Goal: Book appointment/travel/reservation

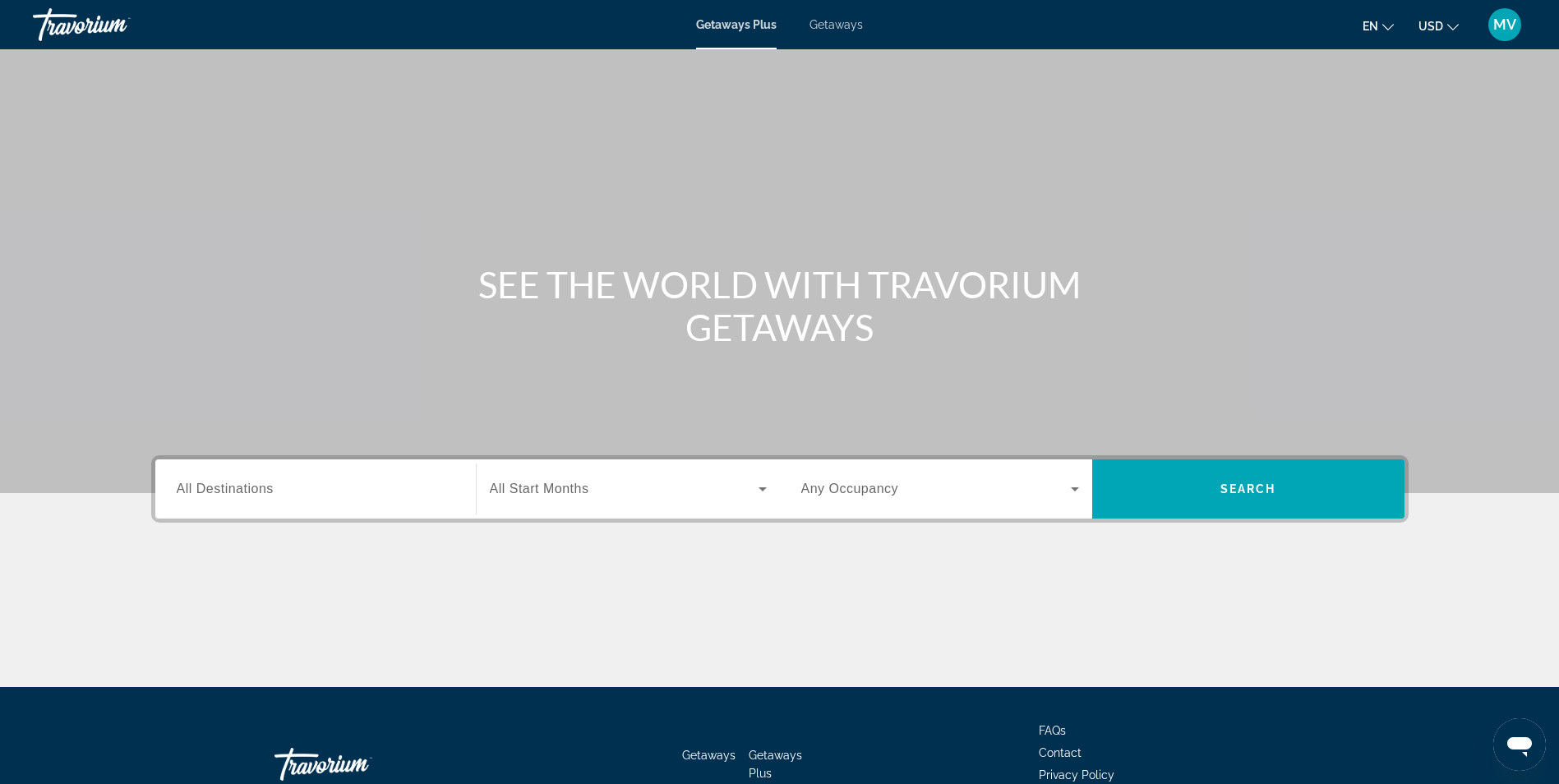
click at [287, 495] on input "Destination All Destinations" at bounding box center [315, 490] width 277 height 20
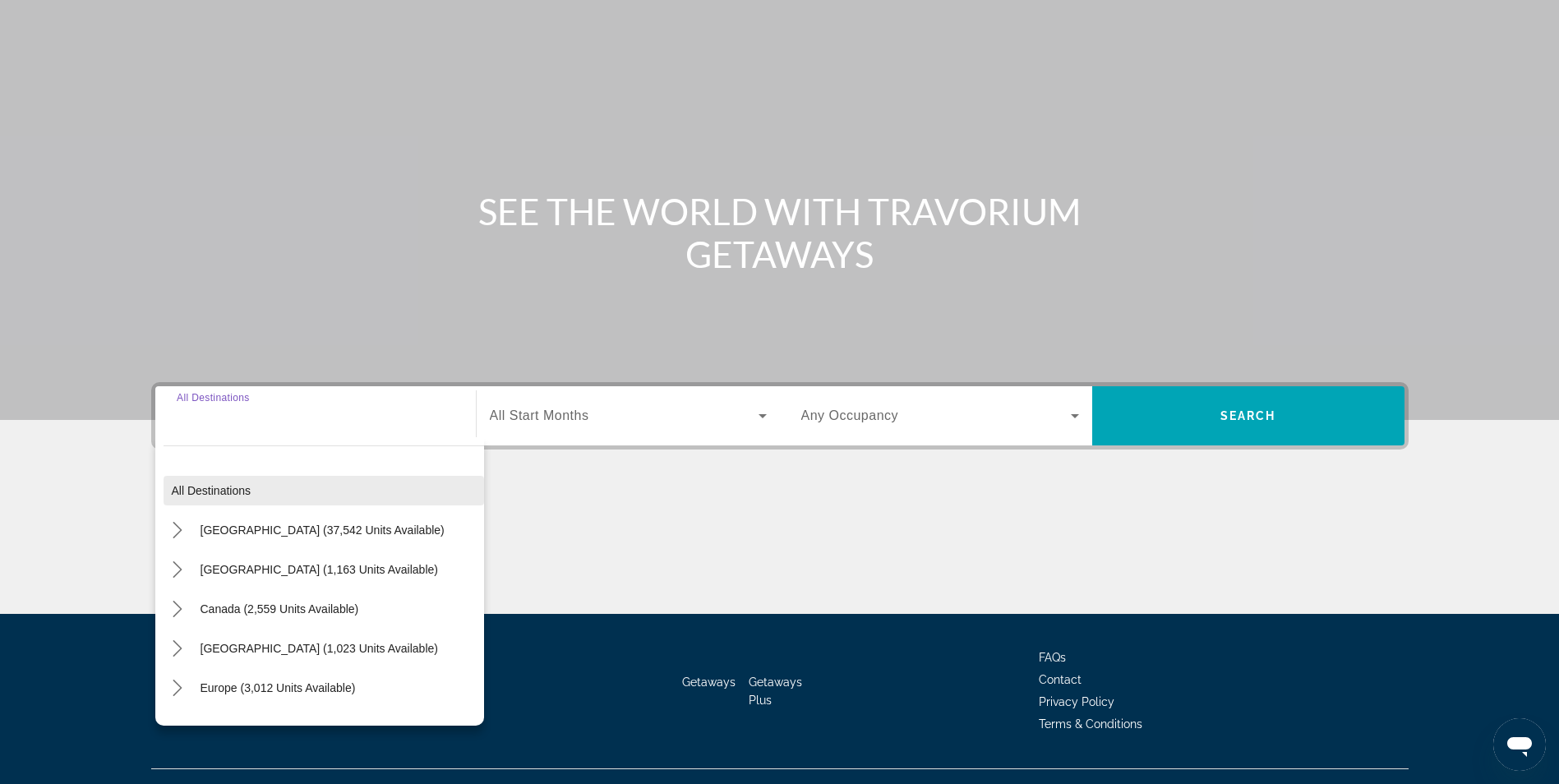
scroll to position [105, 0]
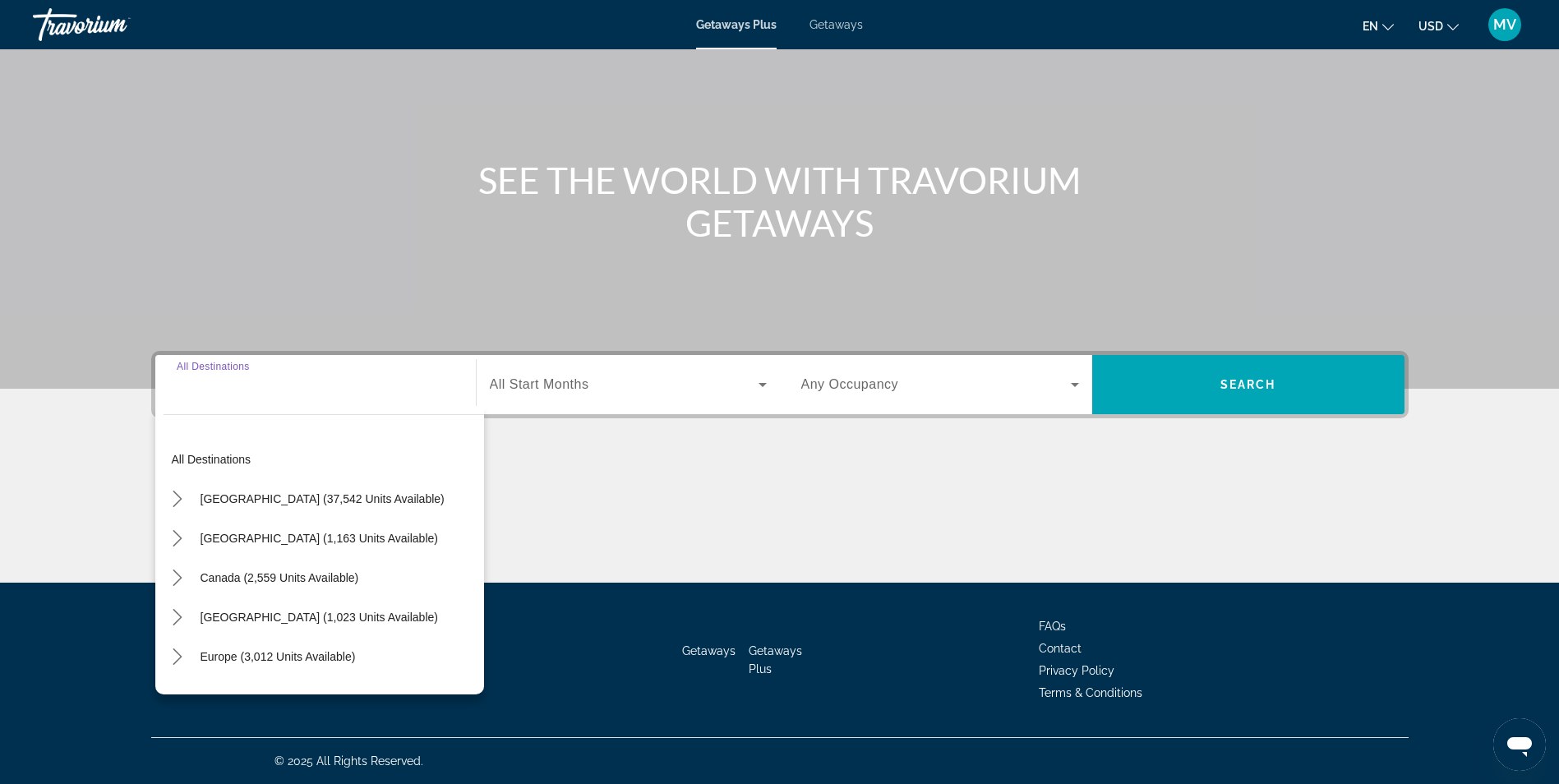
drag, startPoint x: 1376, startPoint y: 60, endPoint x: 1370, endPoint y: 68, distance: 10.0
drag, startPoint x: 1370, startPoint y: 68, endPoint x: 812, endPoint y: 171, distance: 567.4
click at [748, 195] on h1 "SEE THE WORLD WITH TRAVORIUM GETAWAYS" at bounding box center [780, 201] width 616 height 86
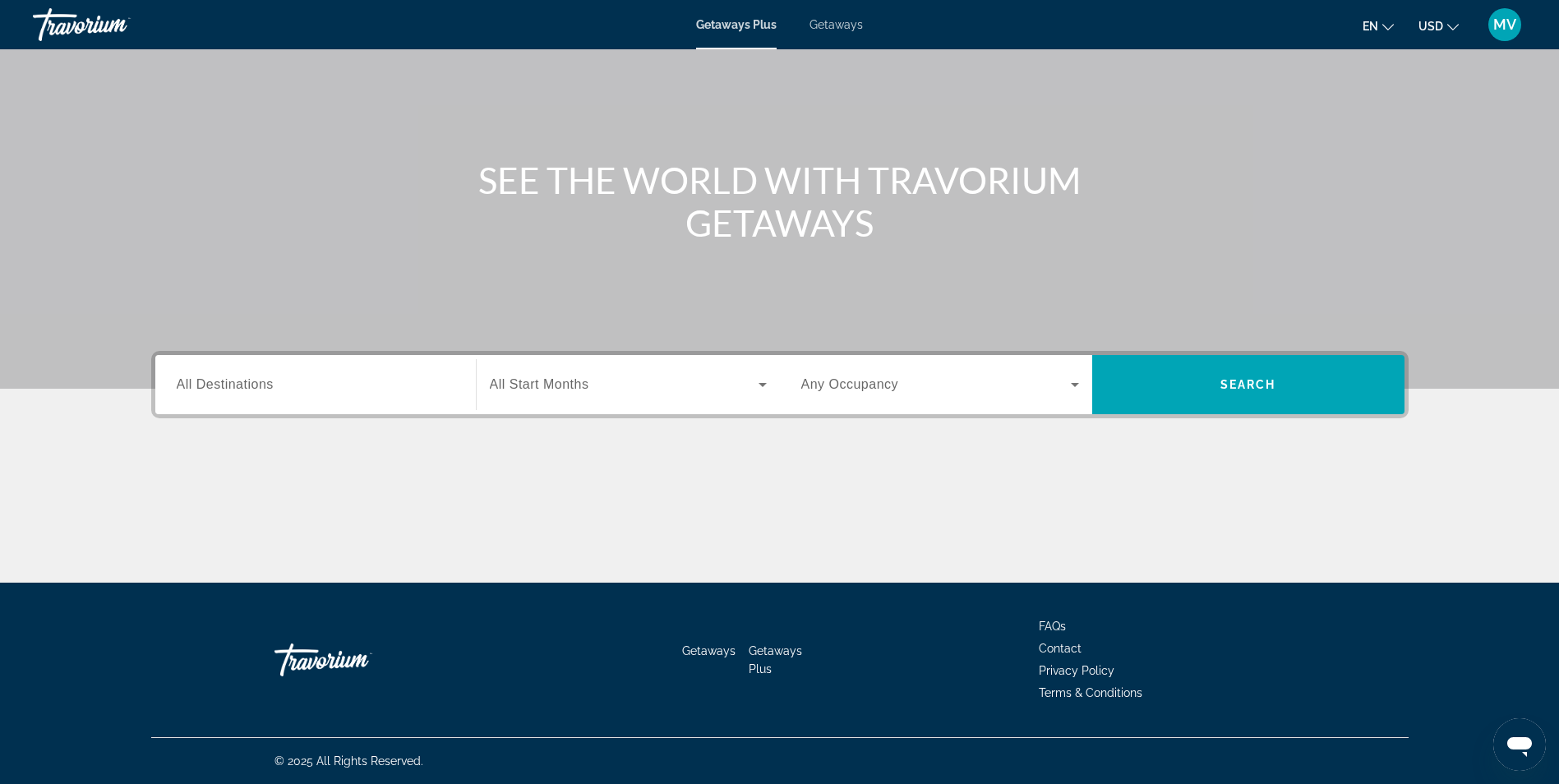
click at [1428, 32] on span "USD" at bounding box center [1431, 26] width 24 height 14
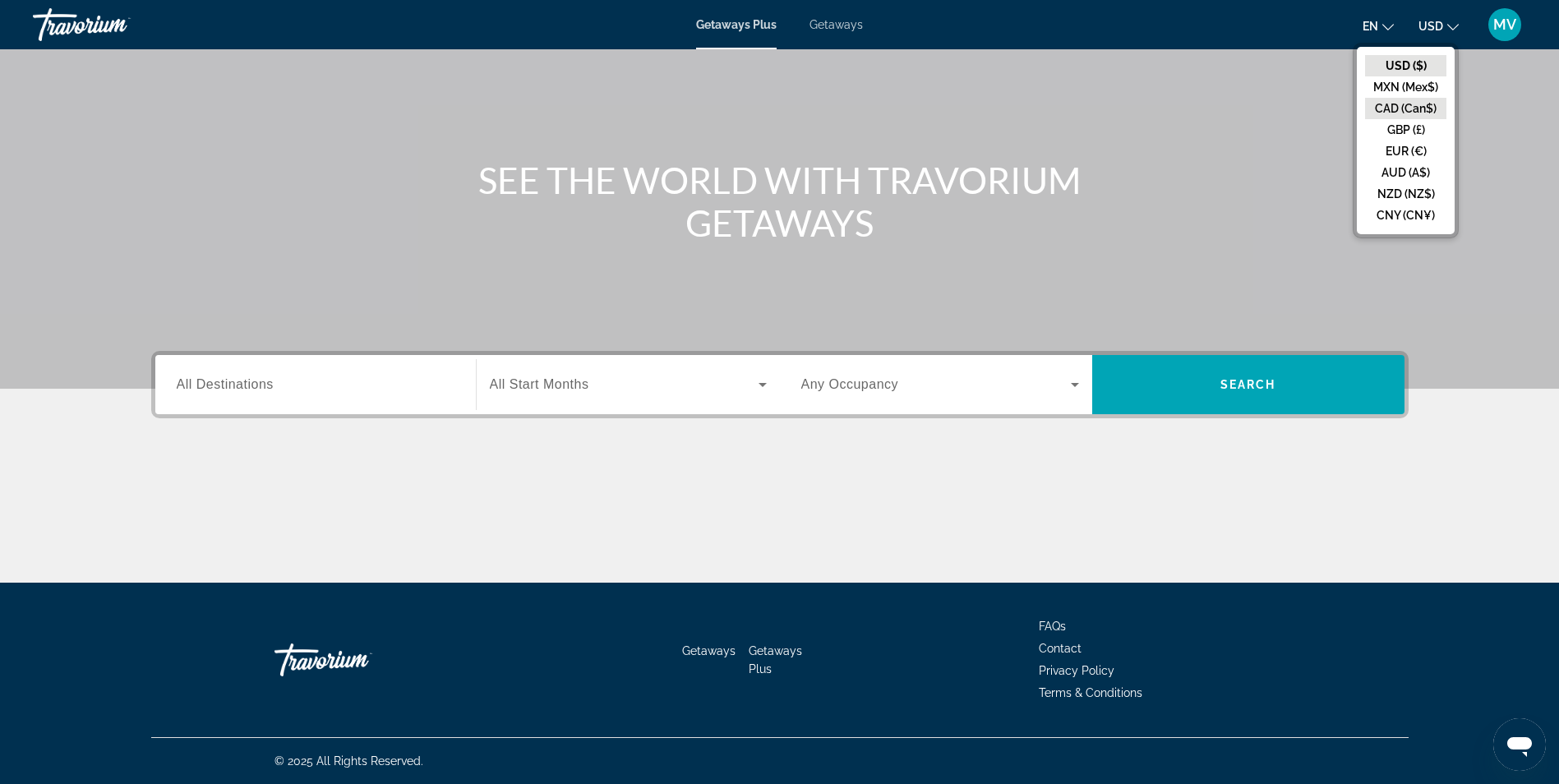
click at [1419, 118] on button "CAD (Can$)" at bounding box center [1406, 108] width 81 height 22
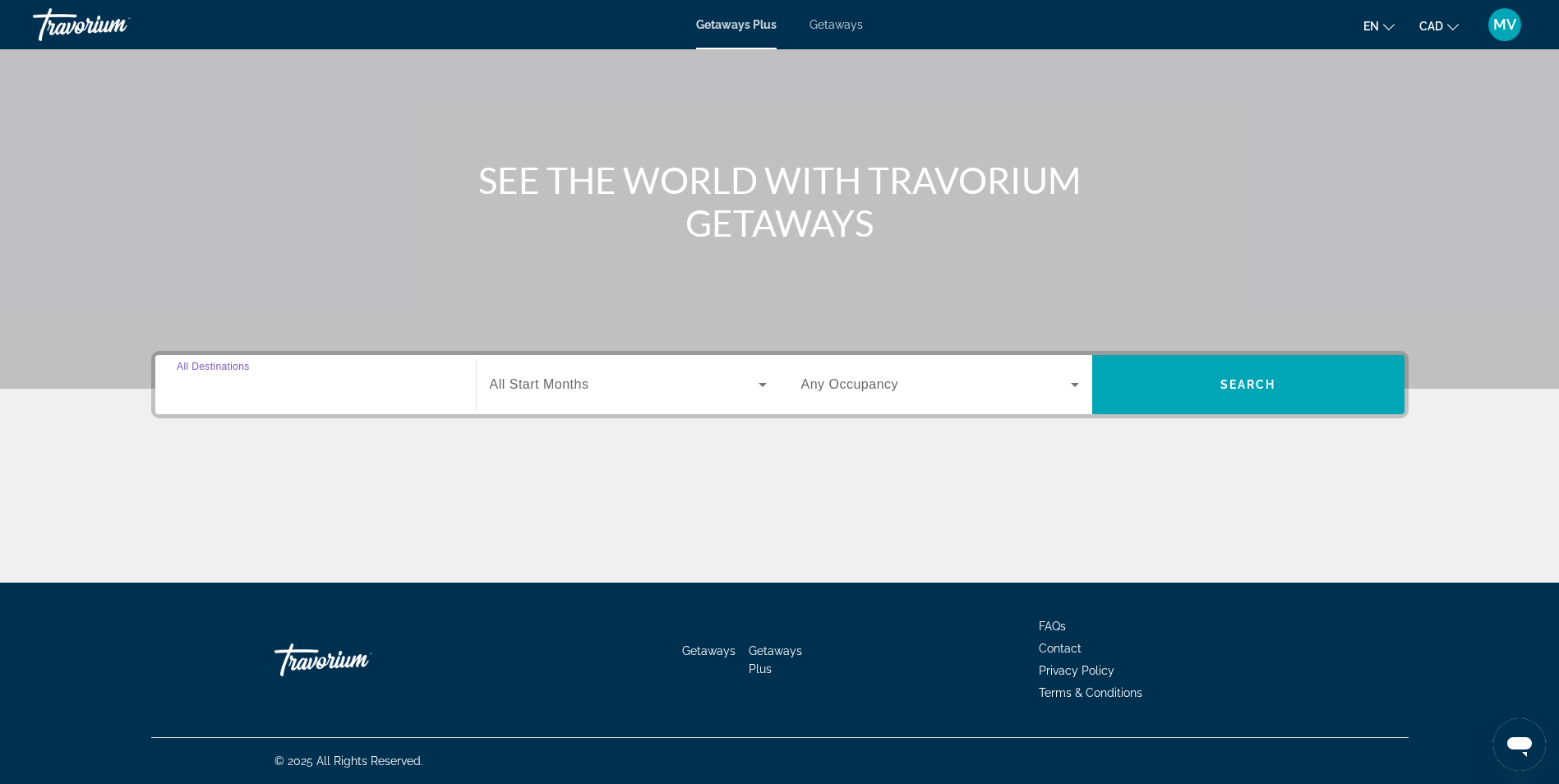
click at [282, 381] on input "Destination All Destinations" at bounding box center [315, 386] width 277 height 20
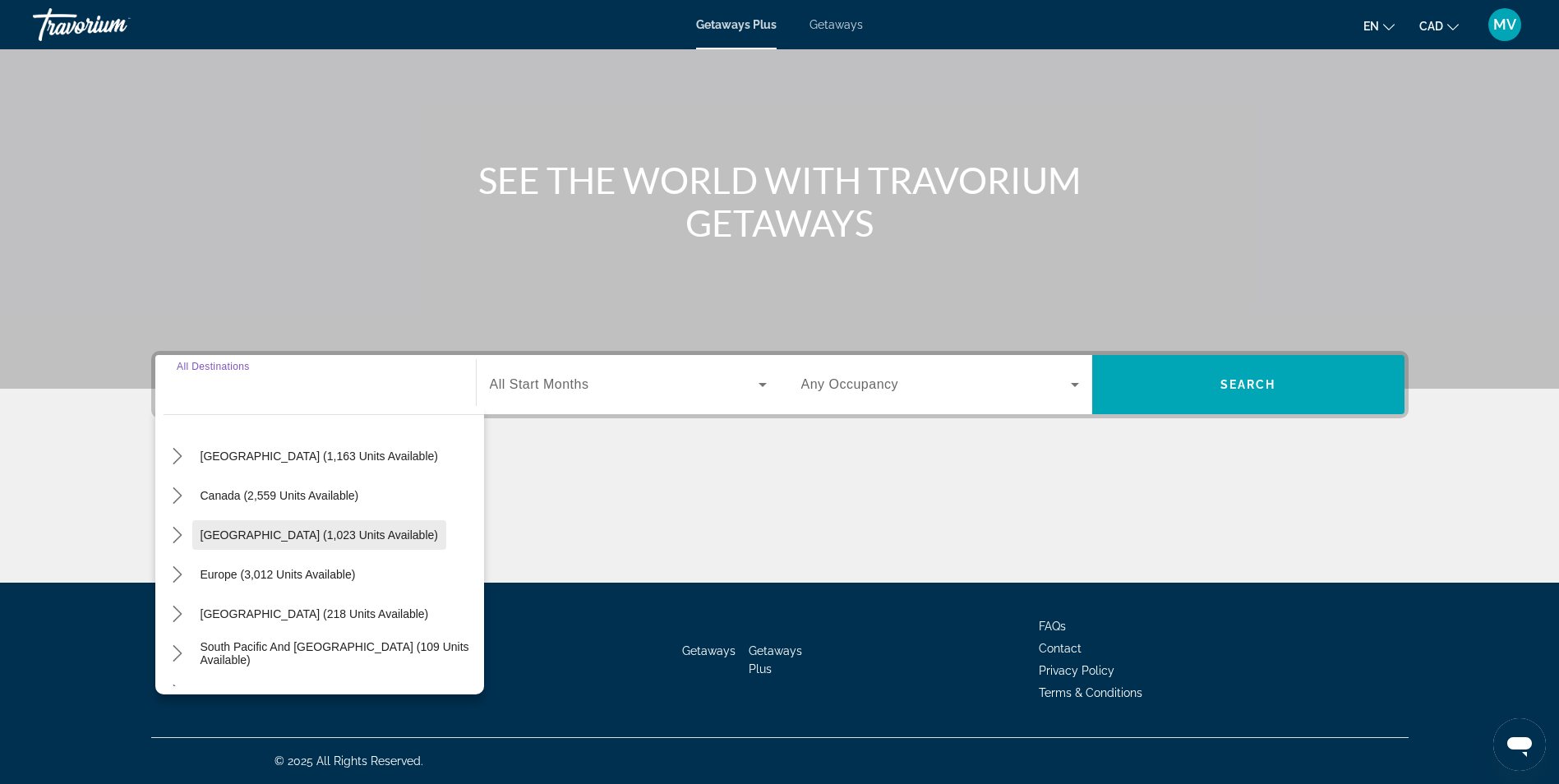
scroll to position [0, 0]
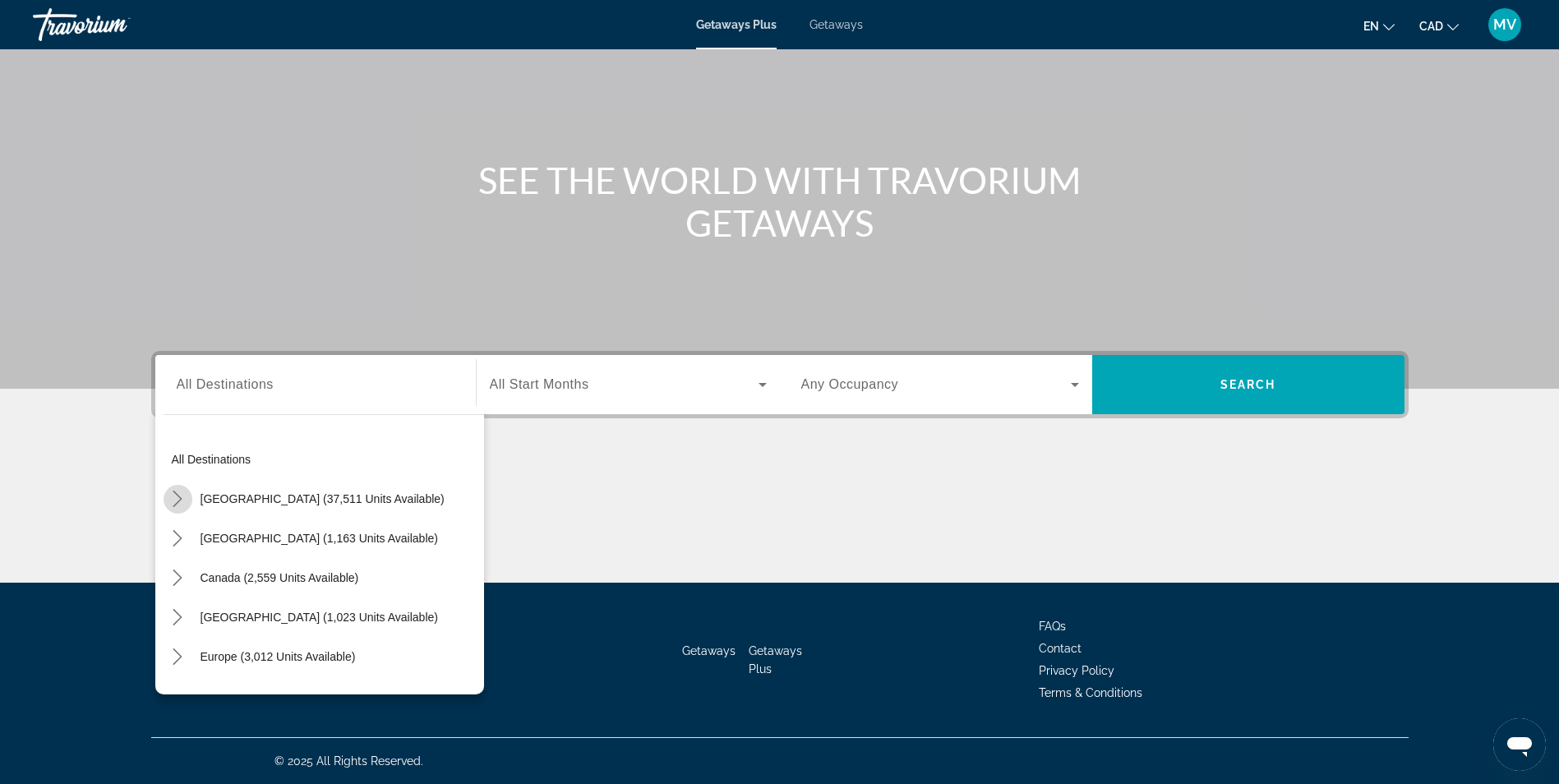
click at [174, 493] on icon "Toggle United States (37,511 units available) submenu" at bounding box center [177, 499] width 16 height 16
click at [180, 501] on icon "Toggle United States (37,511 units available) submenu" at bounding box center [177, 499] width 16 height 16
click at [182, 615] on icon "Toggle Caribbean & Atlantic Islands (1,023 units available) submenu" at bounding box center [177, 617] width 16 height 16
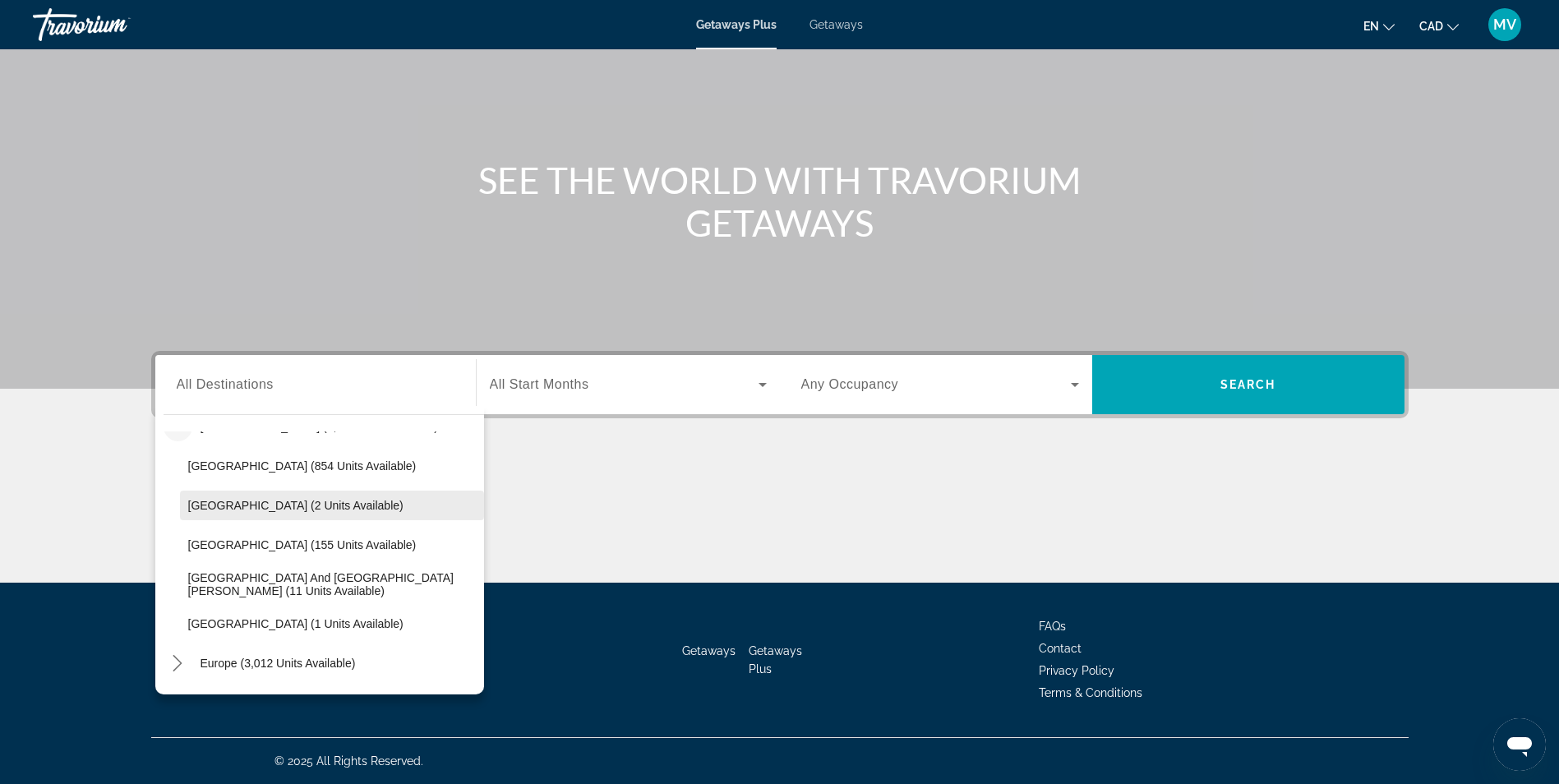
scroll to position [230, 0]
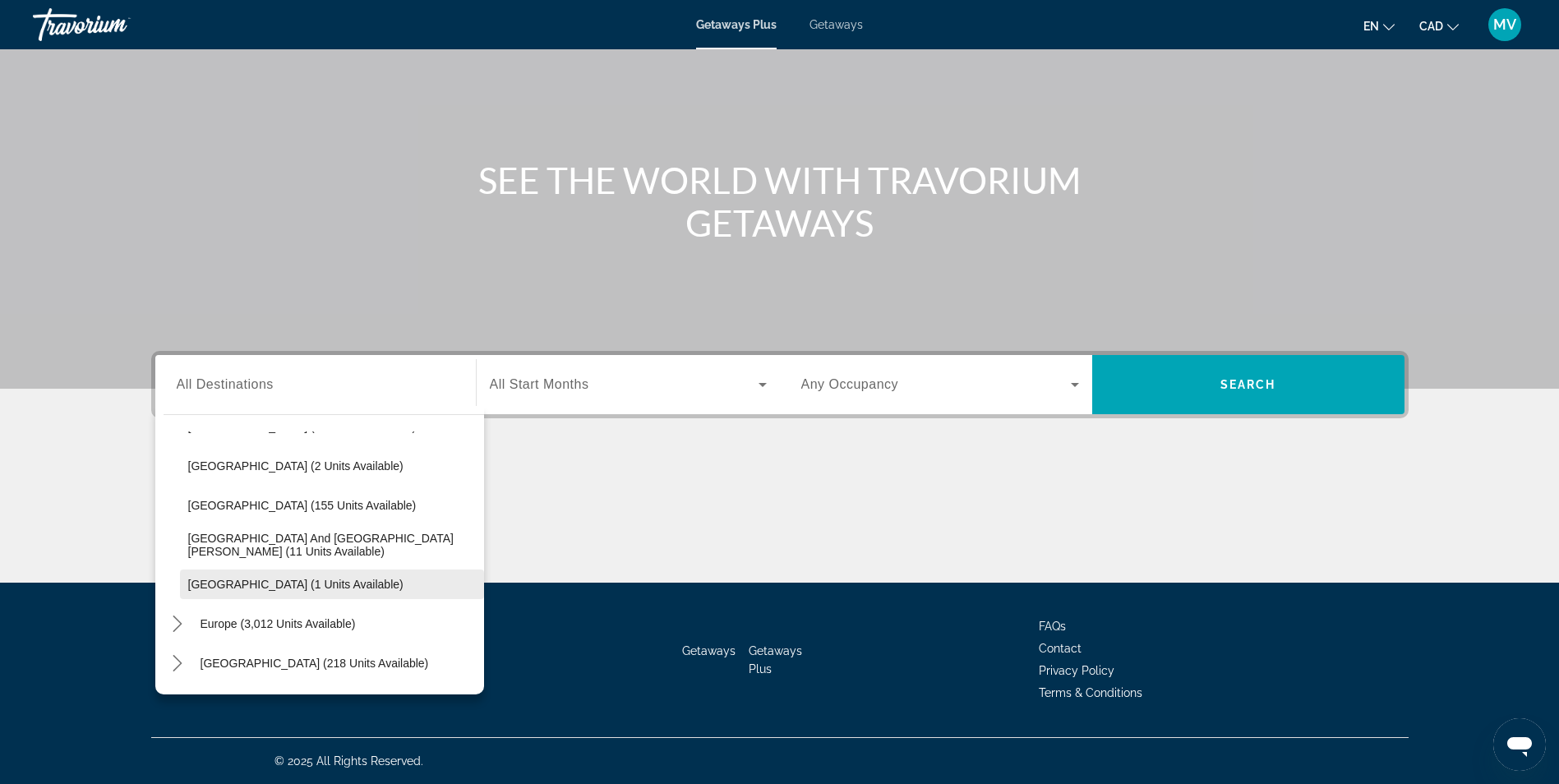
click at [199, 590] on span "[GEOGRAPHIC_DATA] (1 units available)" at bounding box center [296, 583] width 215 height 14
type input "**********"
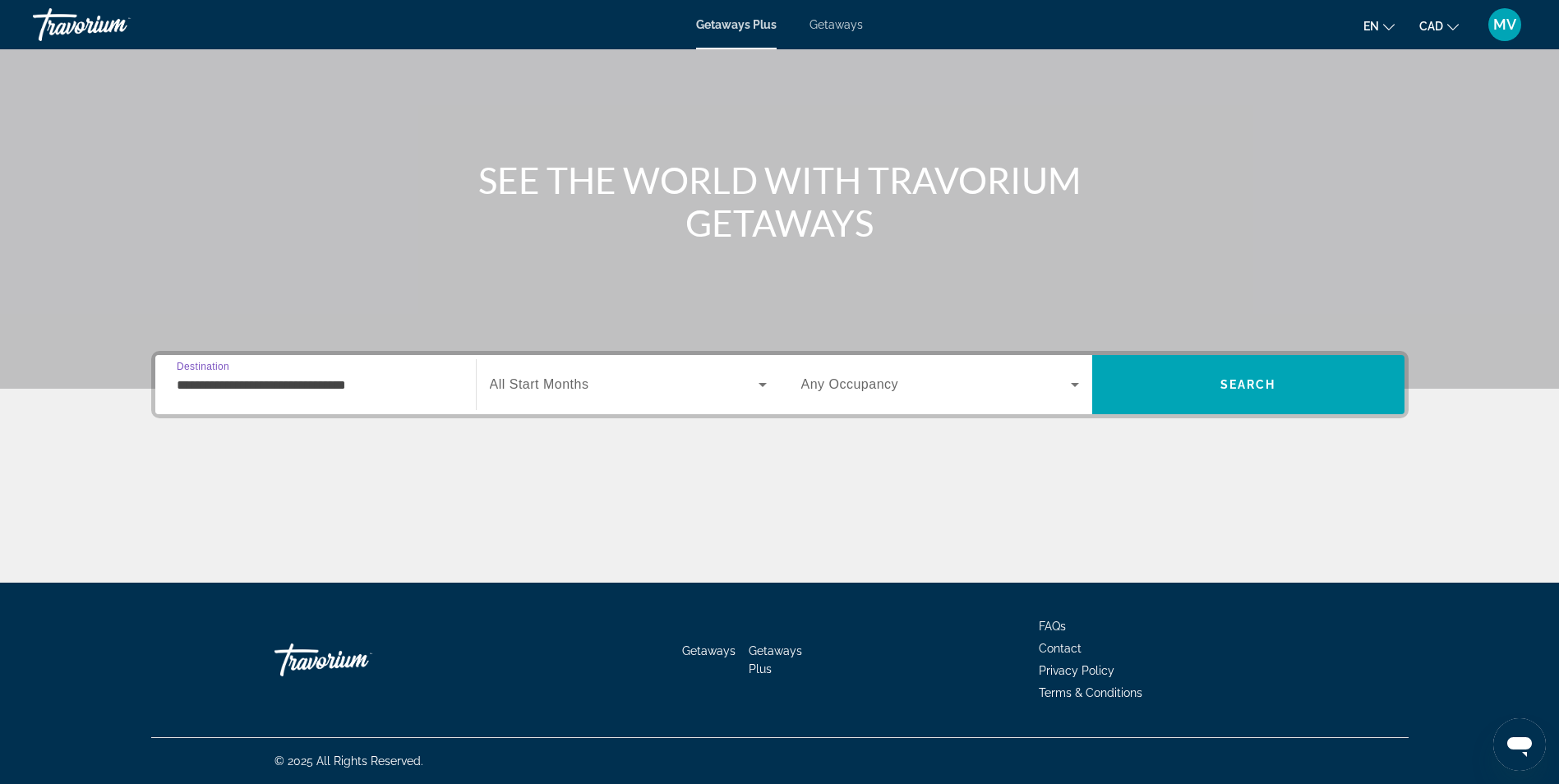
click at [513, 370] on div "Search widget" at bounding box center [628, 384] width 277 height 46
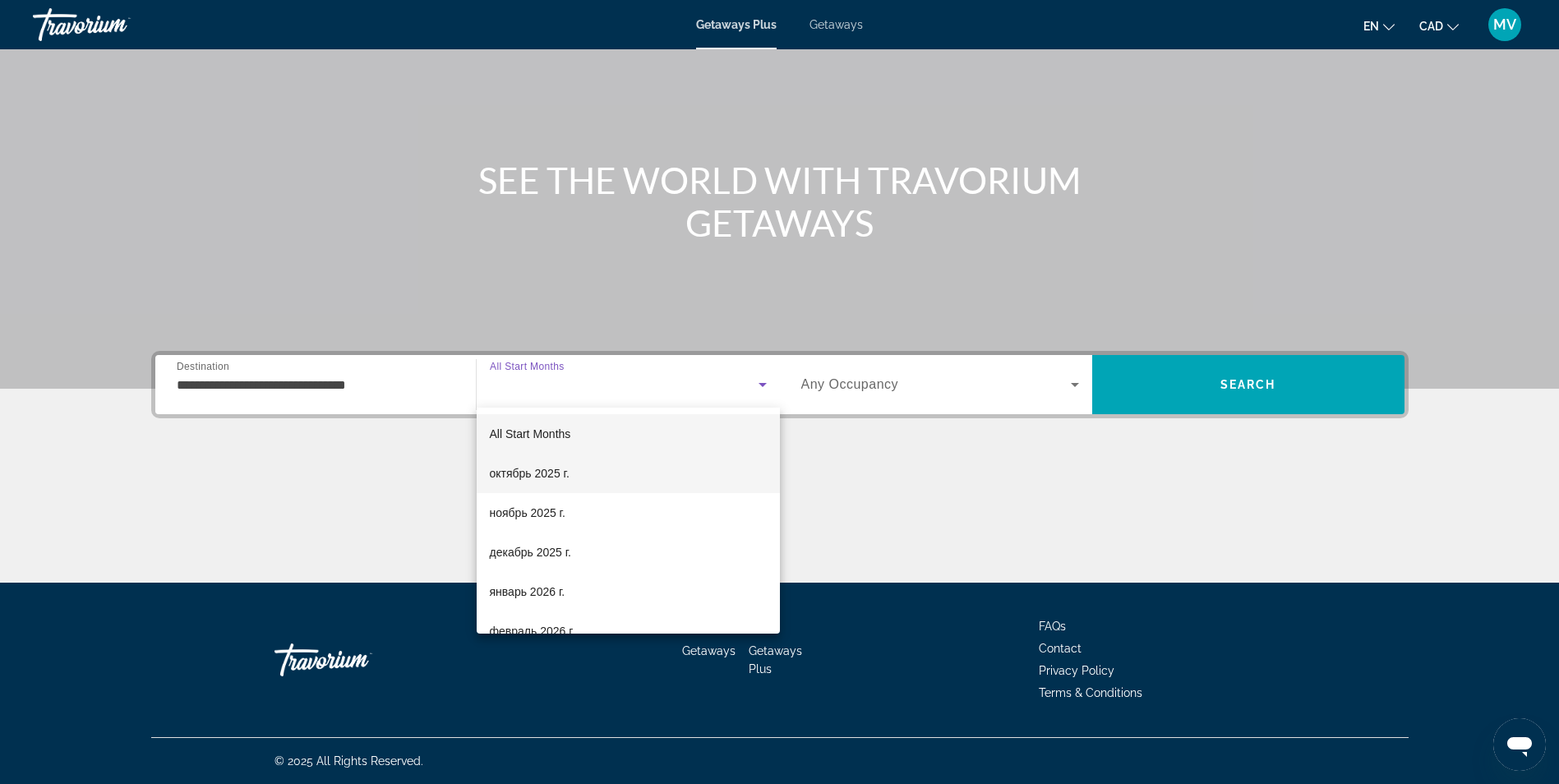
click at [552, 464] on span "октябрь 2025 г." at bounding box center [530, 473] width 80 height 20
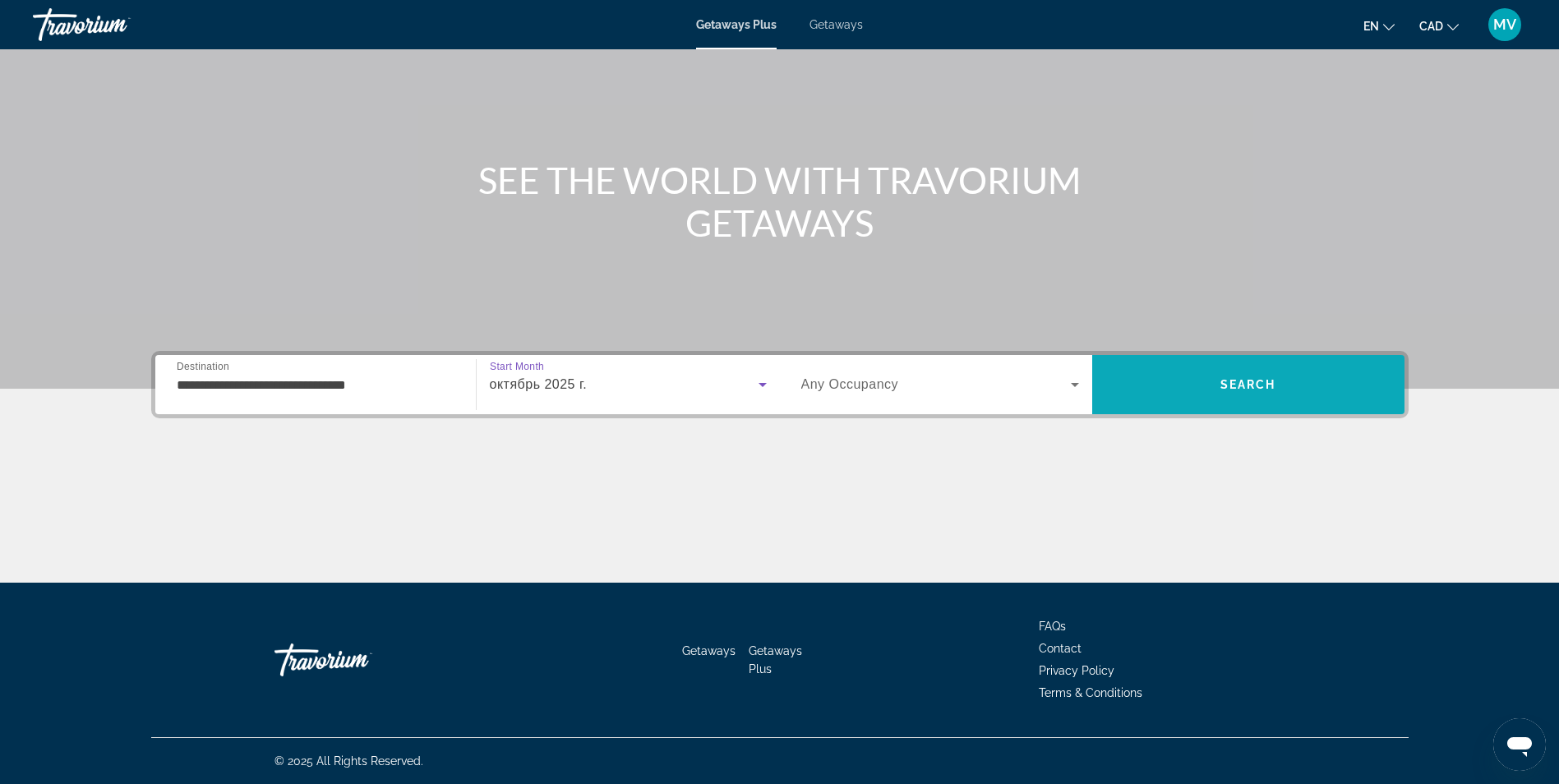
click at [1179, 390] on span "Search" at bounding box center [1249, 385] width 313 height 40
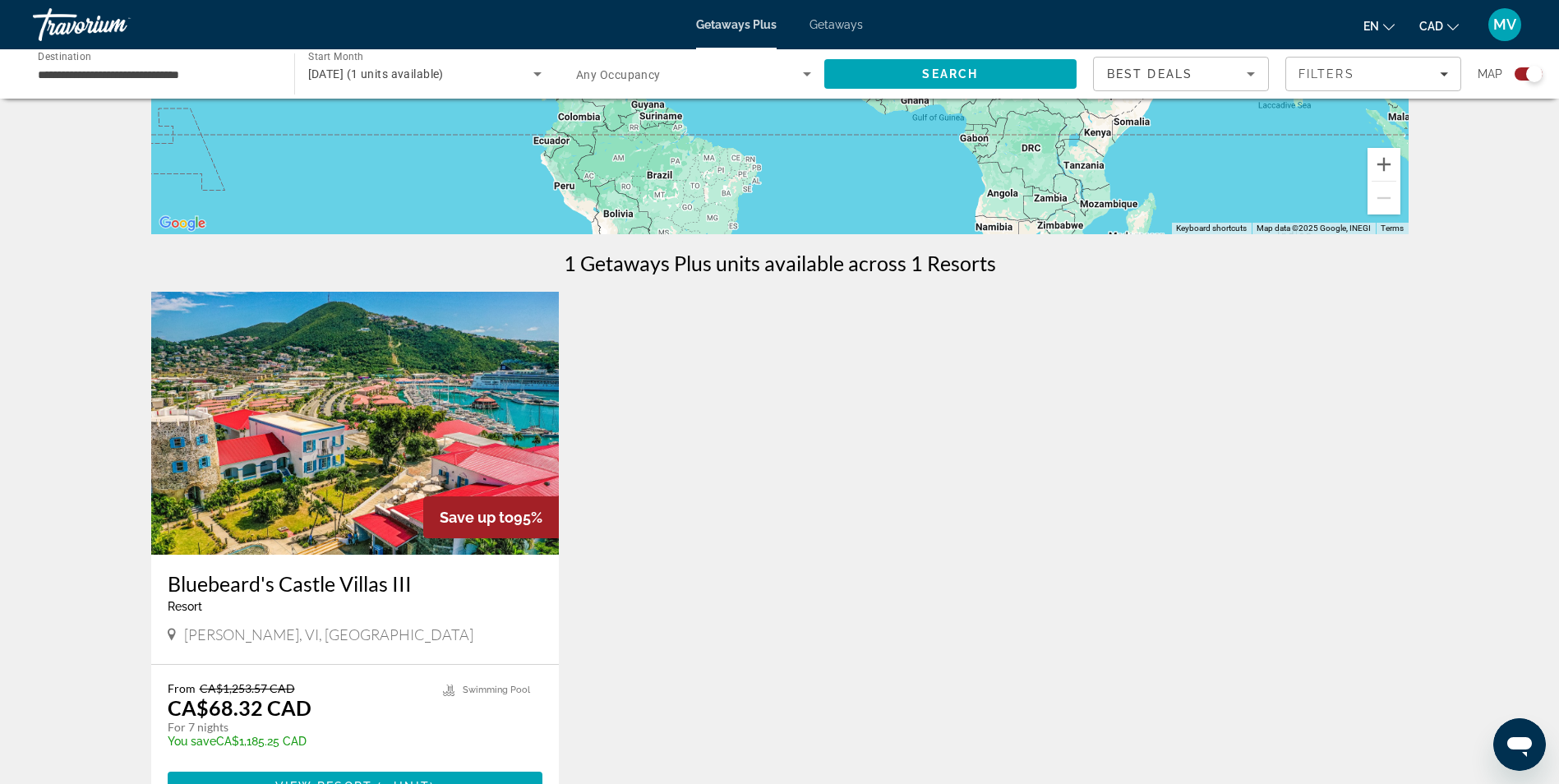
scroll to position [411, 0]
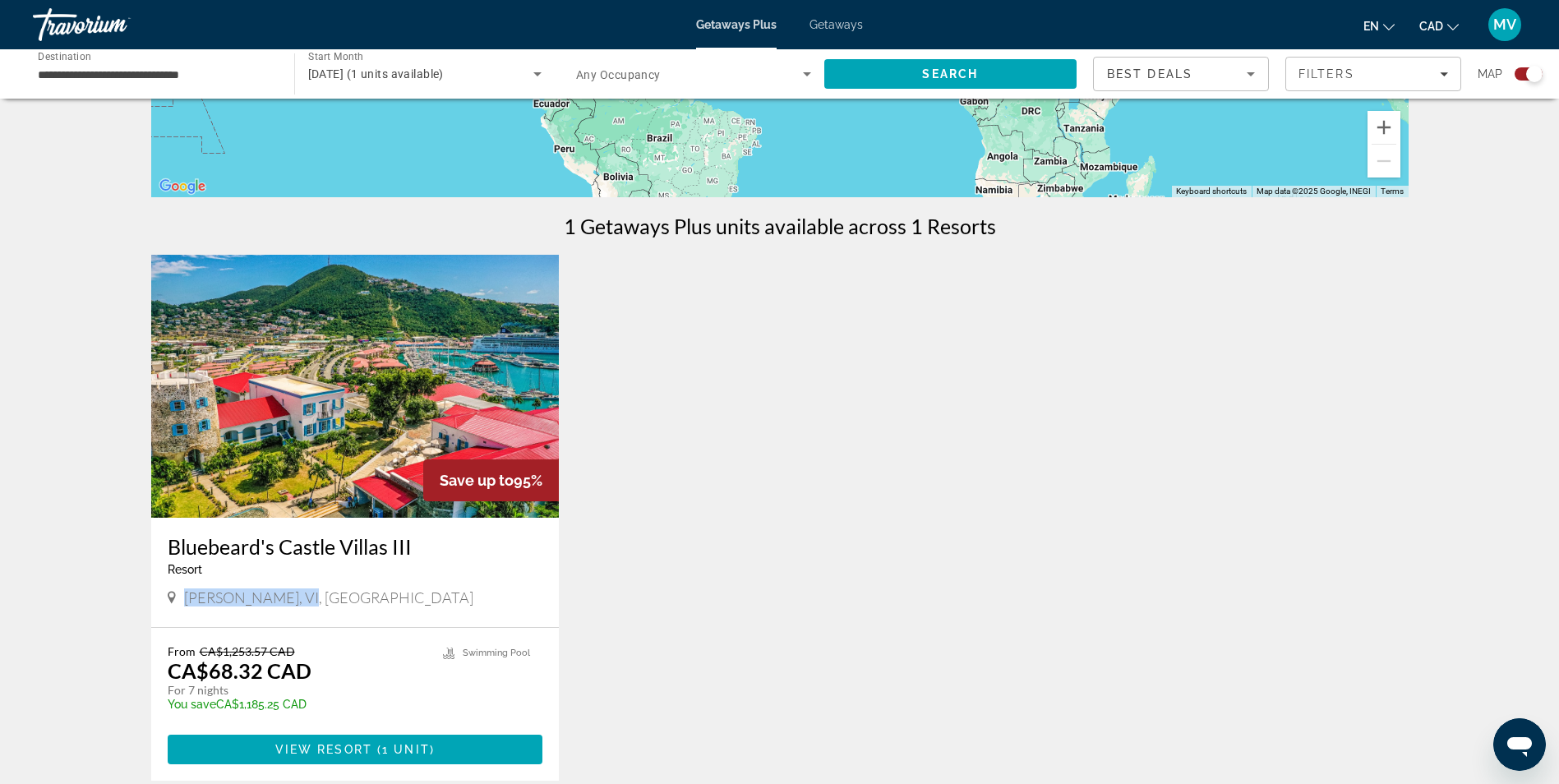
drag, startPoint x: 183, startPoint y: 606, endPoint x: 296, endPoint y: 603, distance: 113.0
click at [296, 603] on div "[PERSON_NAME], VI, [GEOGRAPHIC_DATA]" at bounding box center [356, 599] width 376 height 23
click at [277, 394] on img "Main content" at bounding box center [355, 386] width 409 height 263
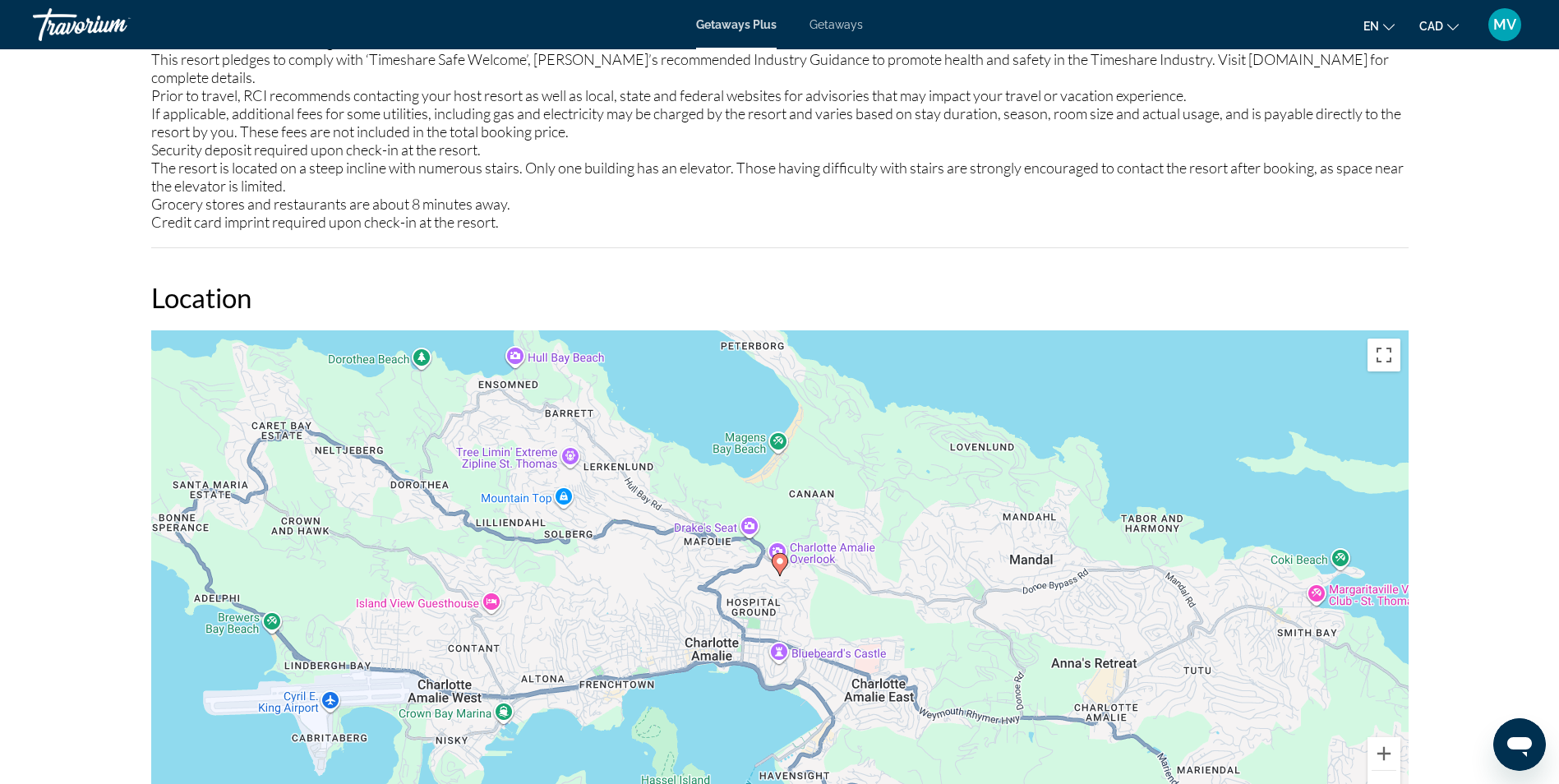
scroll to position [1890, 0]
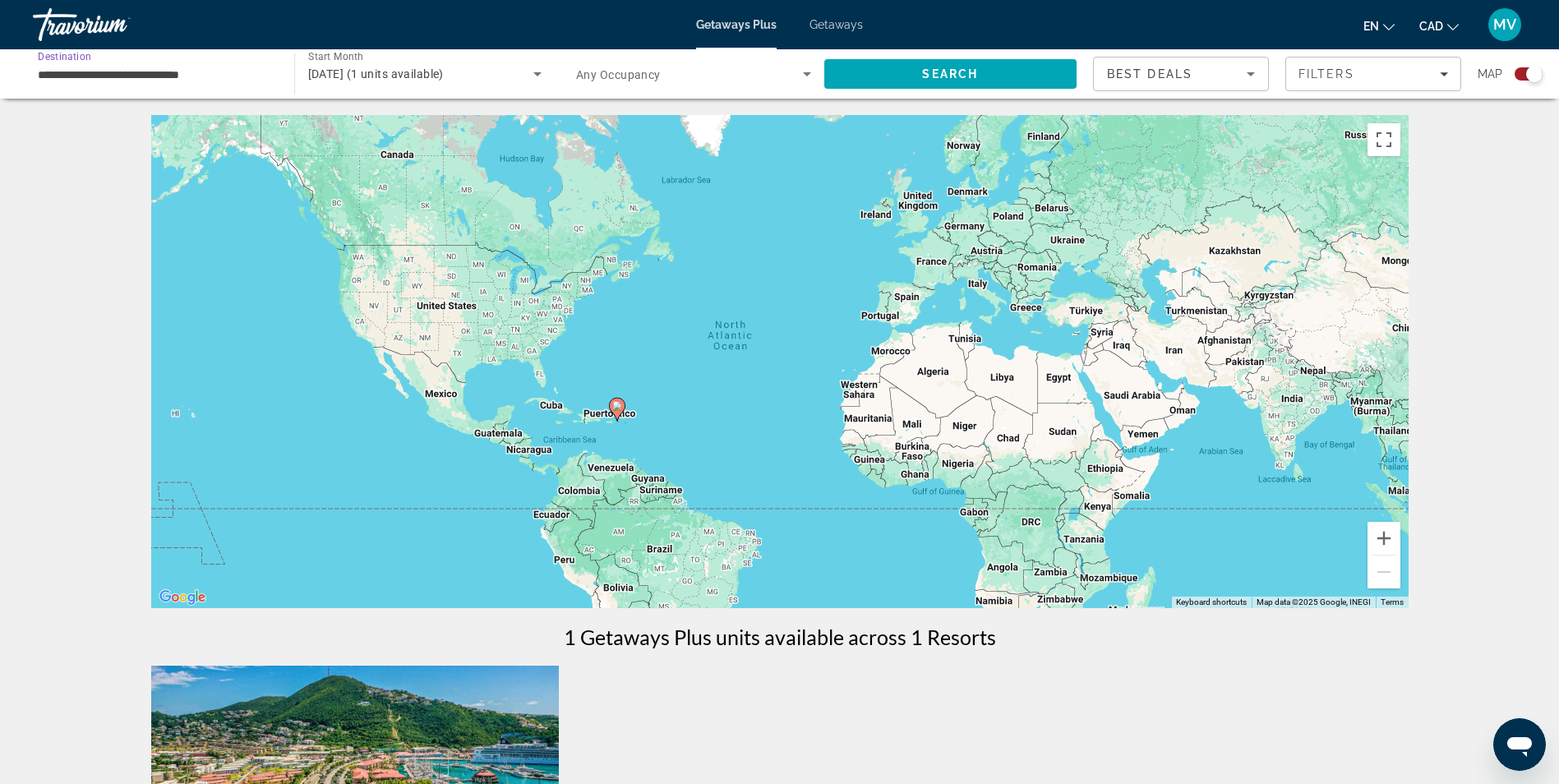
click at [108, 79] on input "**********" at bounding box center [155, 75] width 235 height 20
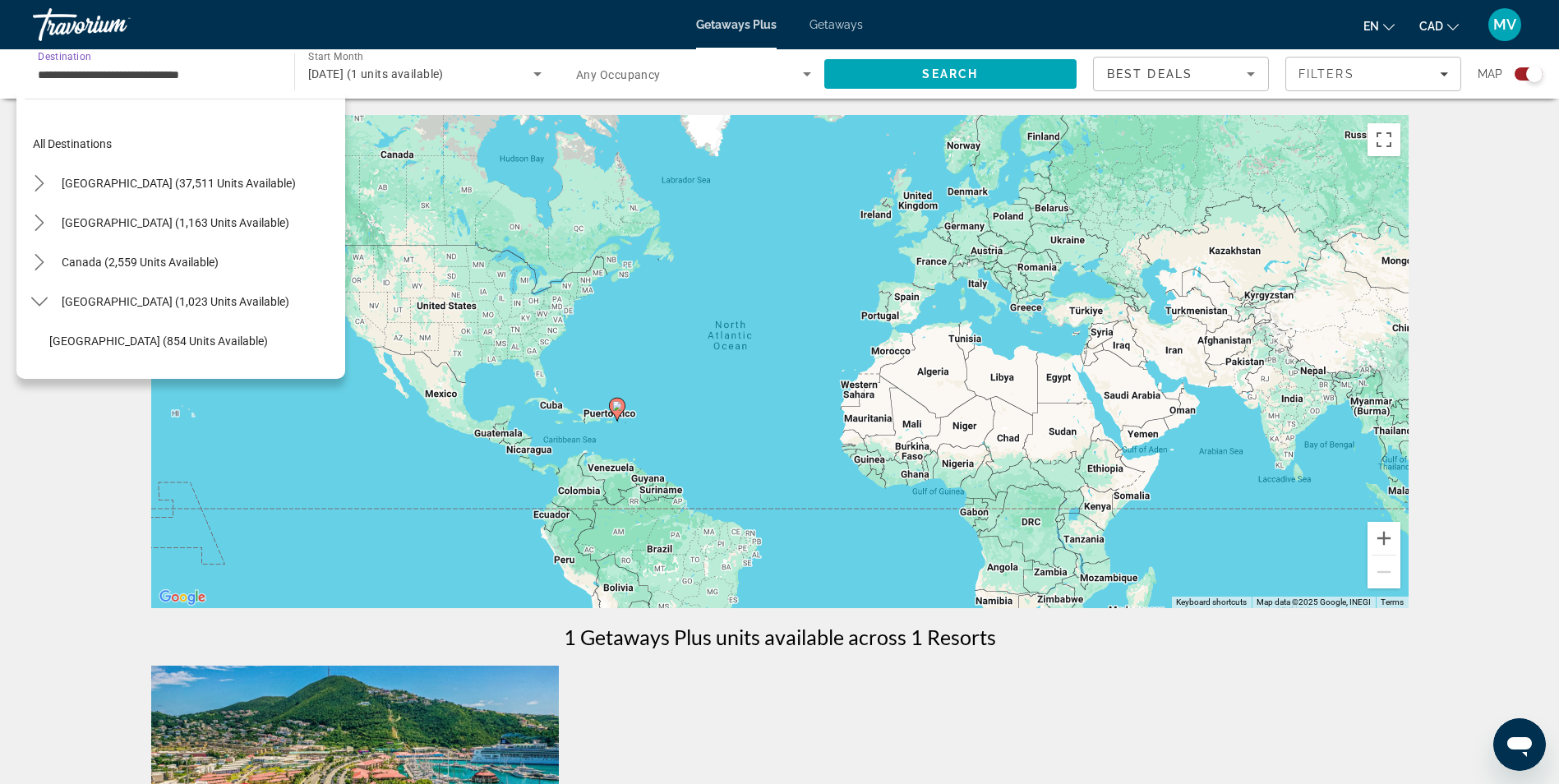
scroll to position [256, 0]
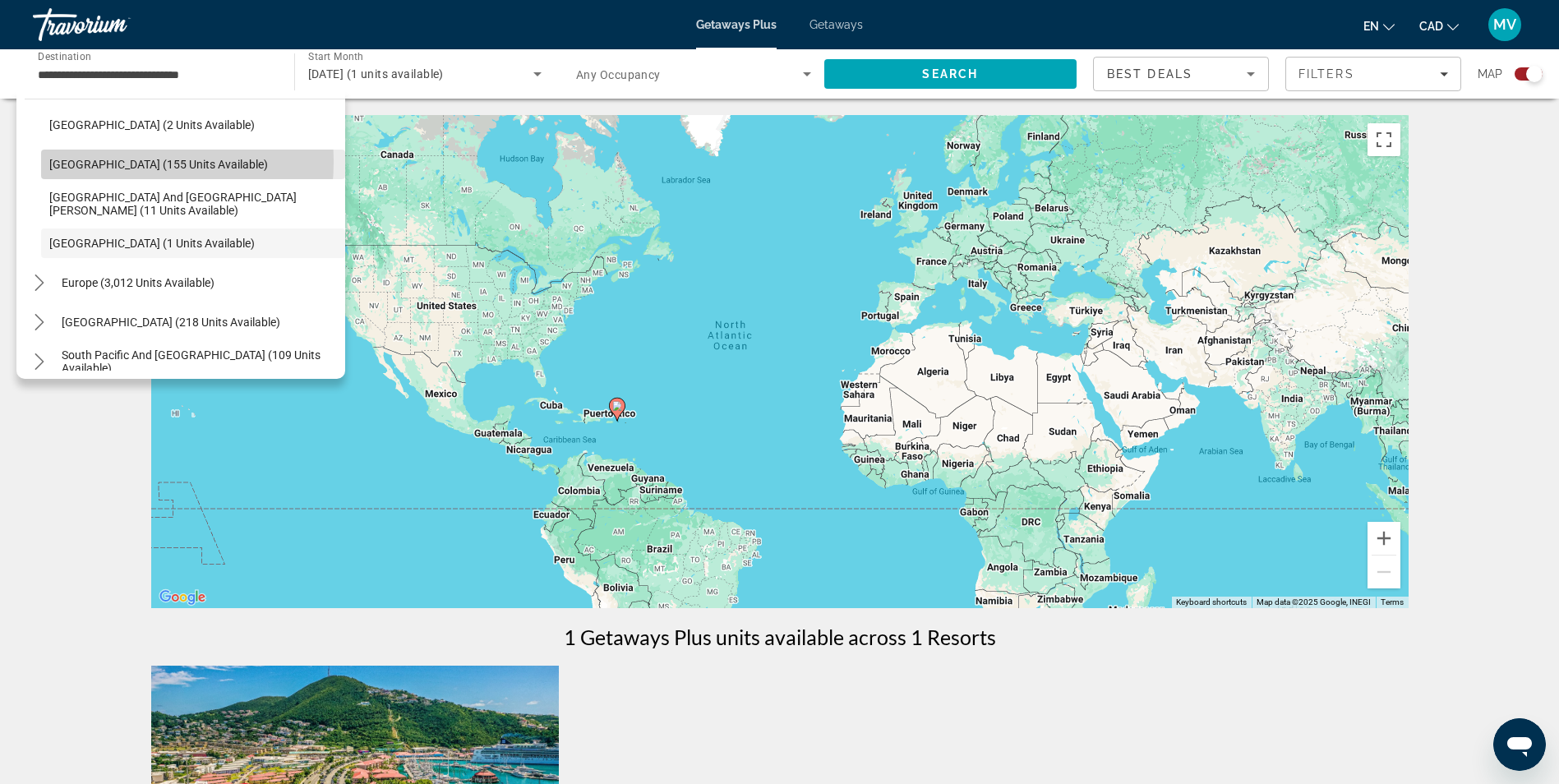
click at [78, 161] on span "[GEOGRAPHIC_DATA] (155 units available)" at bounding box center [159, 164] width 219 height 14
type input "**********"
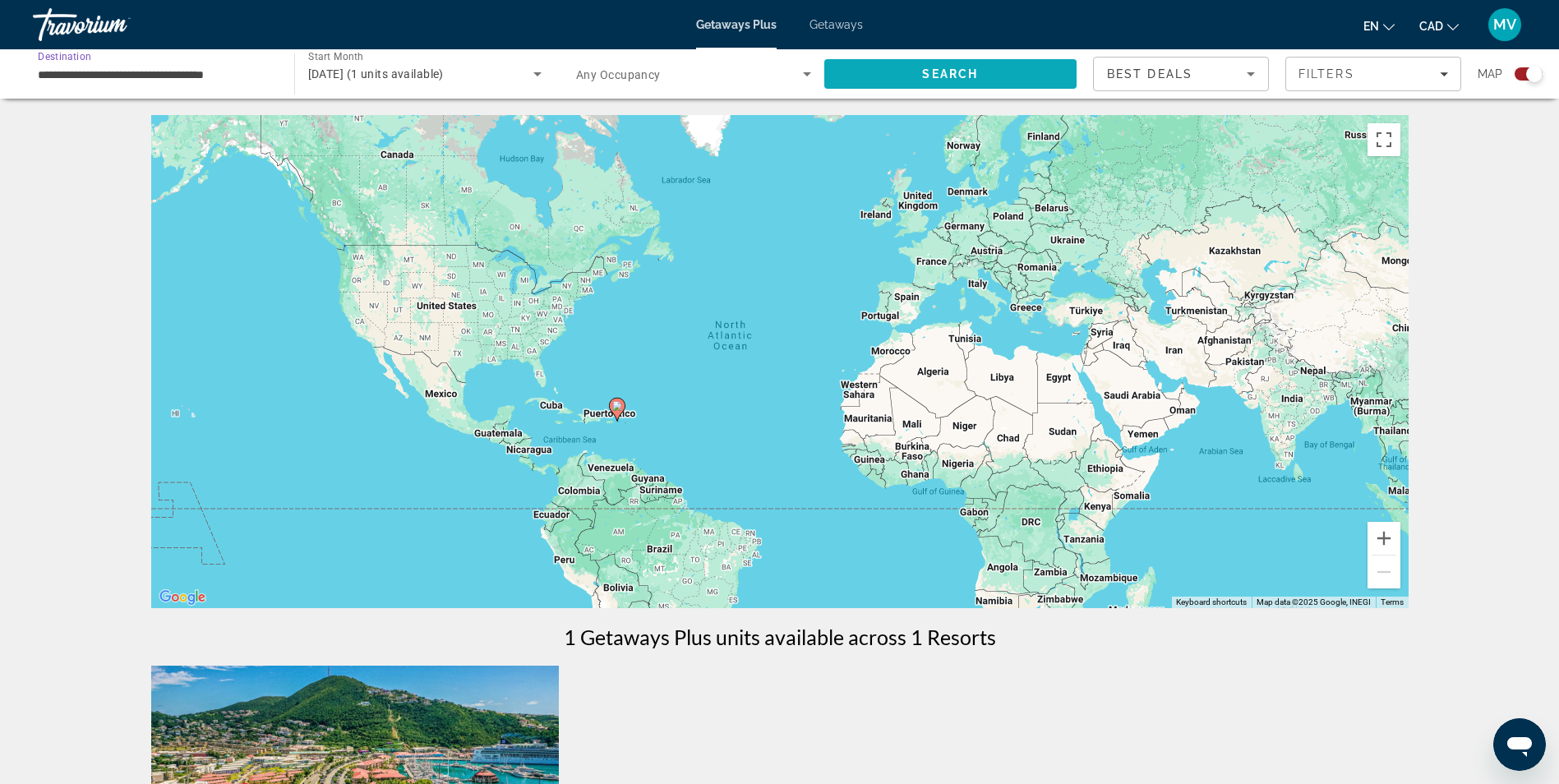
click at [913, 80] on span "Search" at bounding box center [951, 74] width 253 height 40
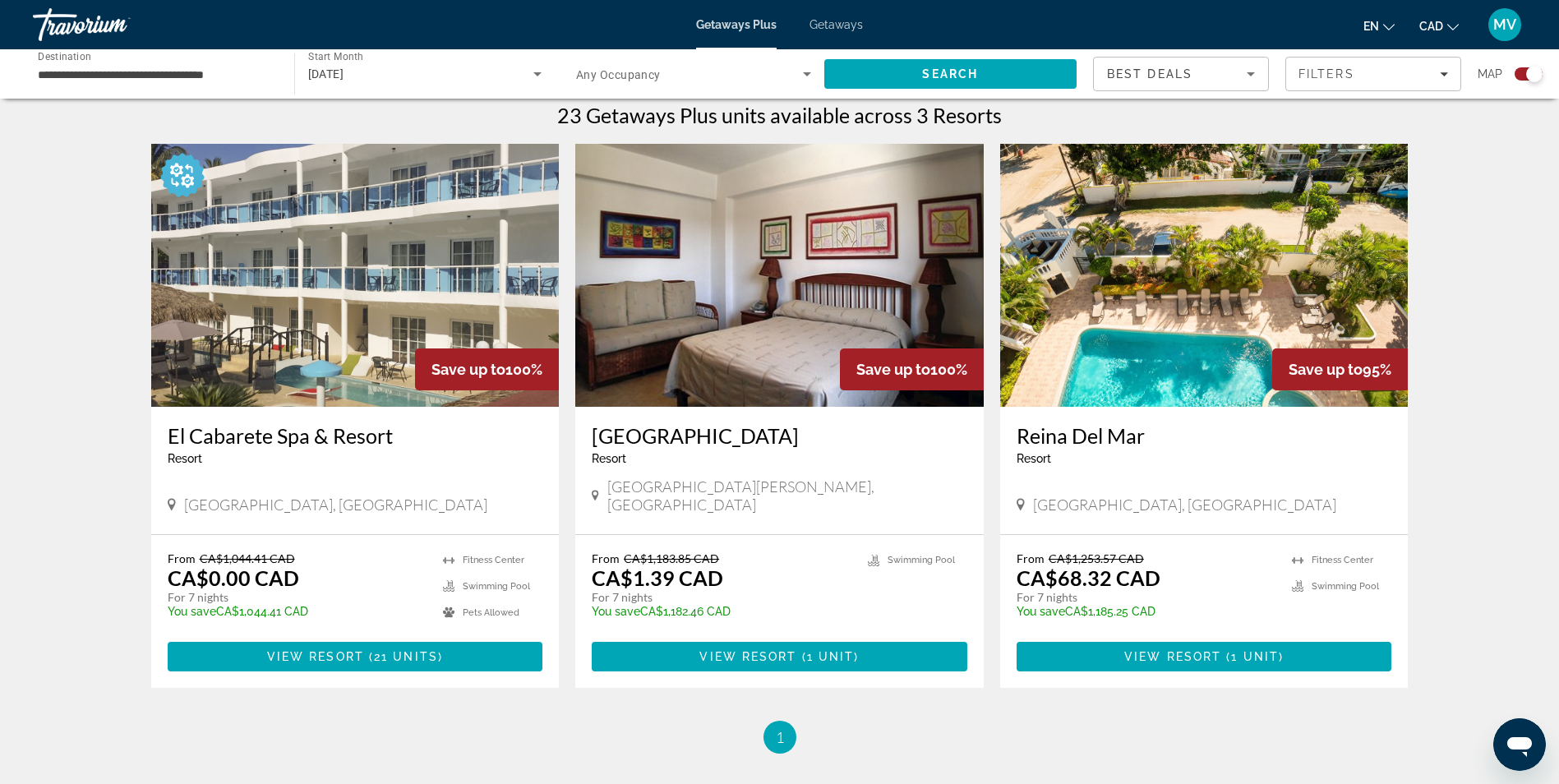
scroll to position [493, 0]
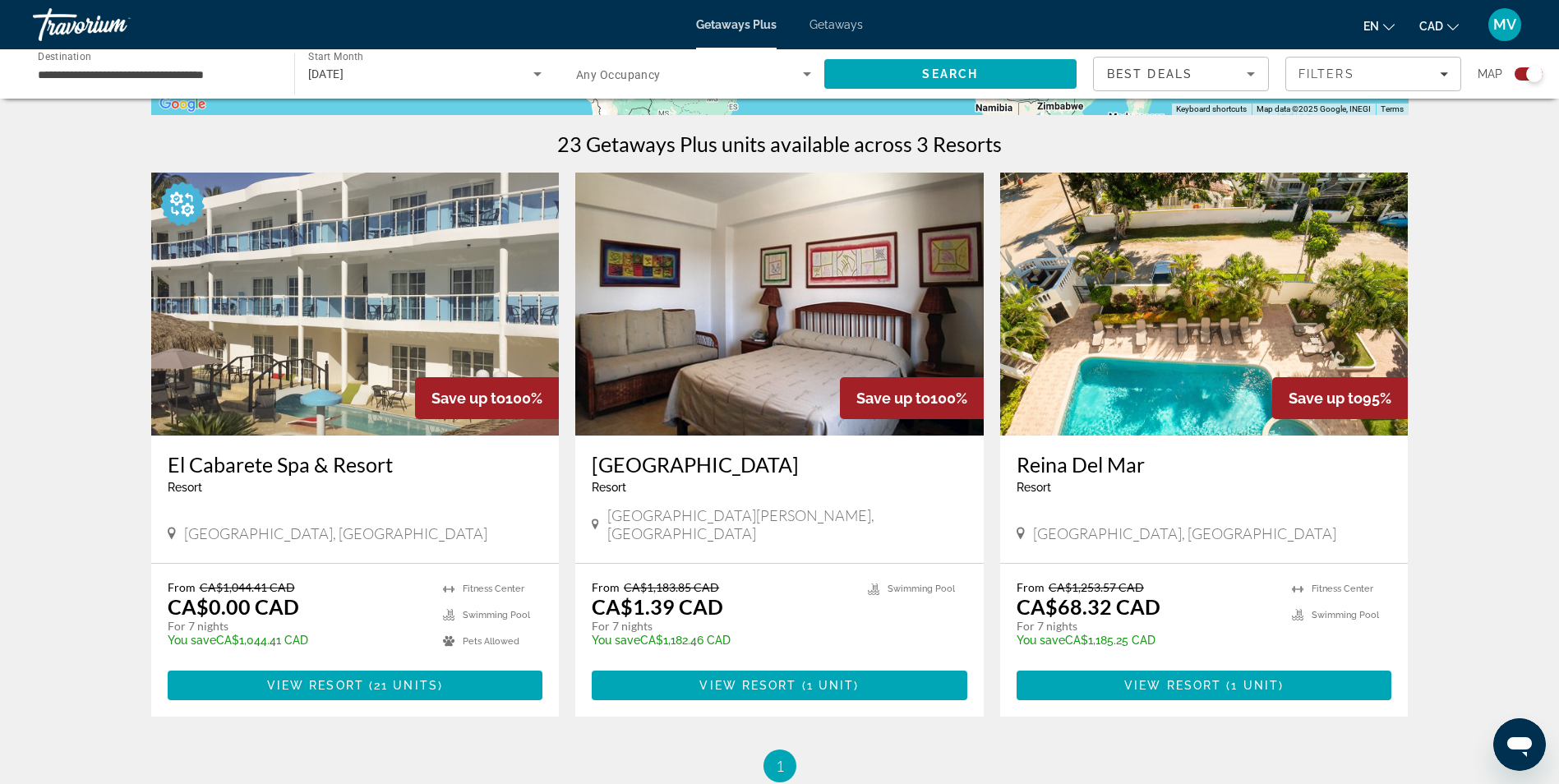
click at [207, 461] on h3 "El Cabarete Spa & Resort" at bounding box center [356, 463] width 376 height 24
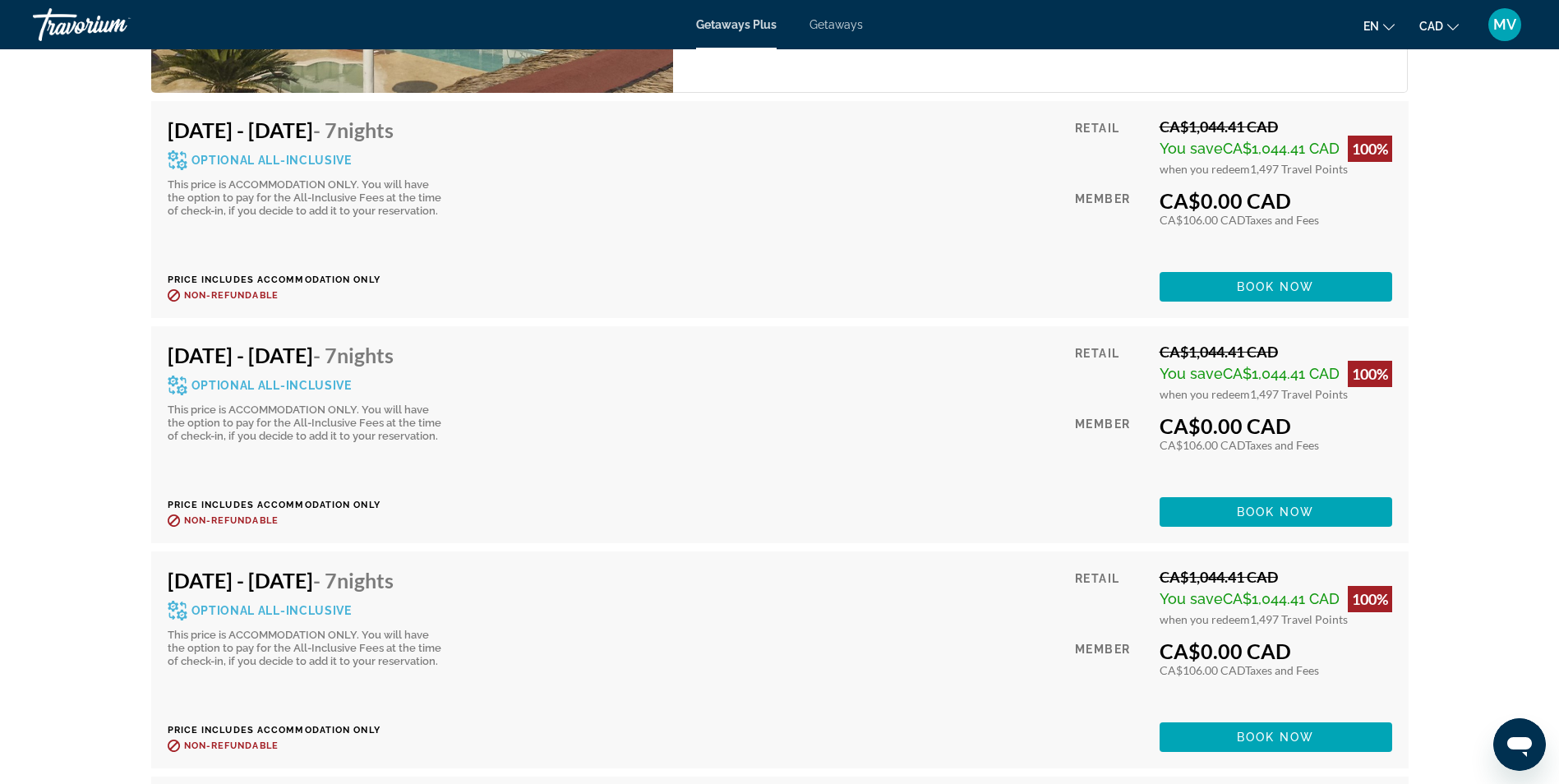
scroll to position [3450, 0]
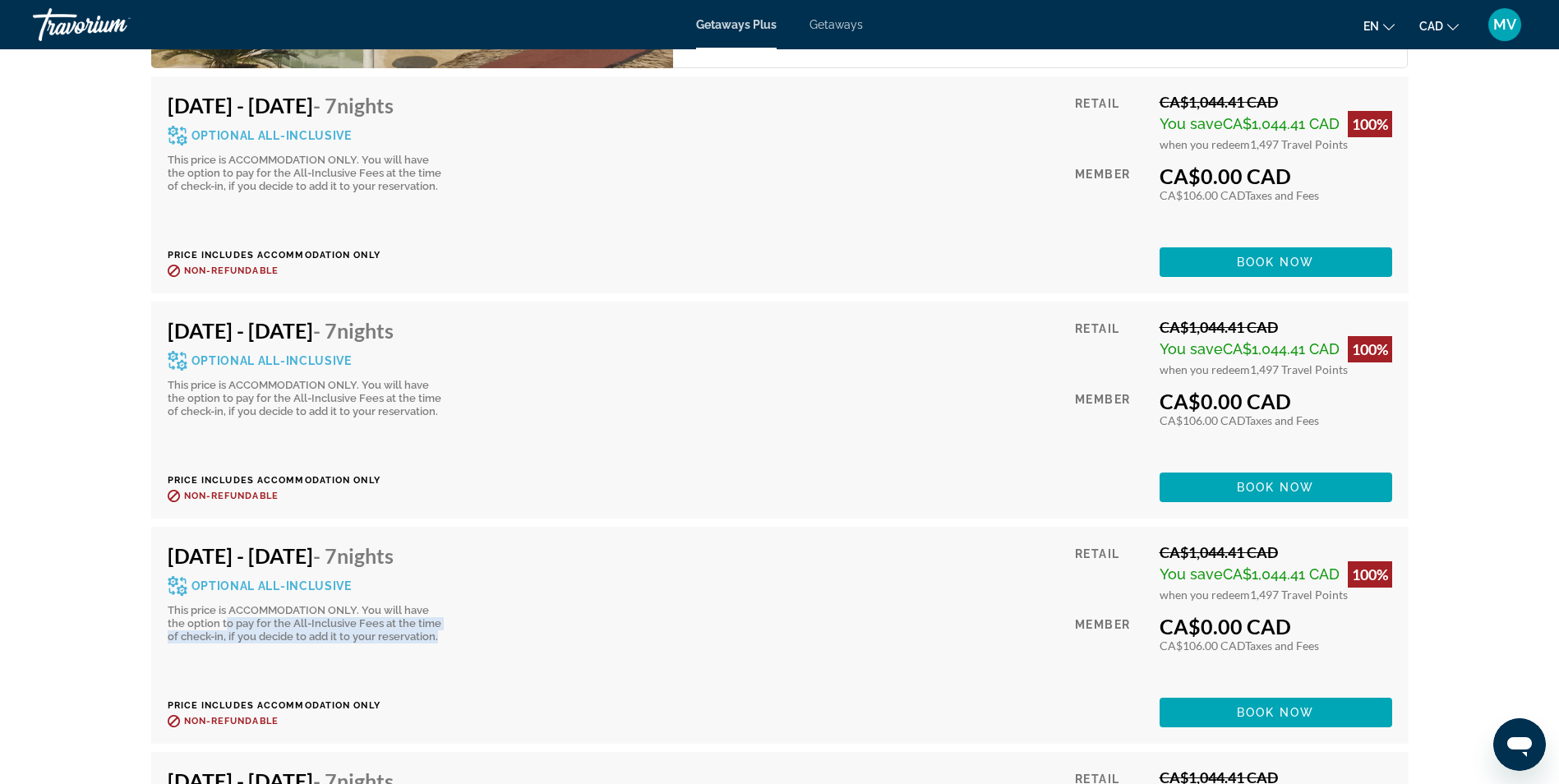
drag, startPoint x: 208, startPoint y: 587, endPoint x: 459, endPoint y: 599, distance: 251.3
click at [447, 599] on div "Optional All-Inclusive This price is ACCOMMODATION ONLY. You will have the opti…" at bounding box center [307, 610] width 279 height 68
drag, startPoint x: 459, startPoint y: 599, endPoint x: 265, endPoint y: 625, distance: 195.7
click at [265, 625] on div "[DATE] - [DATE] - 7 Nights Optional All-Inclusive This price is ACCOMMODATION O…" at bounding box center [314, 635] width 292 height 184
drag, startPoint x: 266, startPoint y: 583, endPoint x: 457, endPoint y: 602, distance: 191.9
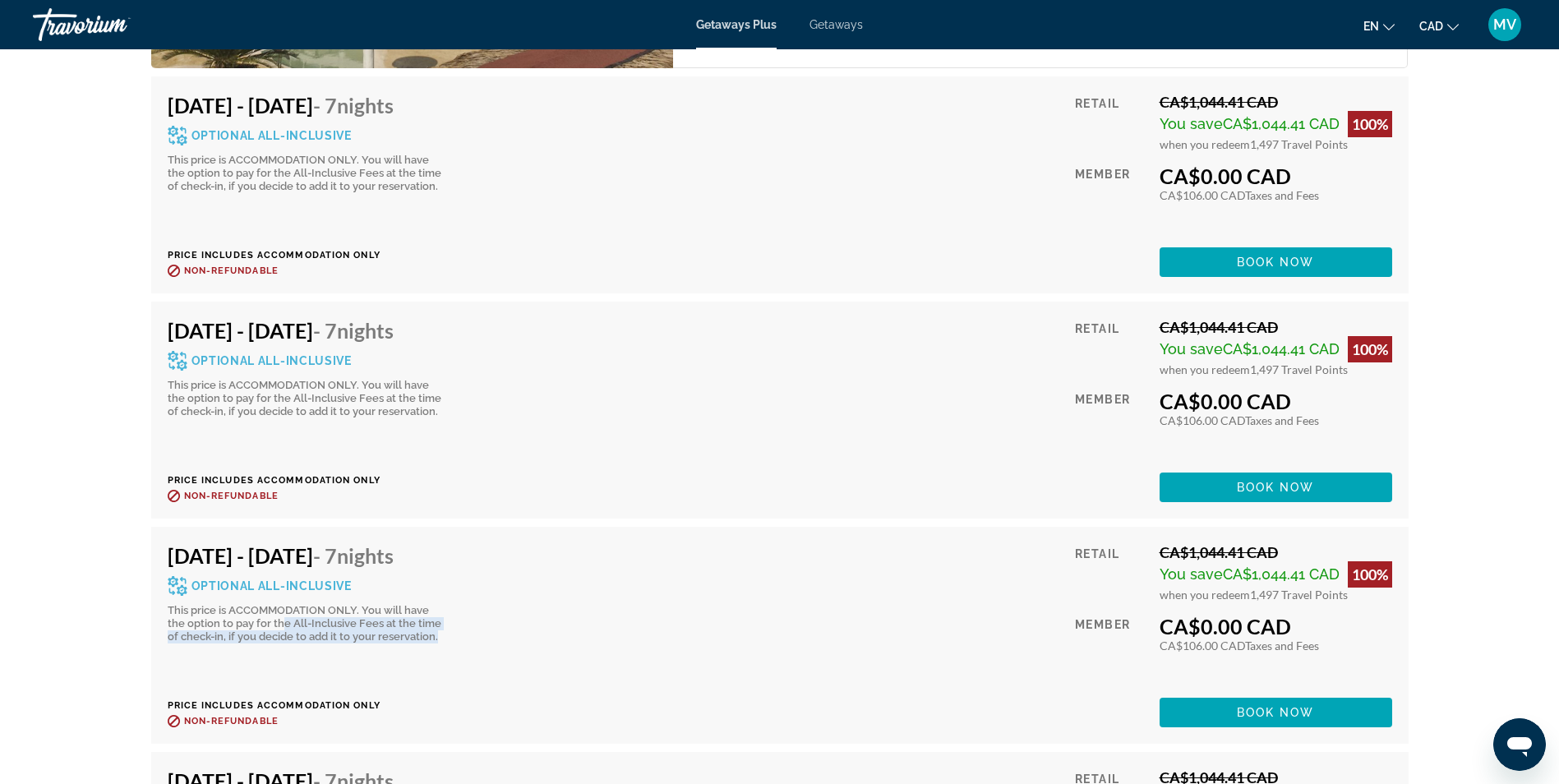
click at [447, 602] on div "Optional All-Inclusive This price is ACCOMMODATION ONLY. You will have the opti…" at bounding box center [307, 610] width 279 height 68
drag, startPoint x: 1191, startPoint y: 563, endPoint x: 1303, endPoint y: 555, distance: 112.3
click at [1303, 587] on div "when you redeem 1,497 Travel Points" at bounding box center [1275, 593] width 232 height 14
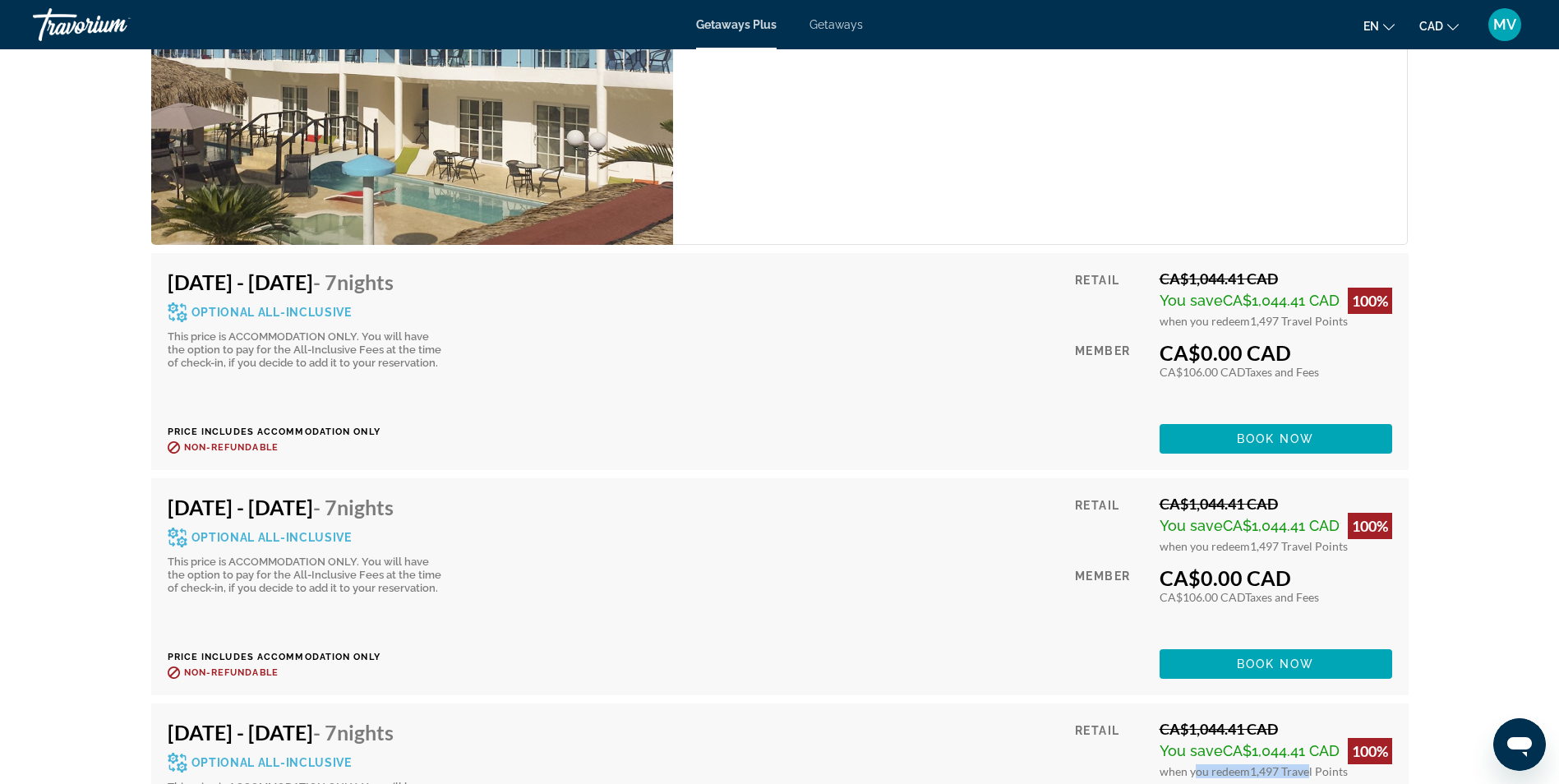
scroll to position [3286, 0]
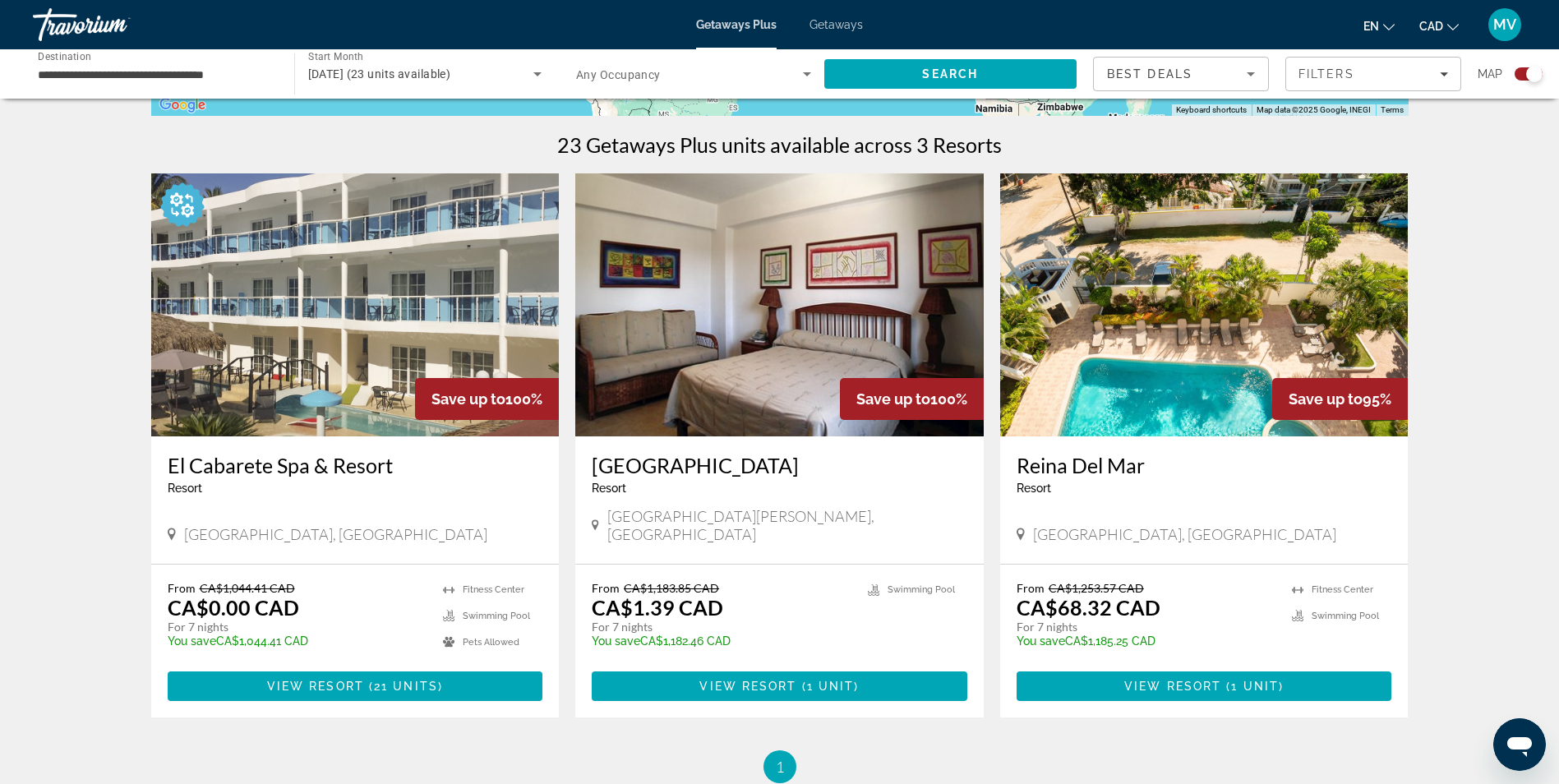
scroll to position [493, 0]
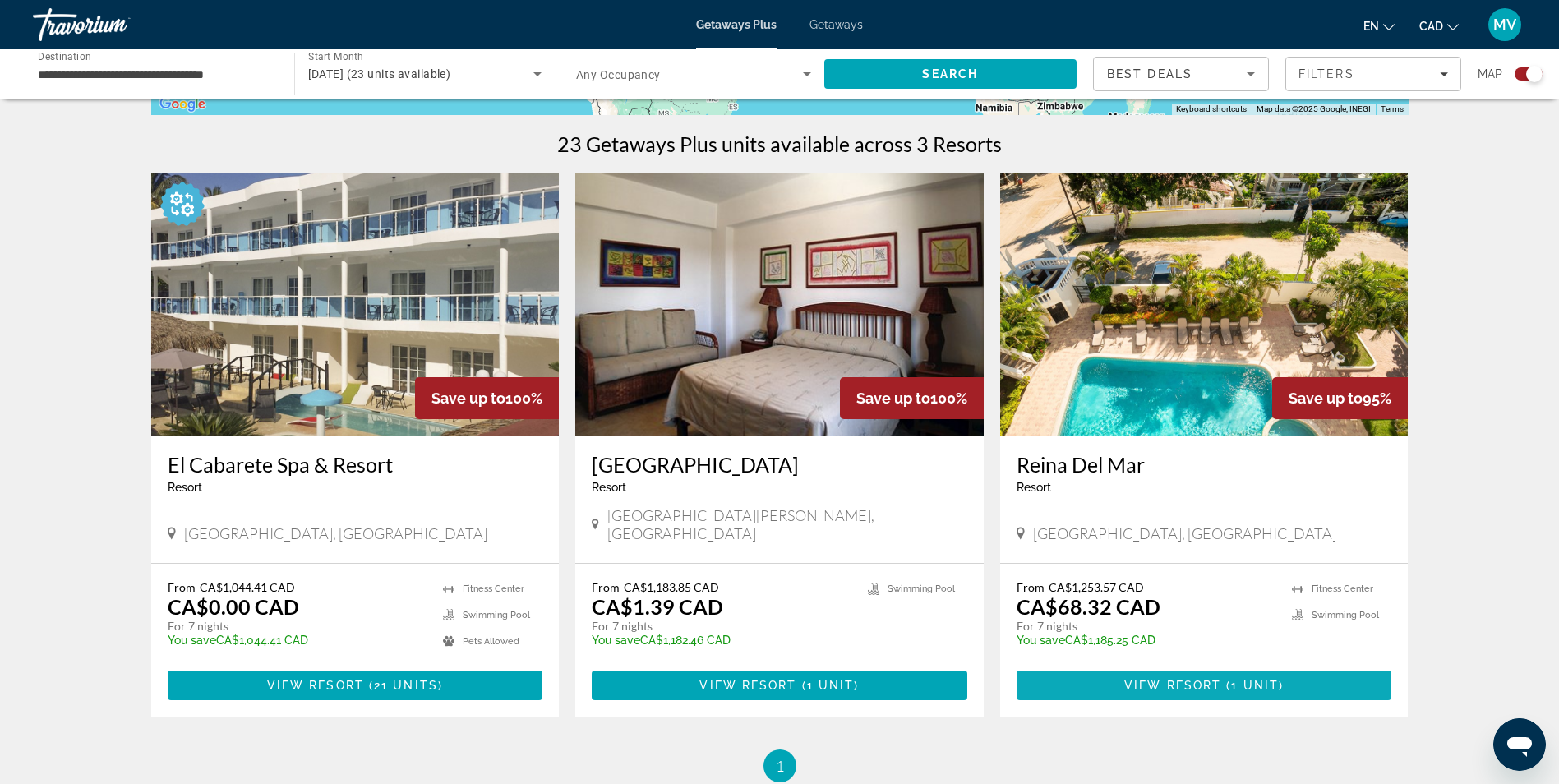
click at [1138, 678] on span "View Resort" at bounding box center [1172, 685] width 97 height 14
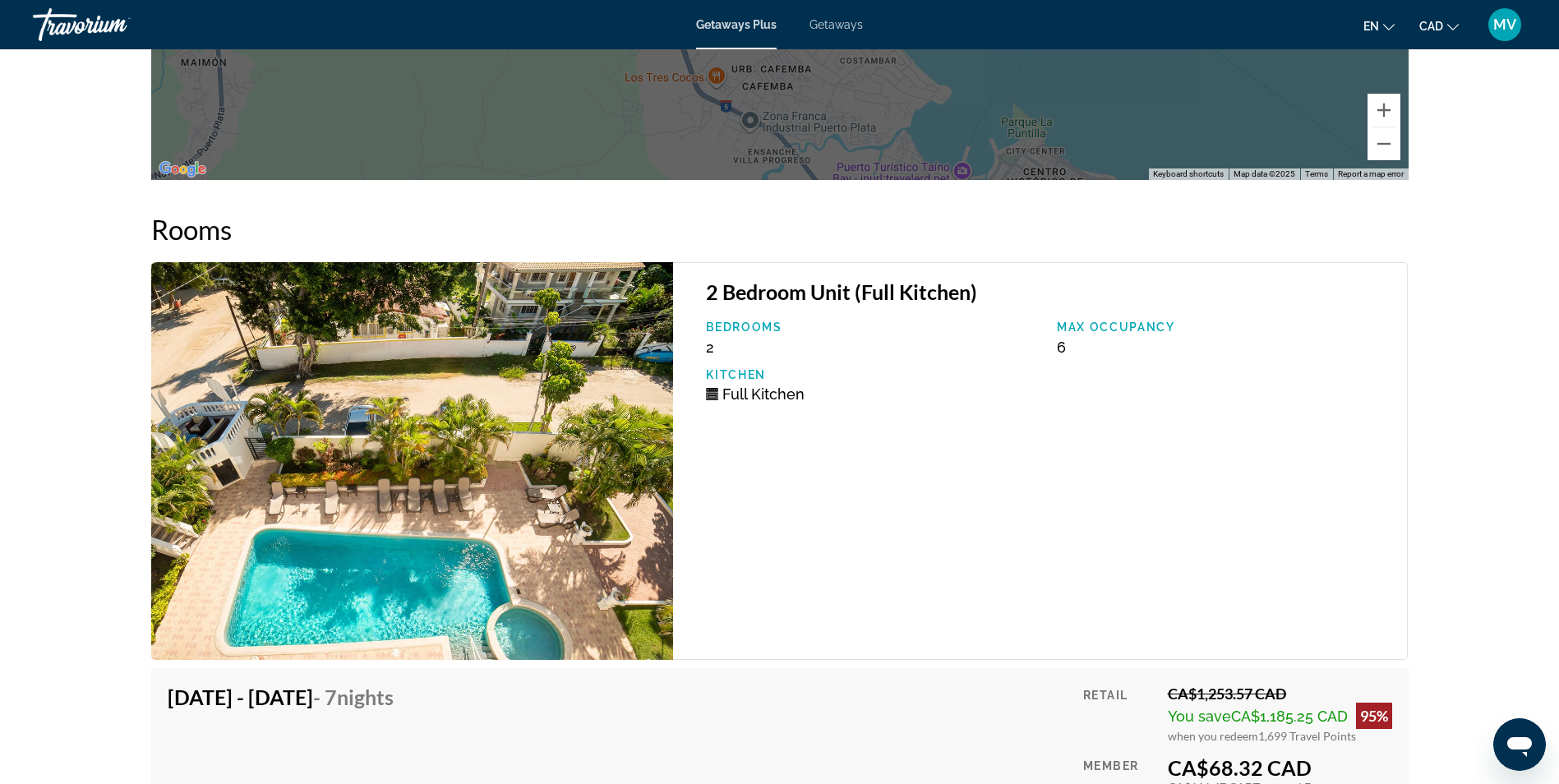
scroll to position [2465, 0]
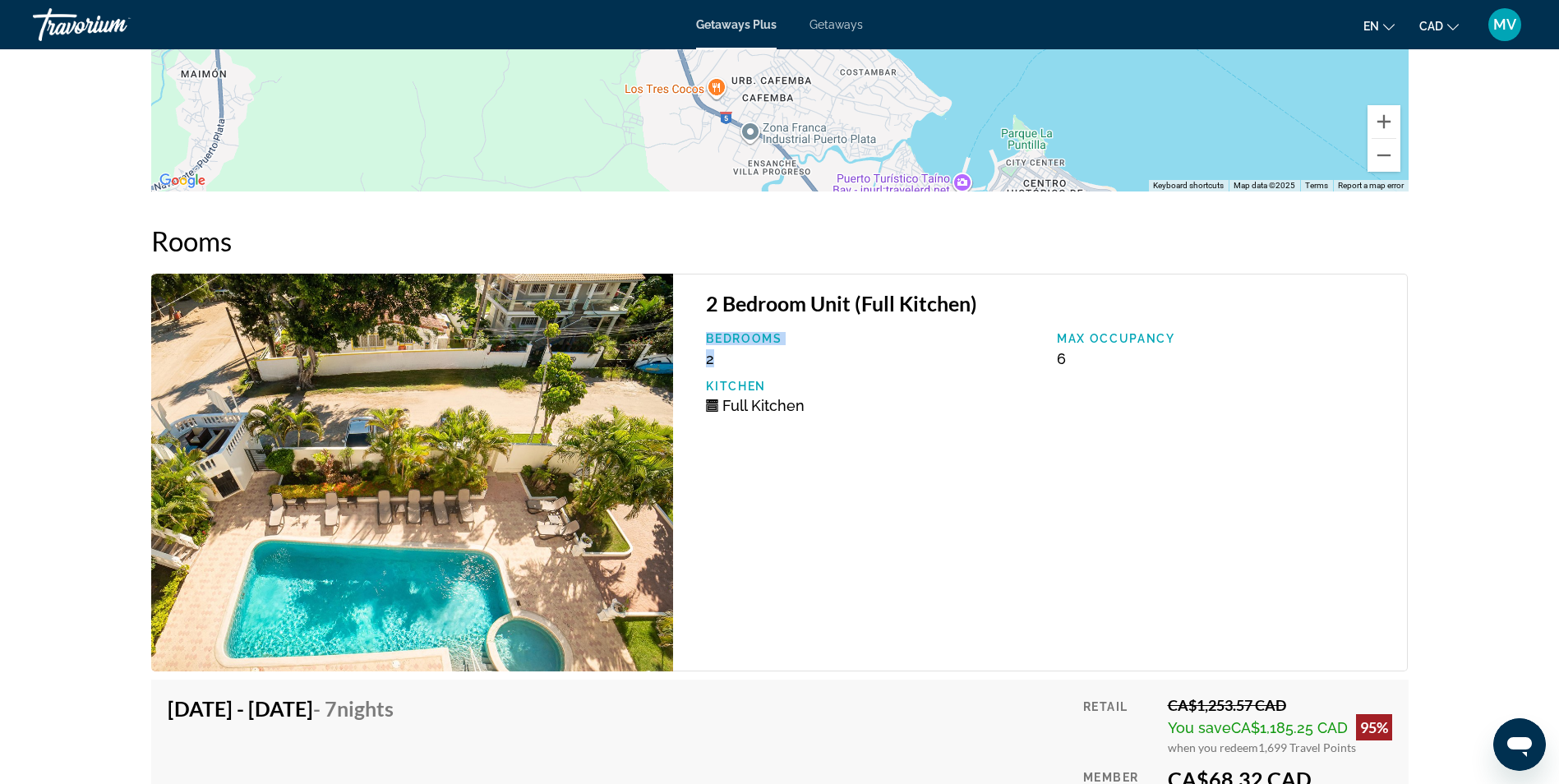
drag, startPoint x: 704, startPoint y: 340, endPoint x: 804, endPoint y: 359, distance: 101.8
click at [804, 359] on div "Bedrooms 2" at bounding box center [873, 349] width 351 height 35
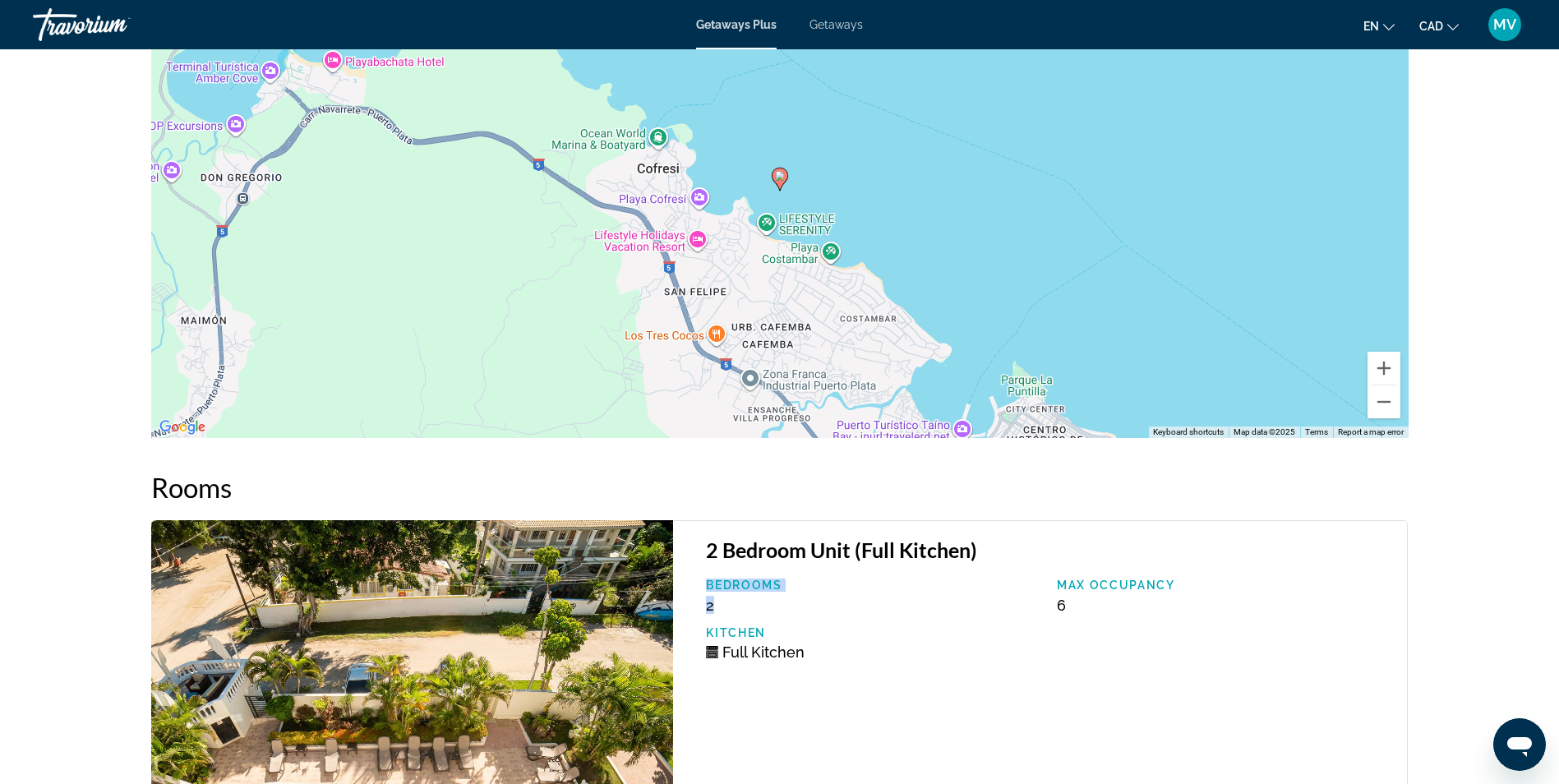
scroll to position [1890, 0]
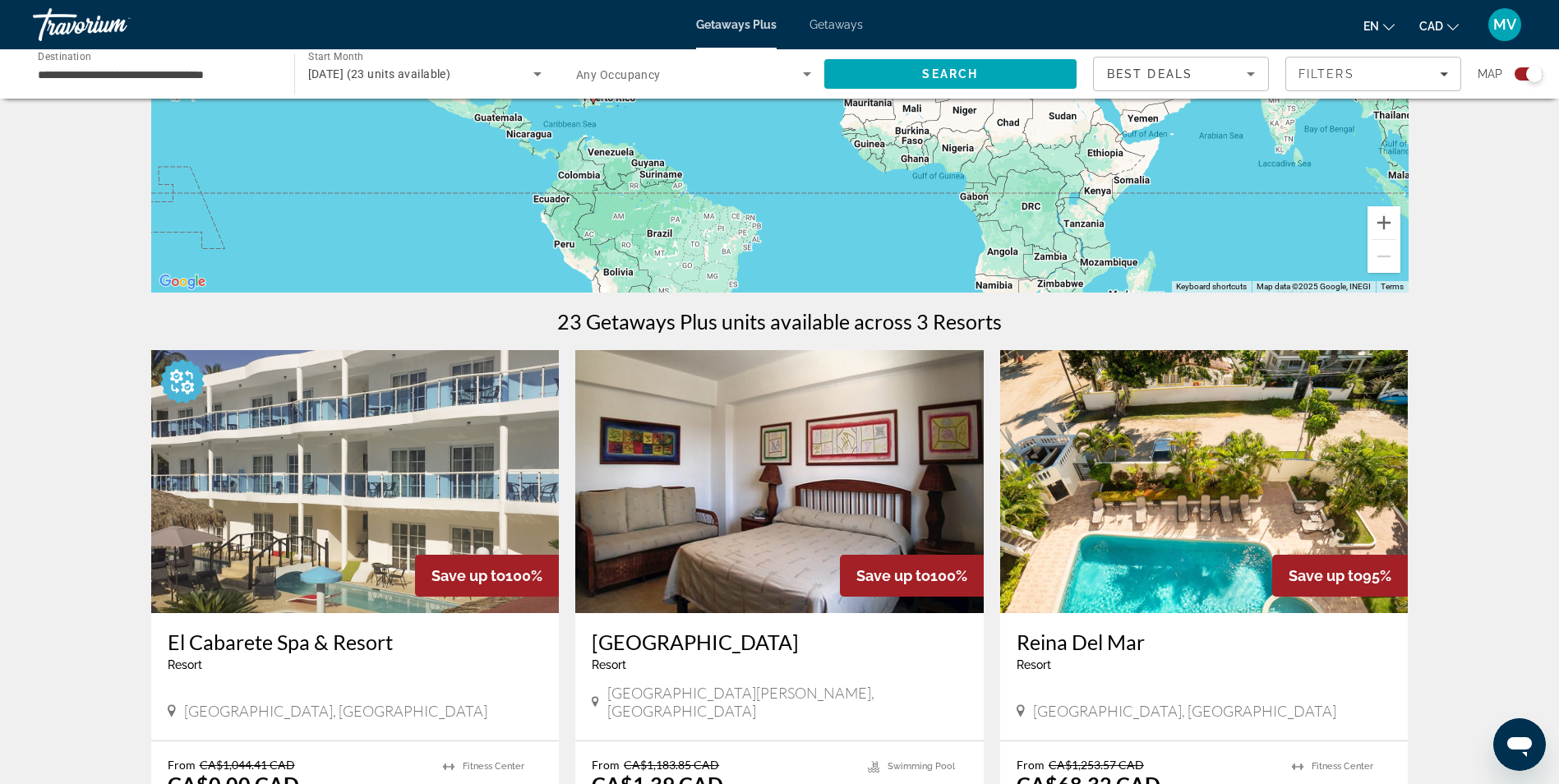
scroll to position [329, 0]
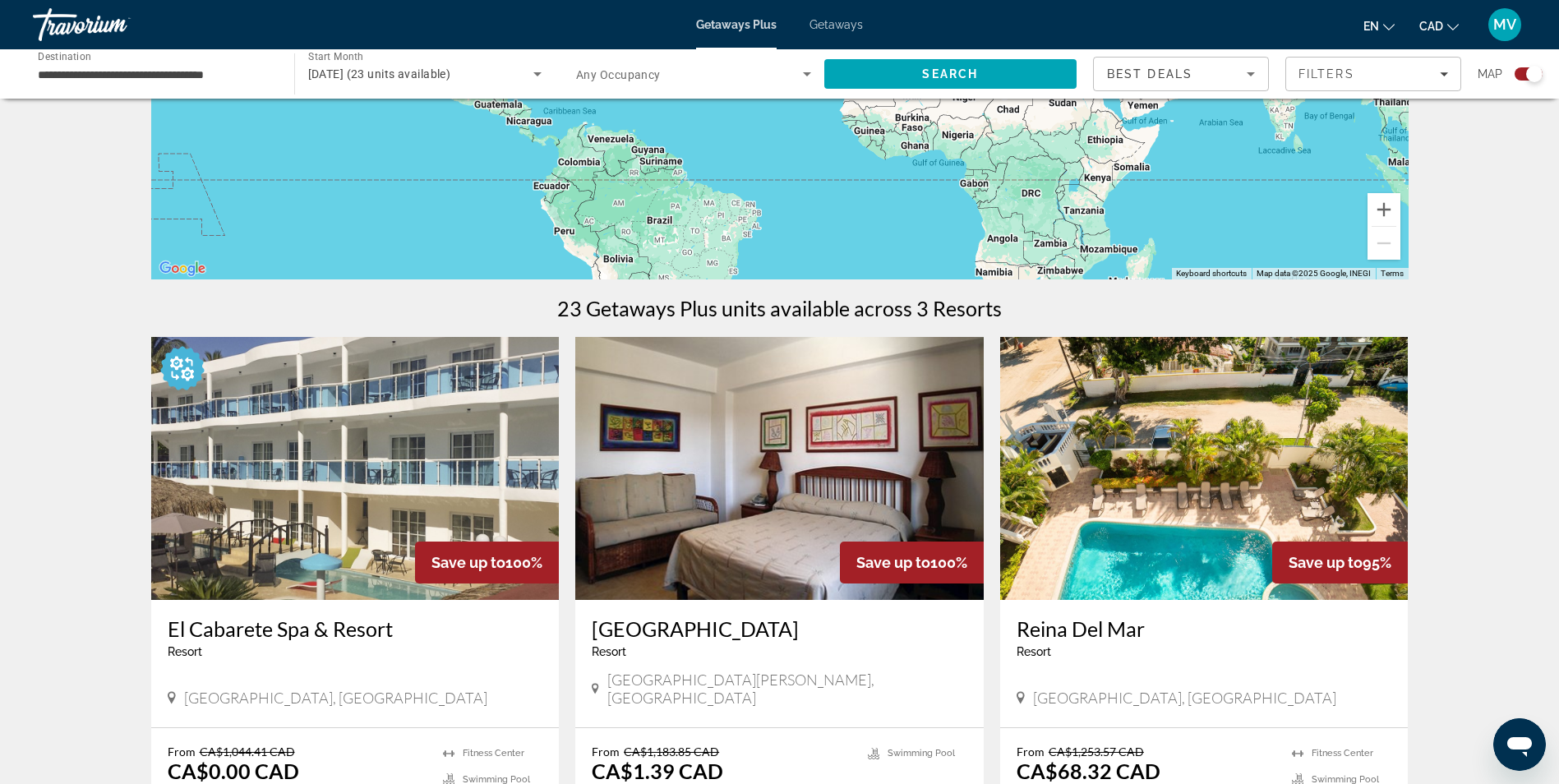
click at [825, 507] on img "Main content" at bounding box center [780, 468] width 409 height 263
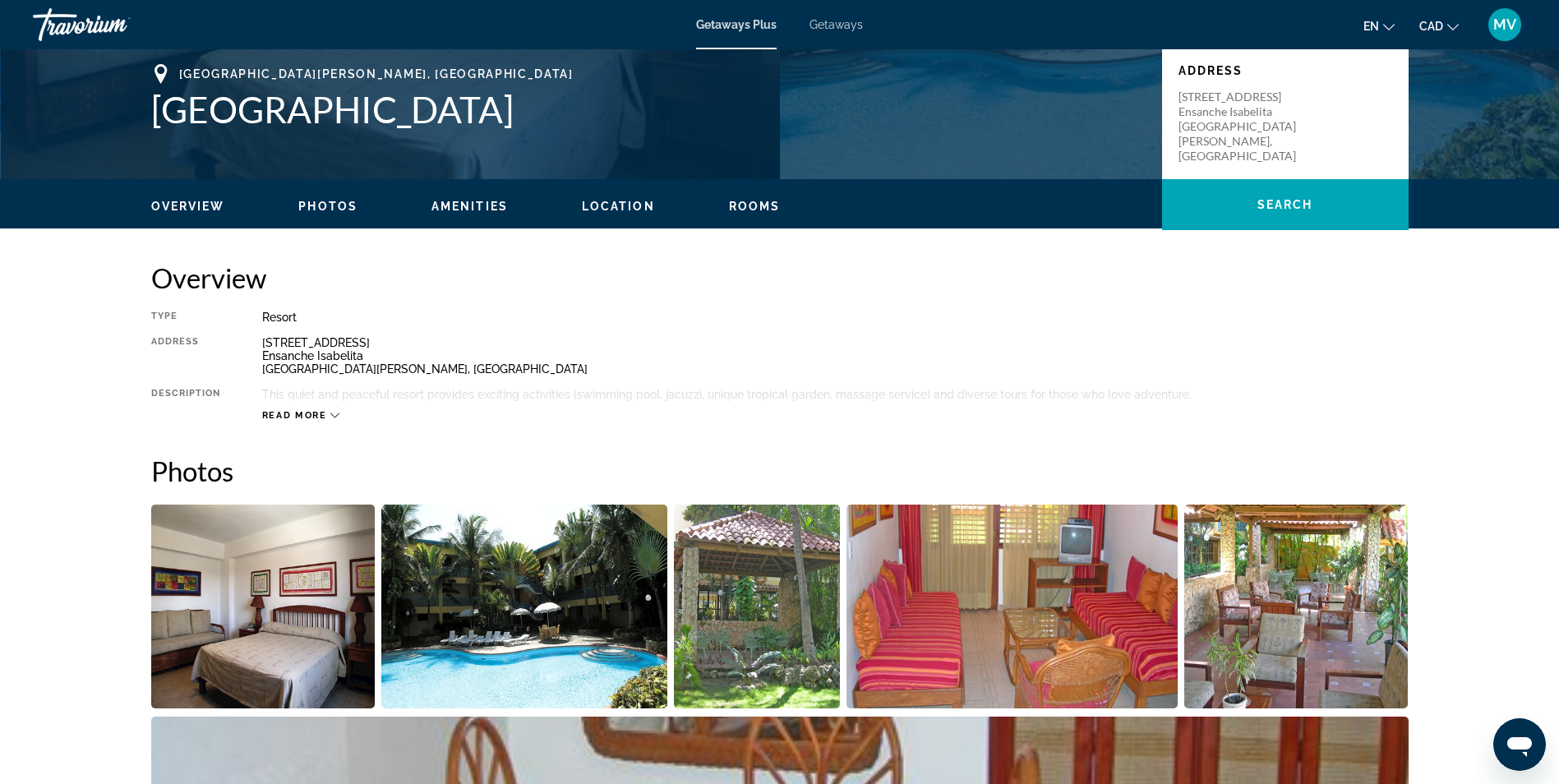
scroll to position [164, 0]
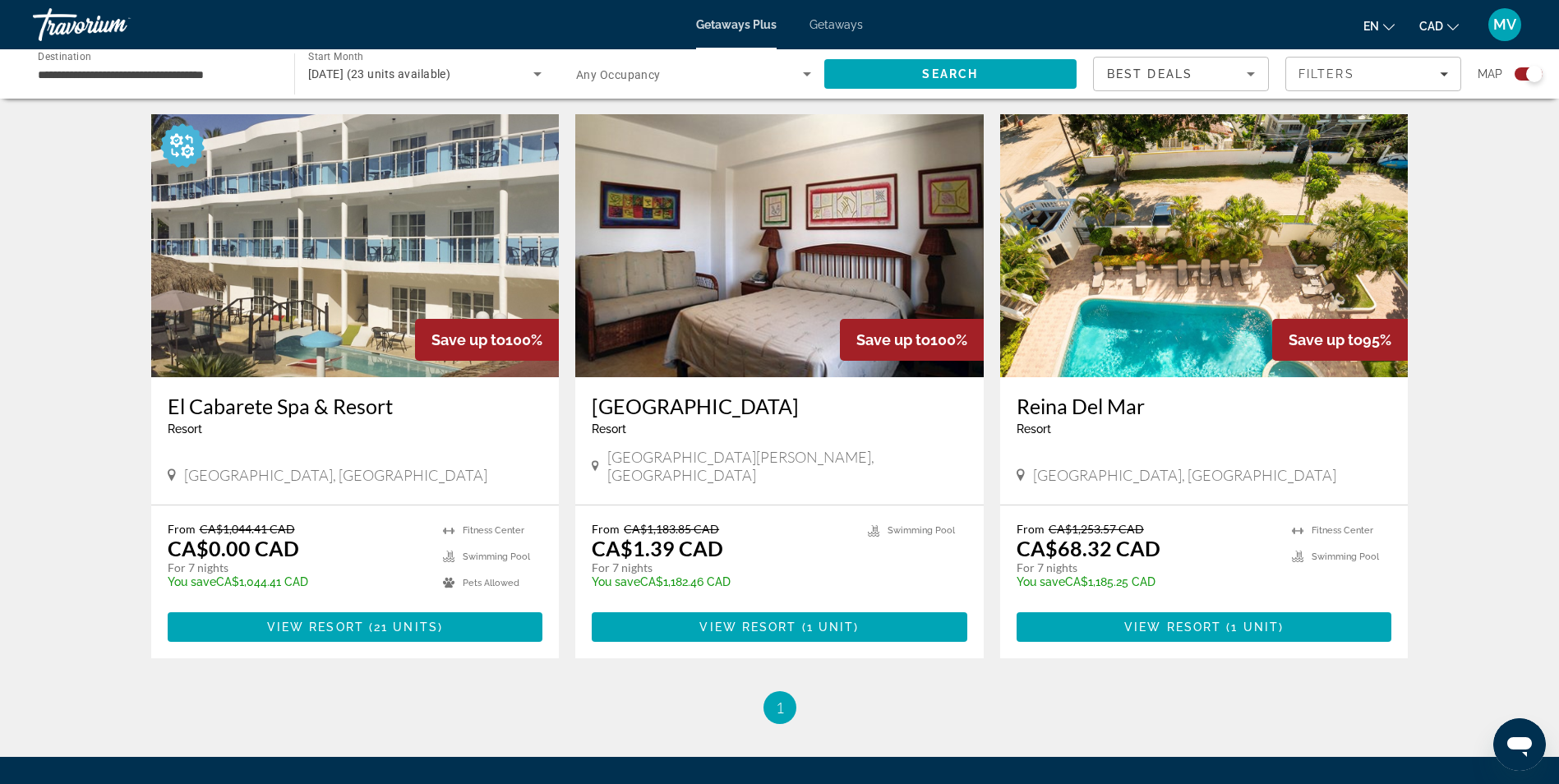
scroll to position [658, 0]
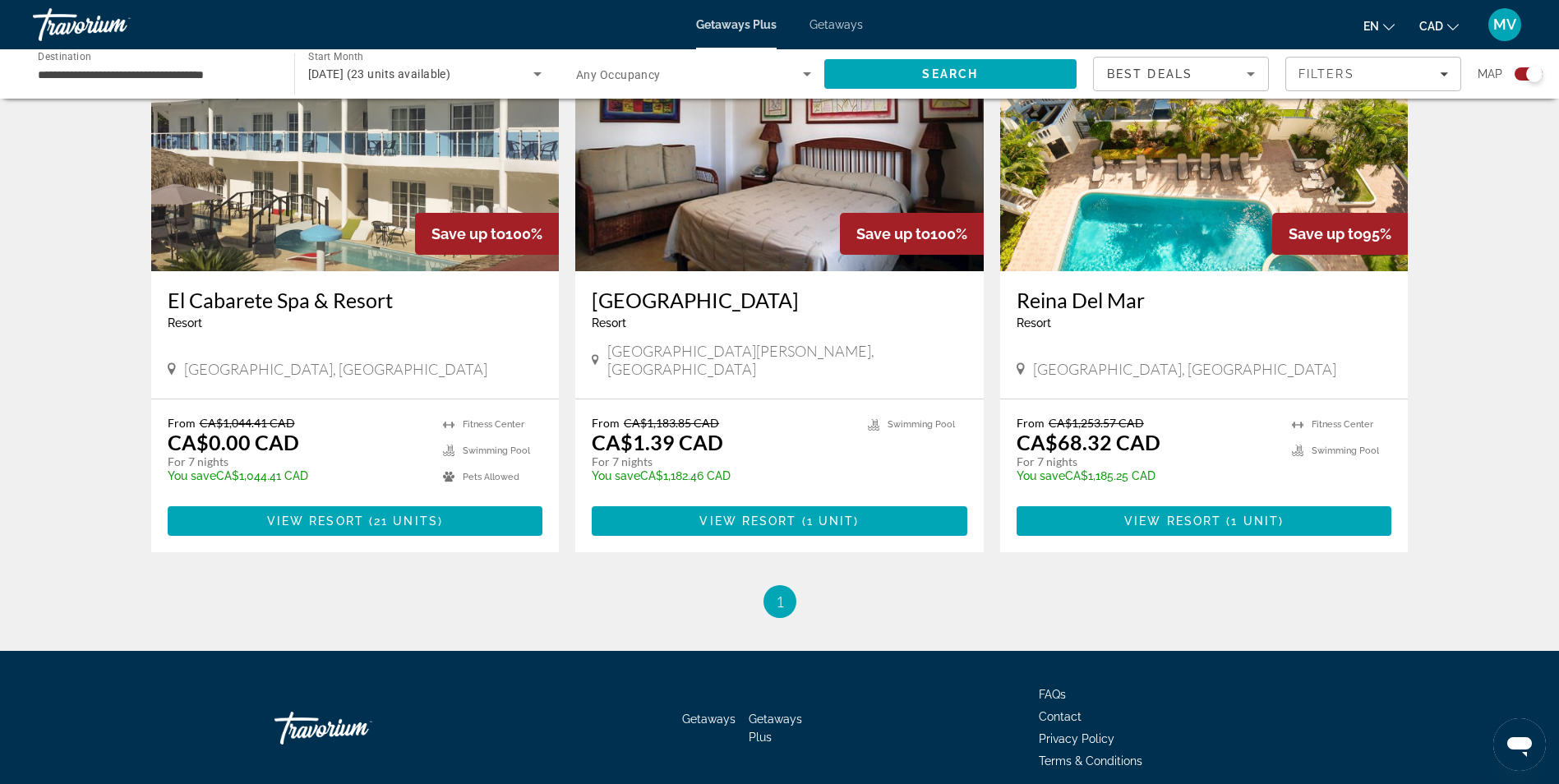
click at [857, 28] on span "Getaways" at bounding box center [836, 24] width 53 height 14
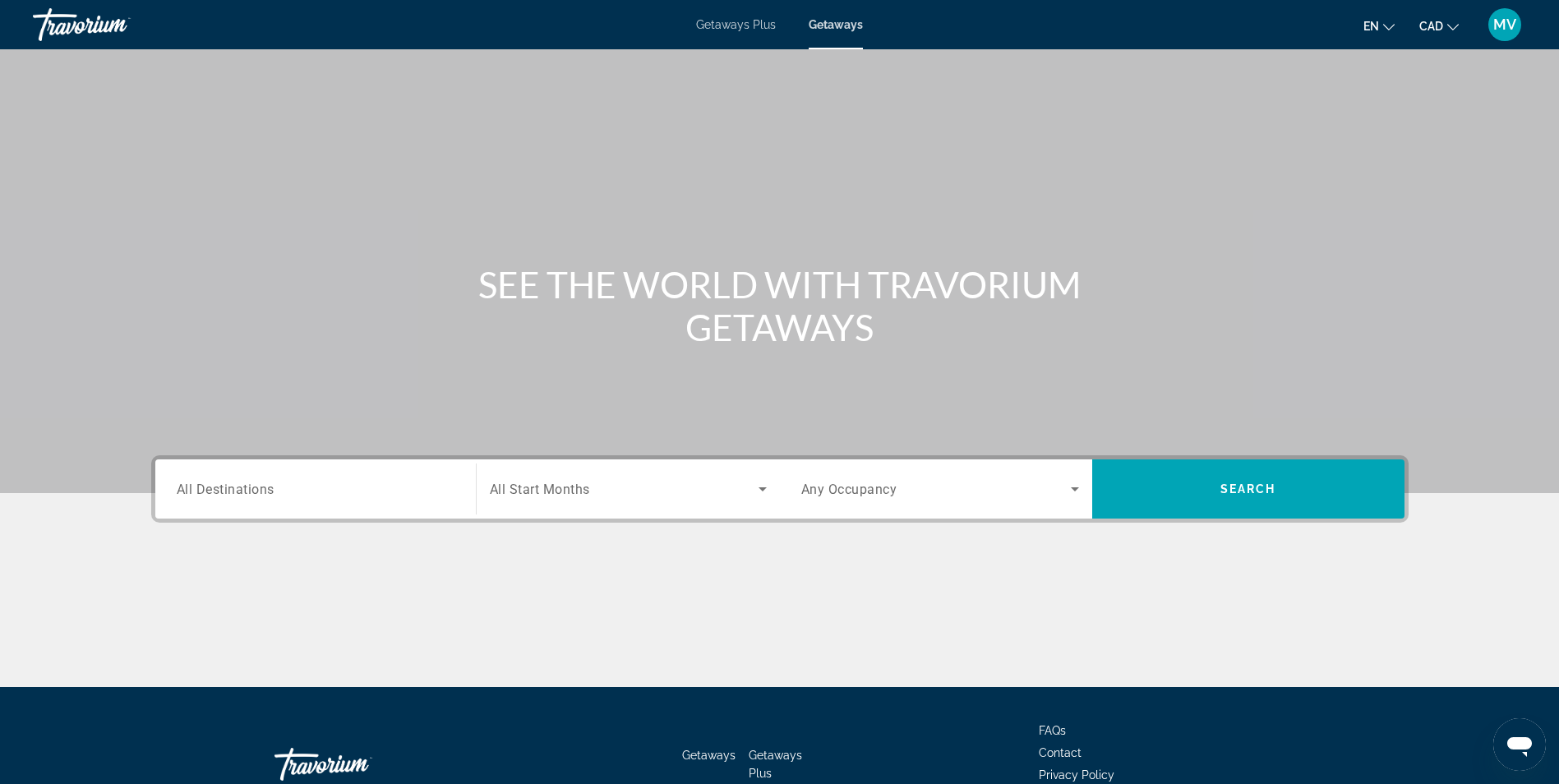
click at [202, 508] on div "Search widget" at bounding box center [315, 490] width 277 height 47
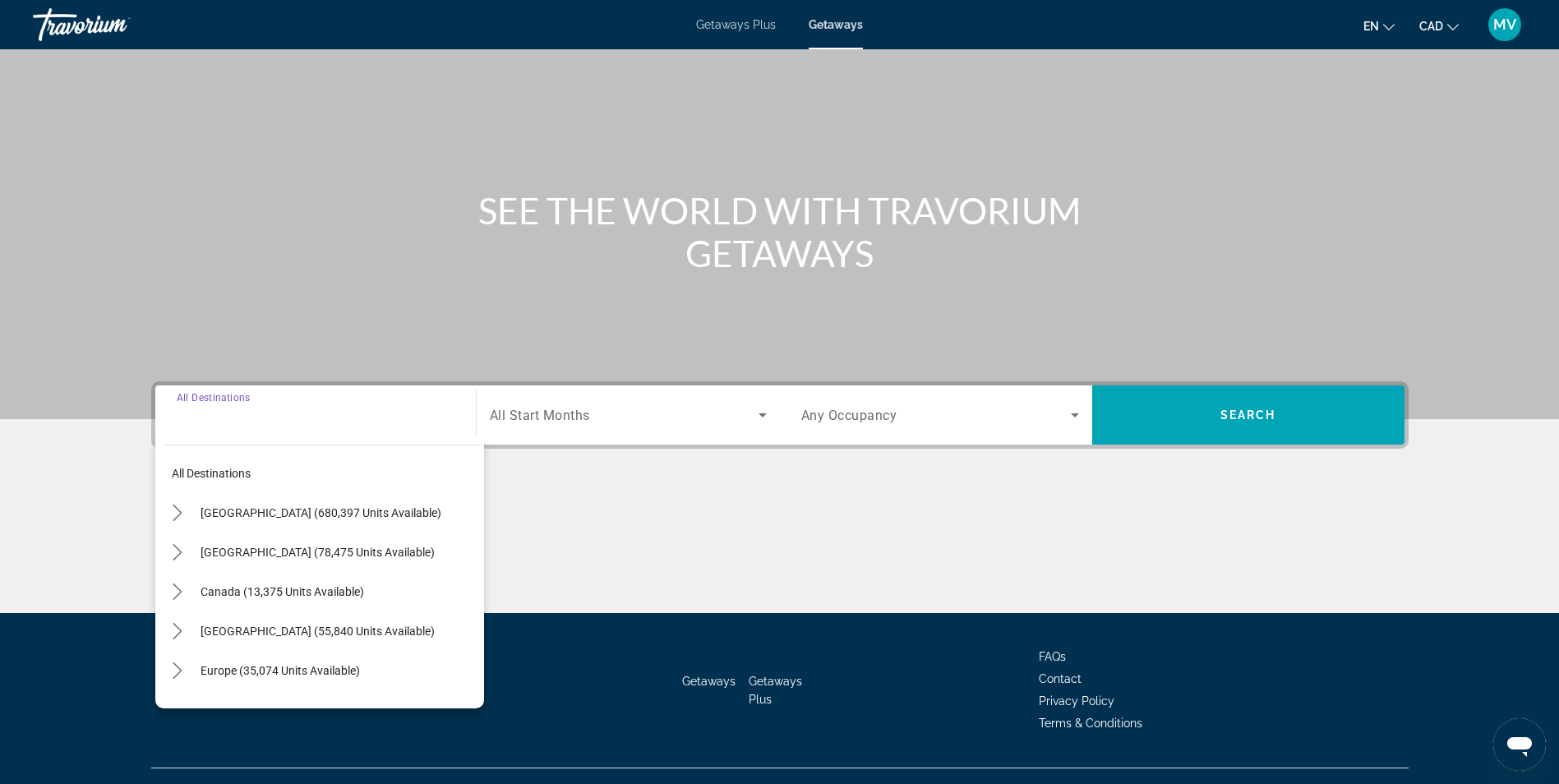
scroll to position [105, 0]
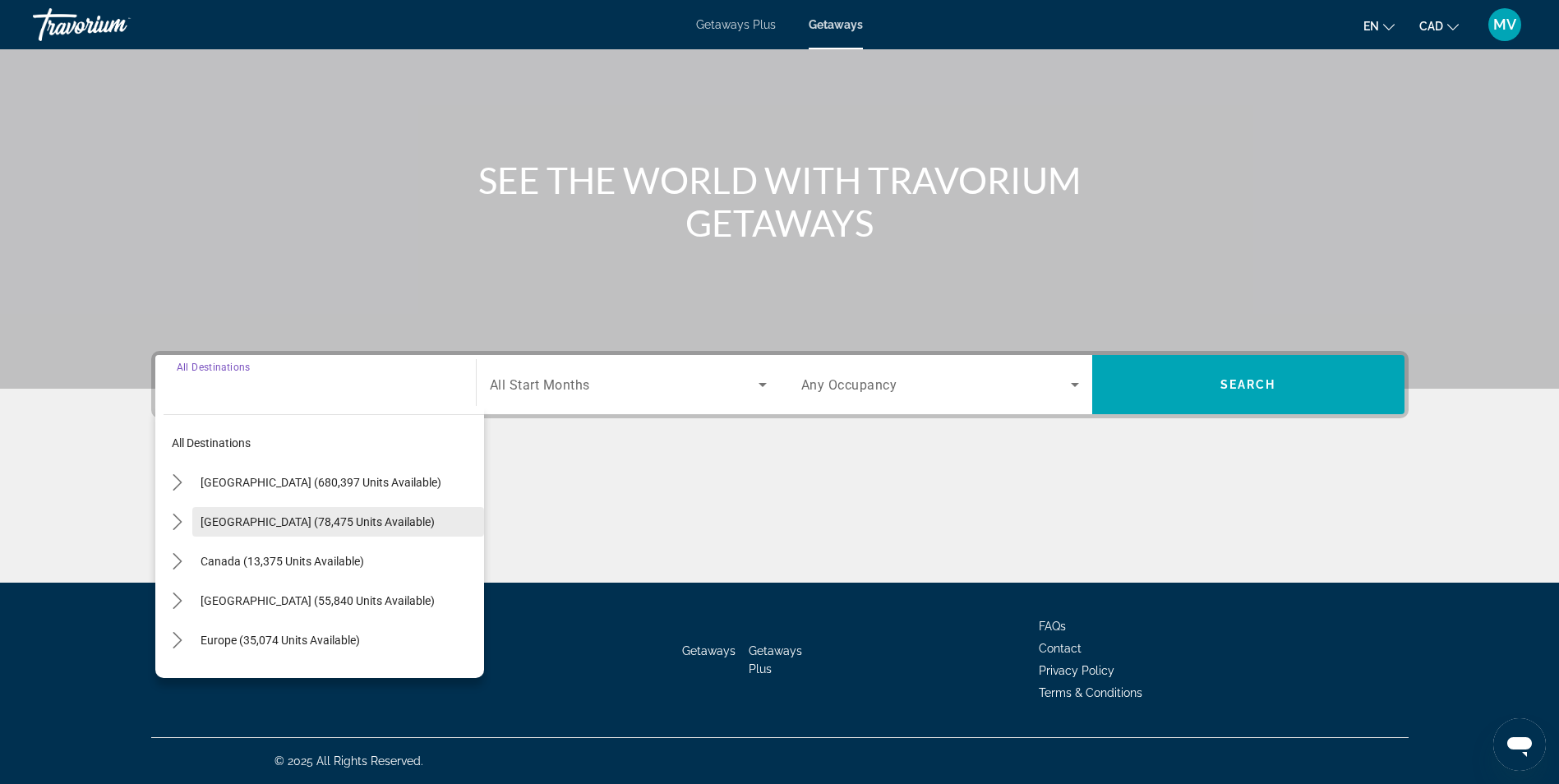
click at [218, 518] on span "[GEOGRAPHIC_DATA] (78,475 units available)" at bounding box center [317, 521] width 234 height 14
type input "**********"
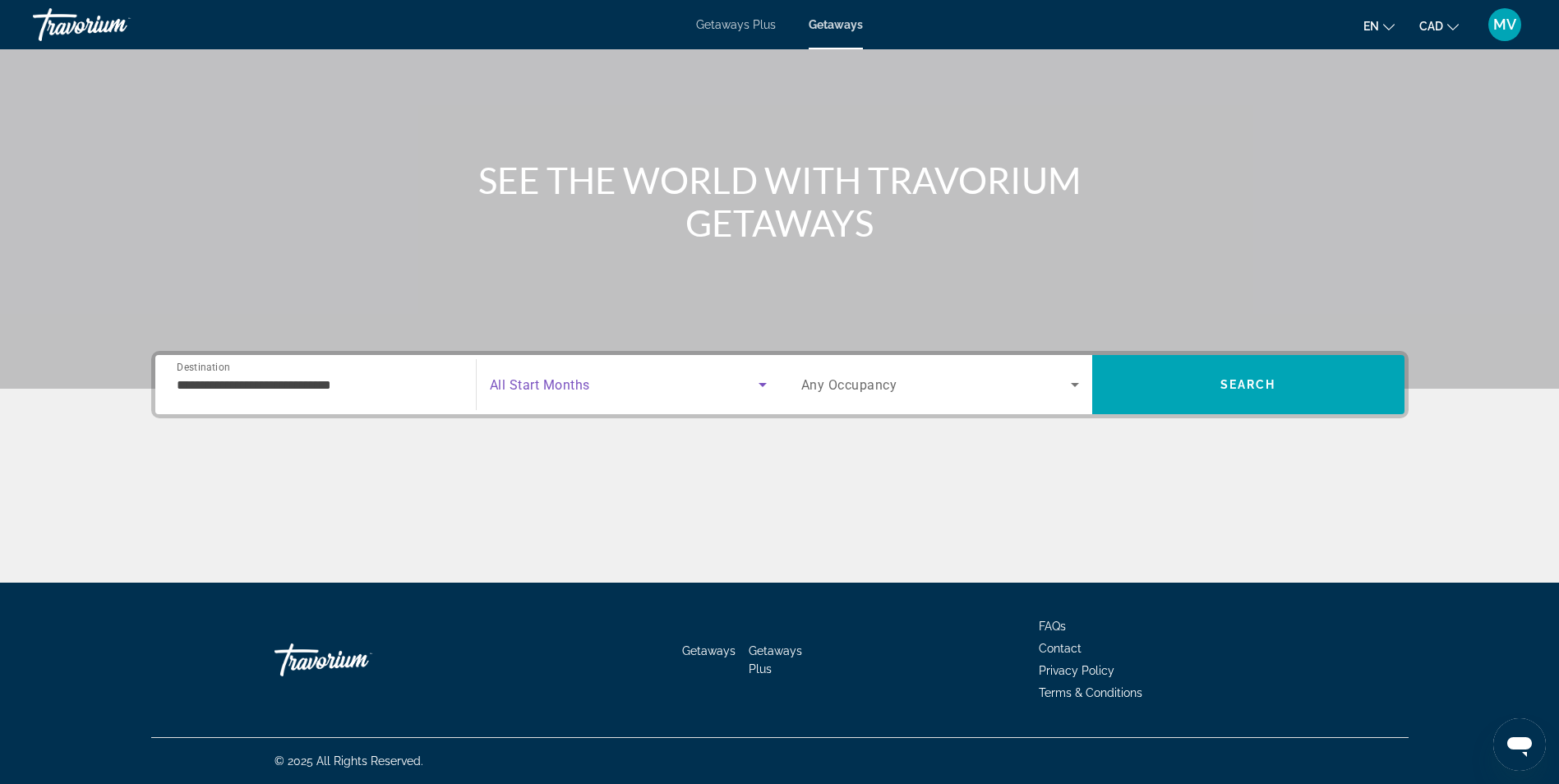
click at [598, 381] on span "Search widget" at bounding box center [624, 385] width 268 height 20
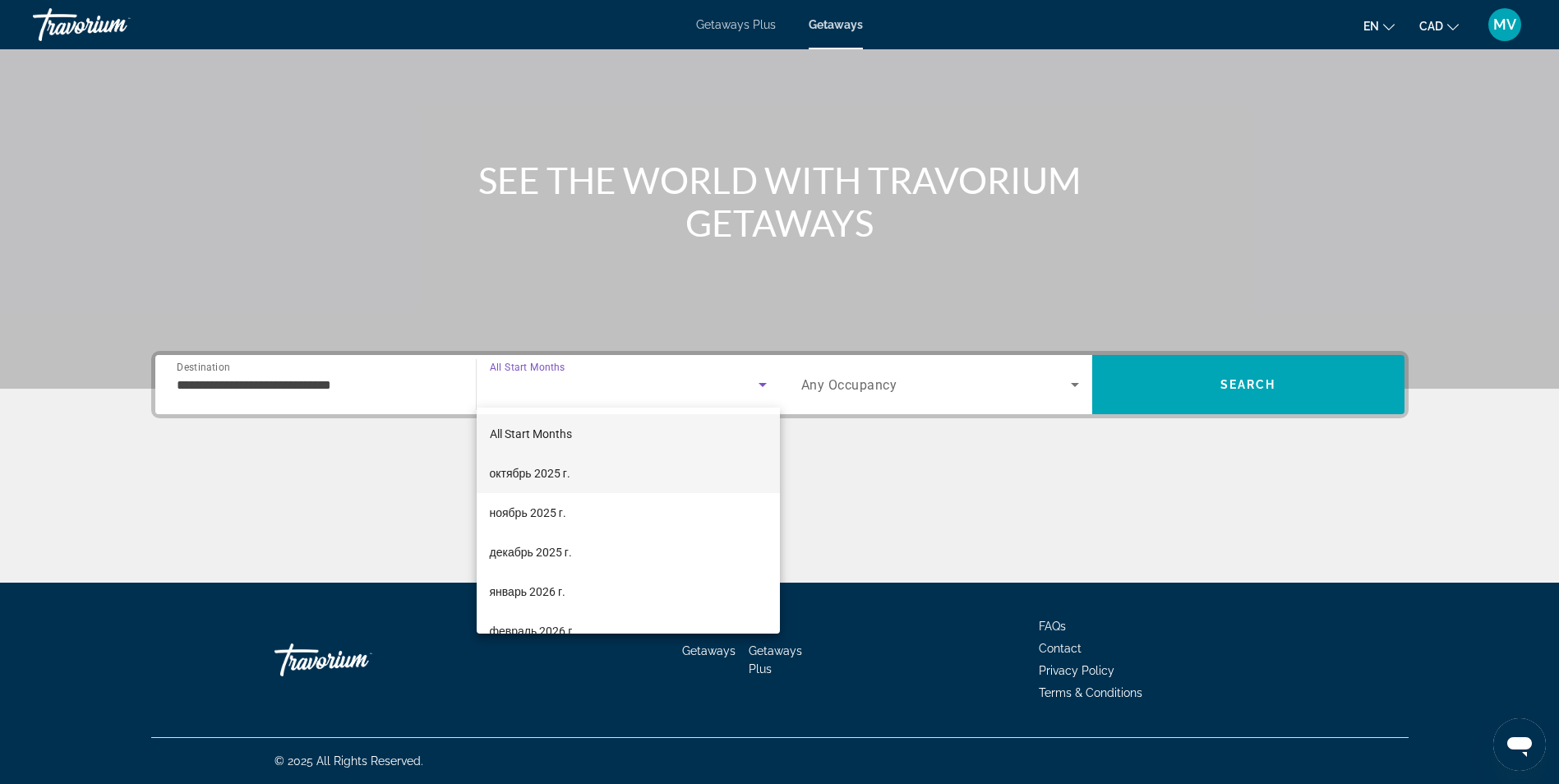
click at [577, 475] on mat-option "октябрь 2025 г." at bounding box center [629, 473] width 304 height 40
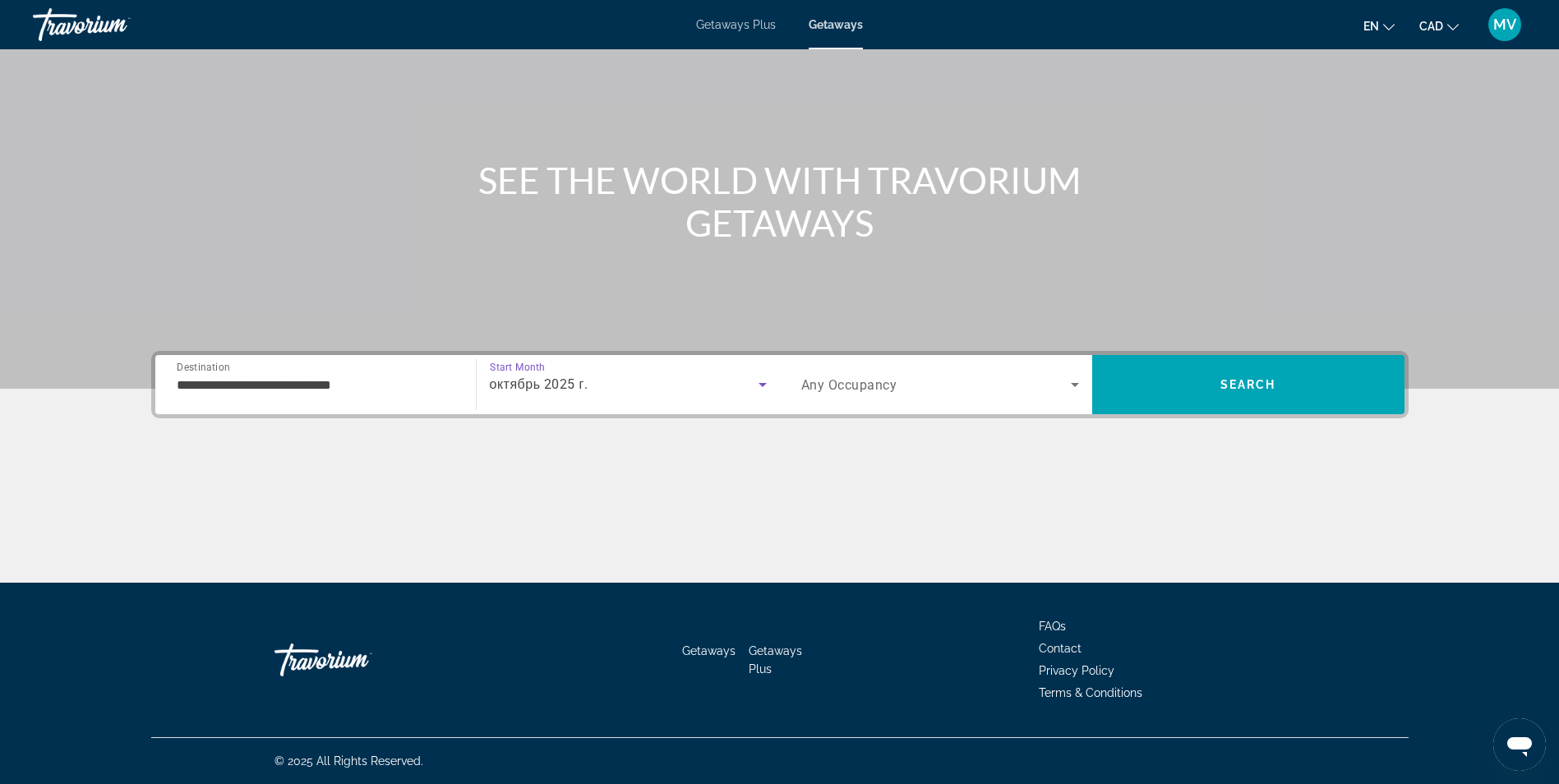
click at [976, 373] on div "Search widget" at bounding box center [940, 384] width 277 height 46
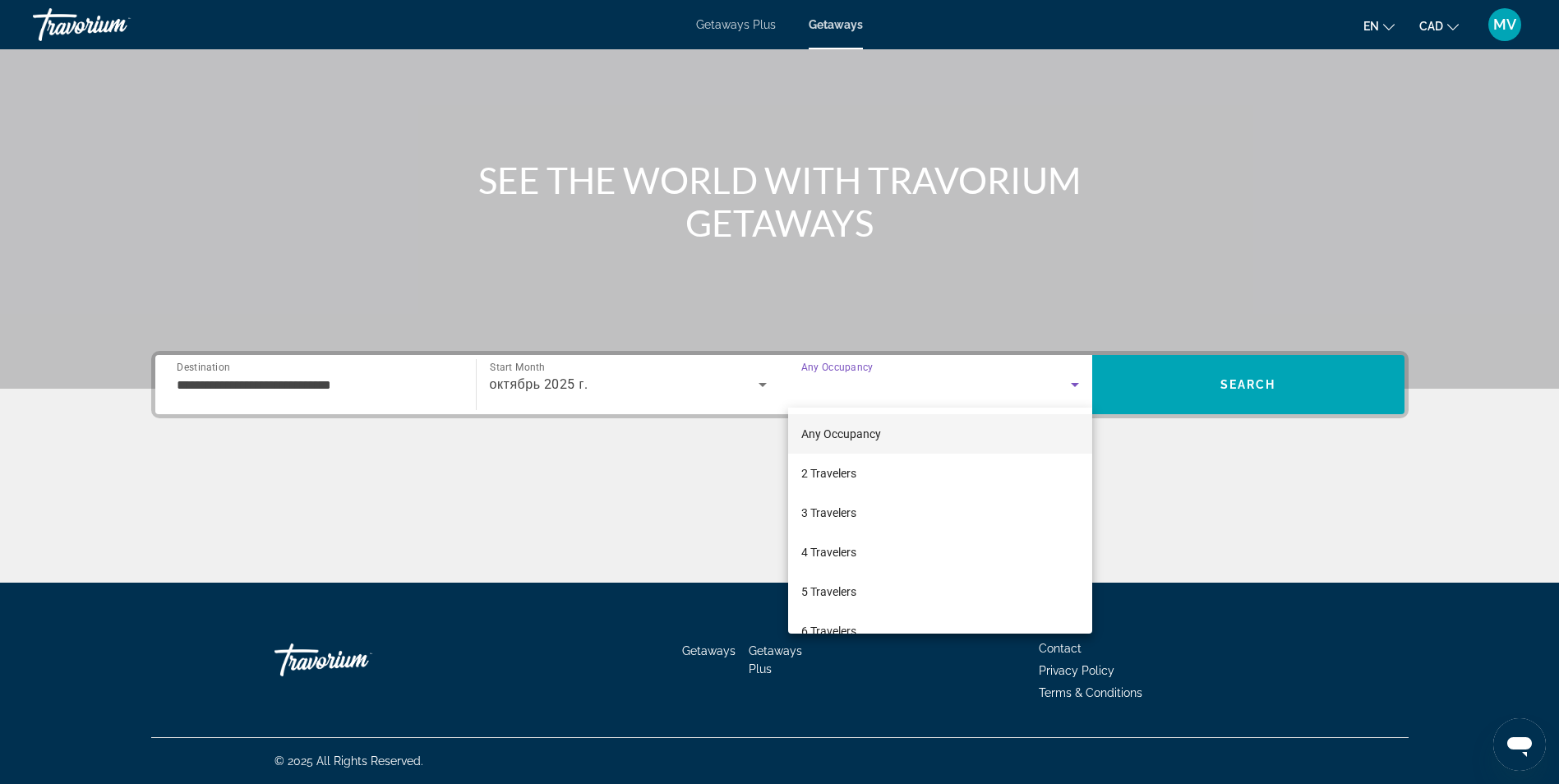
click at [878, 427] on span "Any Occupancy" at bounding box center [841, 434] width 80 height 14
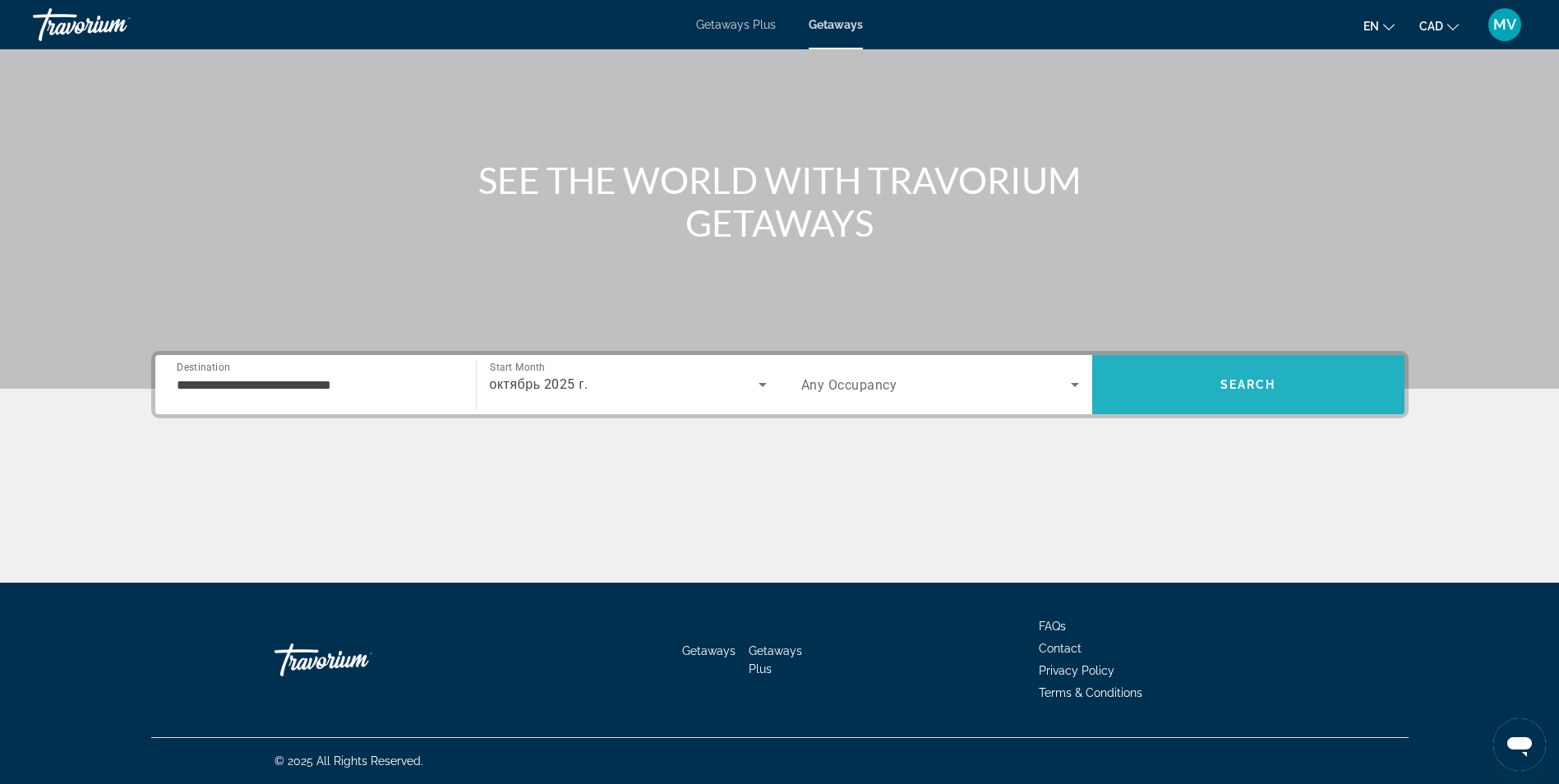
click at [1237, 381] on span "Search" at bounding box center [1249, 384] width 56 height 14
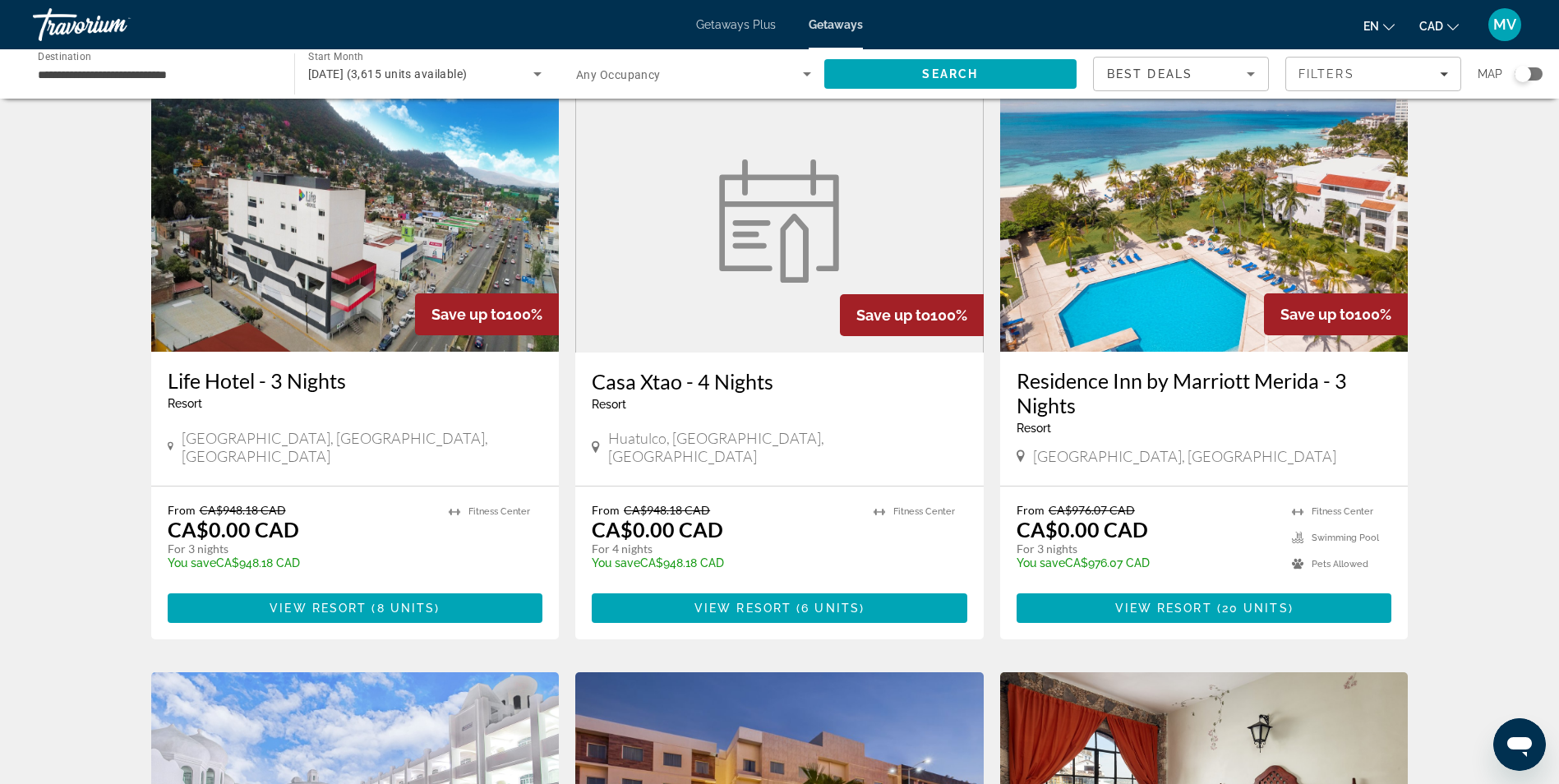
scroll to position [1209, 0]
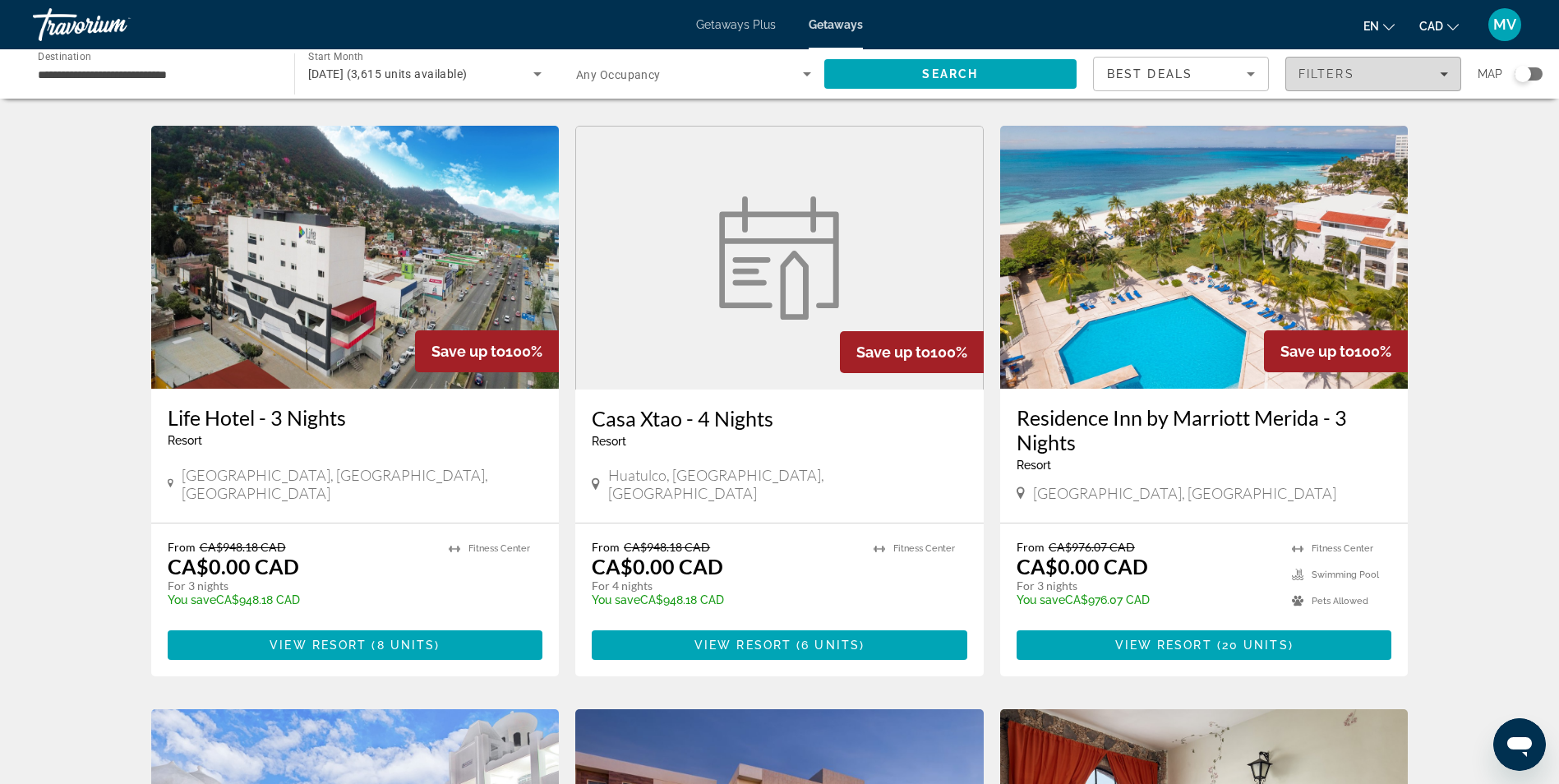
click at [1314, 85] on span "Filters" at bounding box center [1373, 74] width 174 height 40
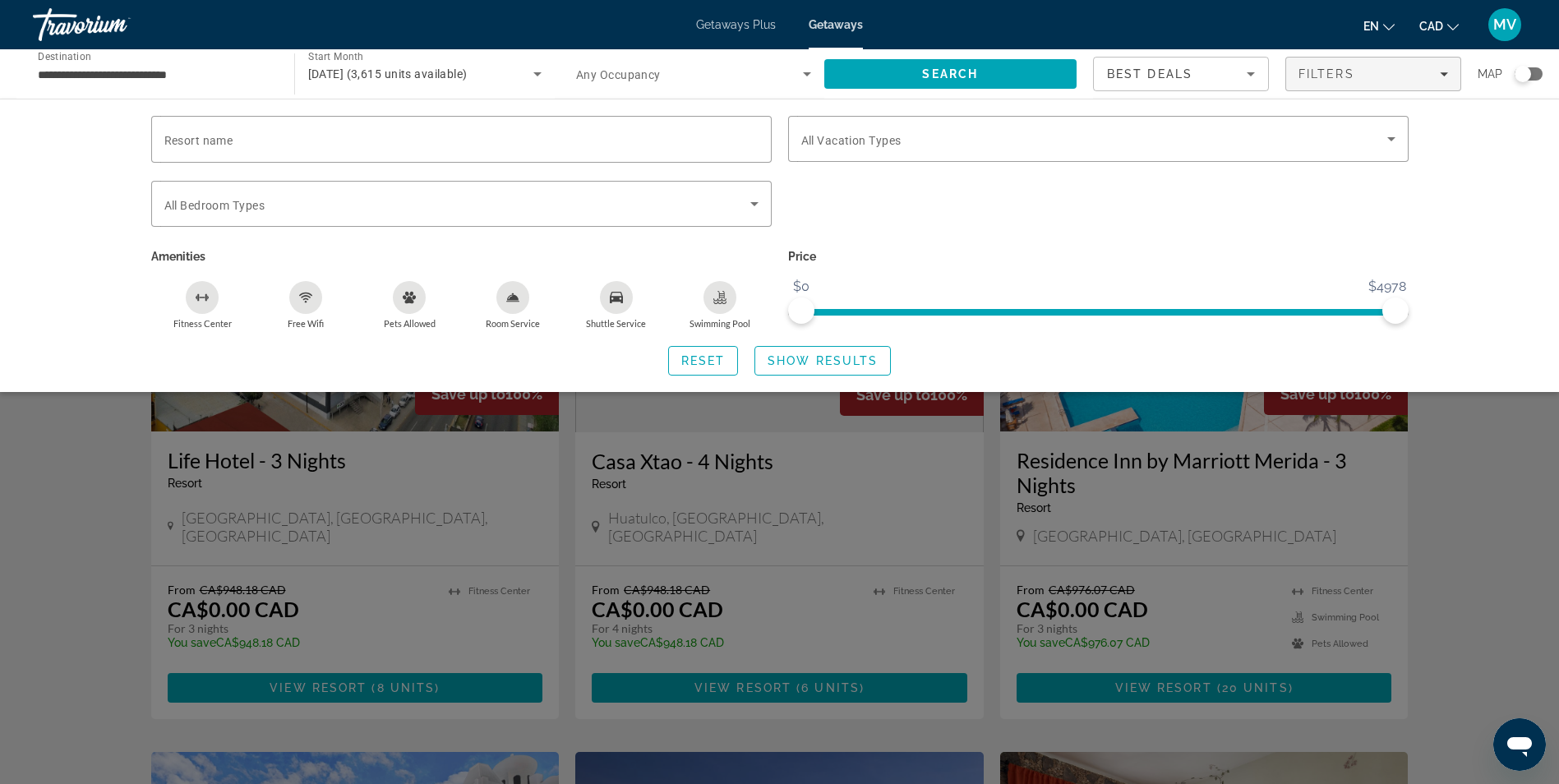
scroll to position [1127, 0]
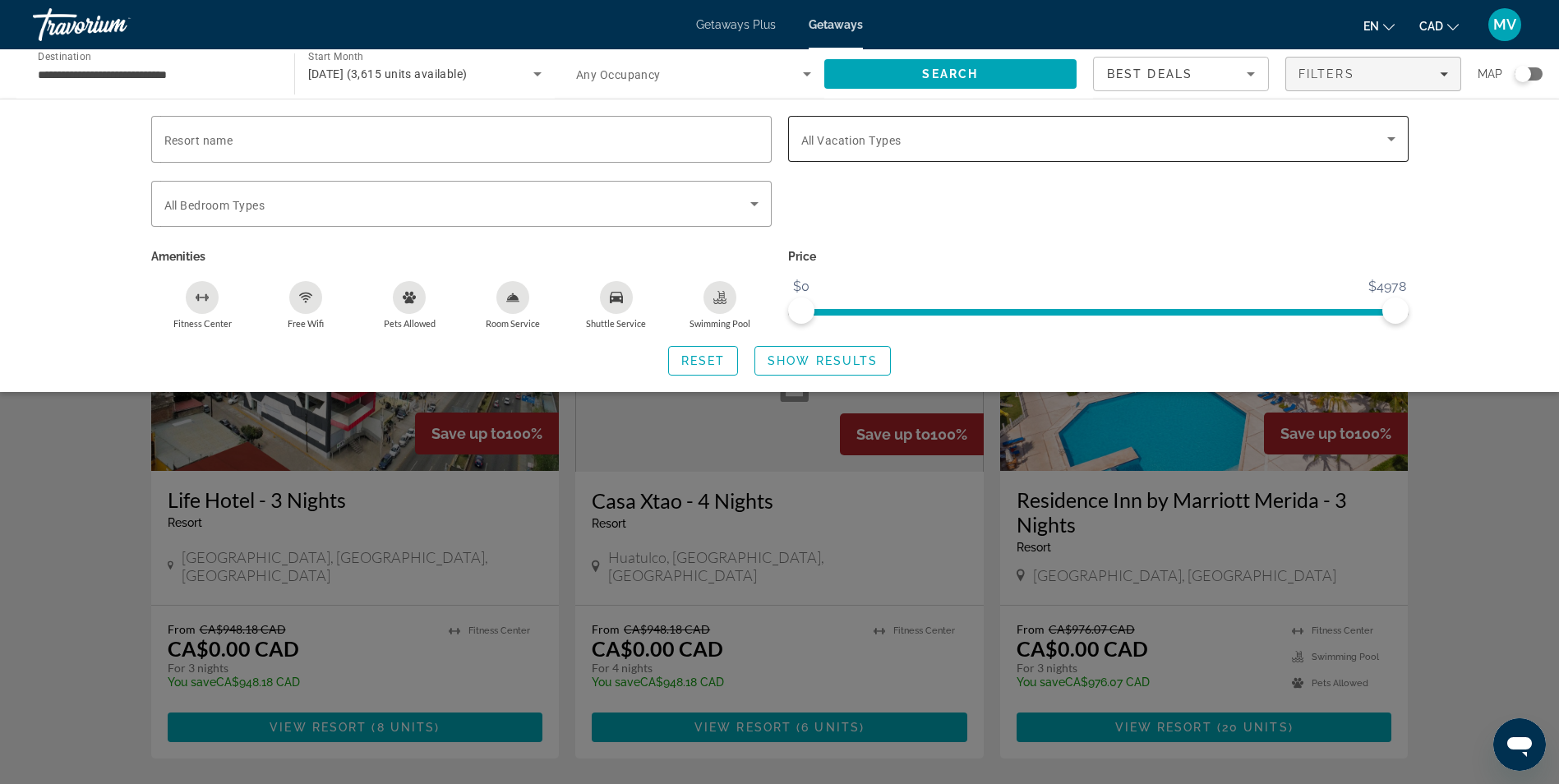
click at [813, 139] on span "All Vacation Types" at bounding box center [851, 140] width 100 height 14
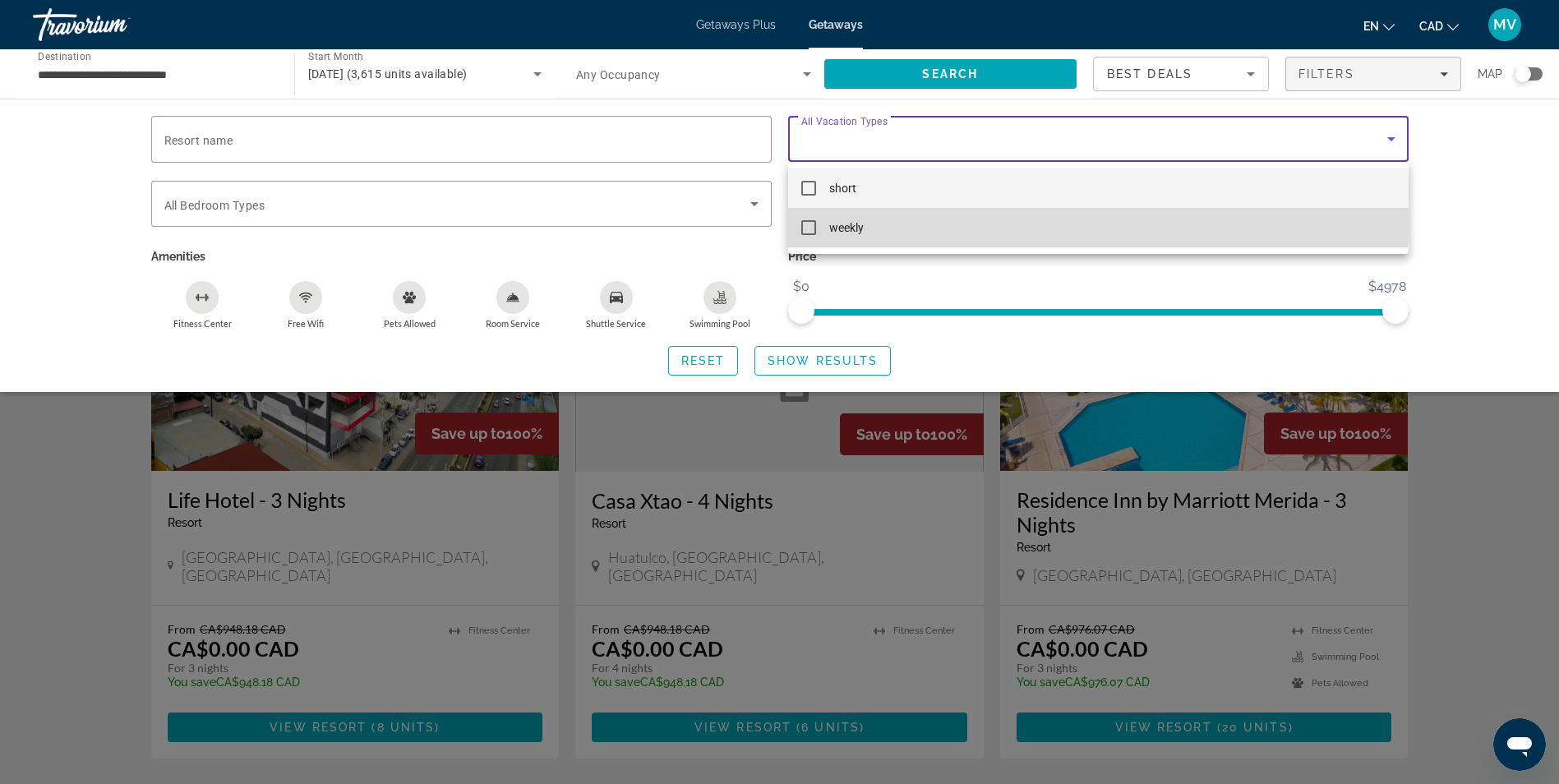
click at [809, 220] on mat-pseudo-checkbox at bounding box center [809, 228] width 14 height 14
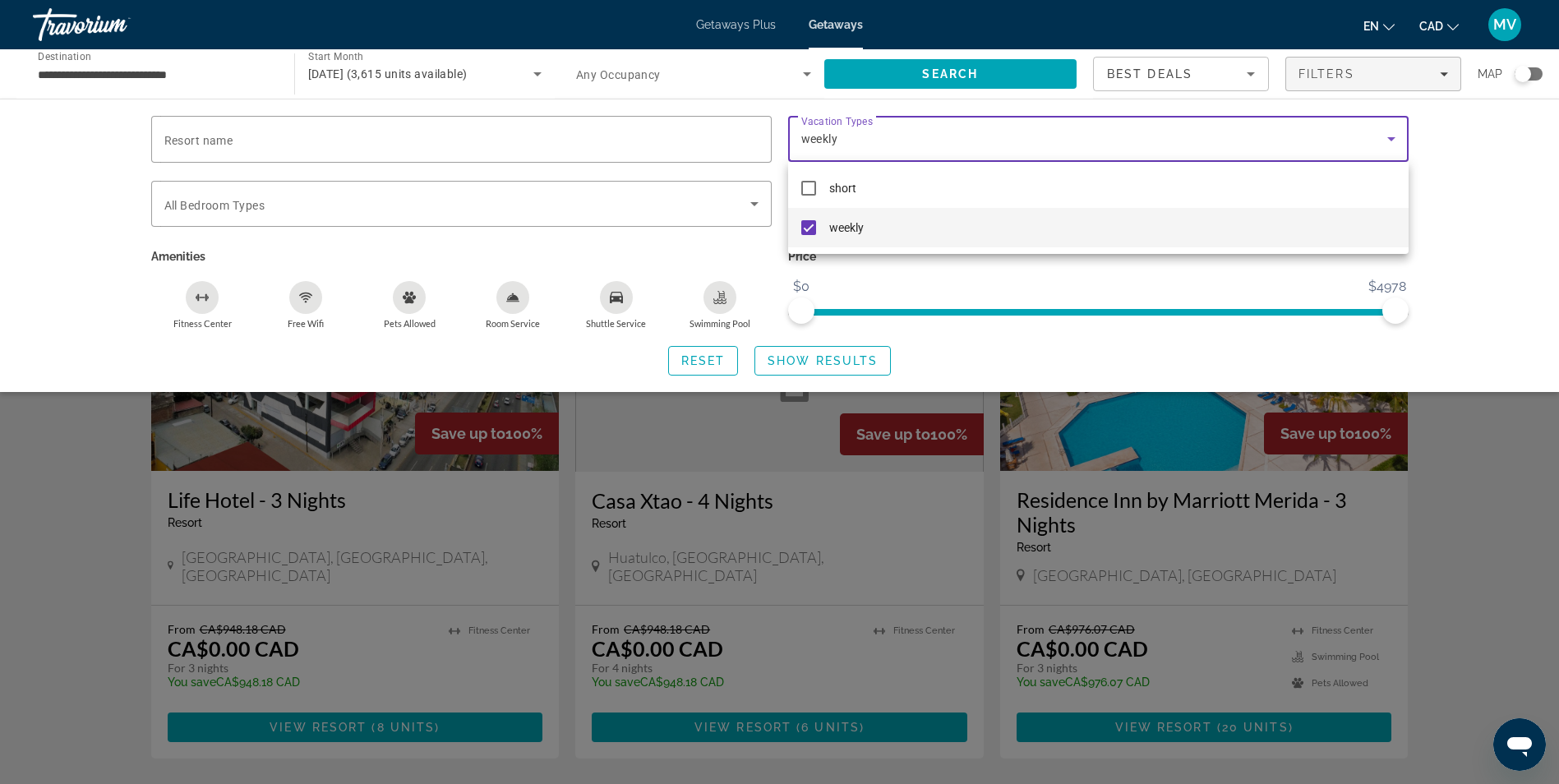
click at [792, 359] on div at bounding box center [779, 392] width 1559 height 784
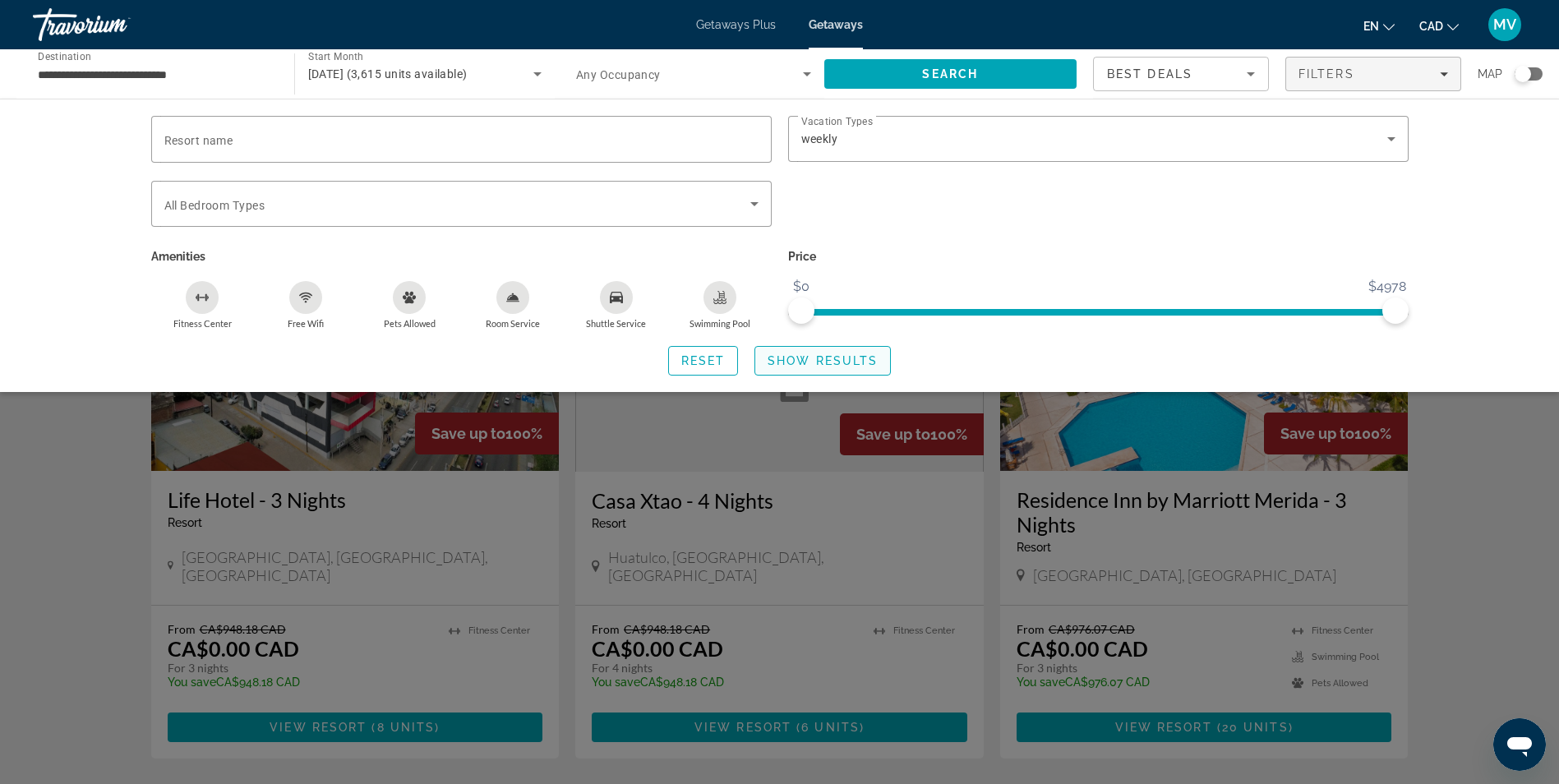
click at [795, 359] on span "Show Results" at bounding box center [822, 360] width 110 height 14
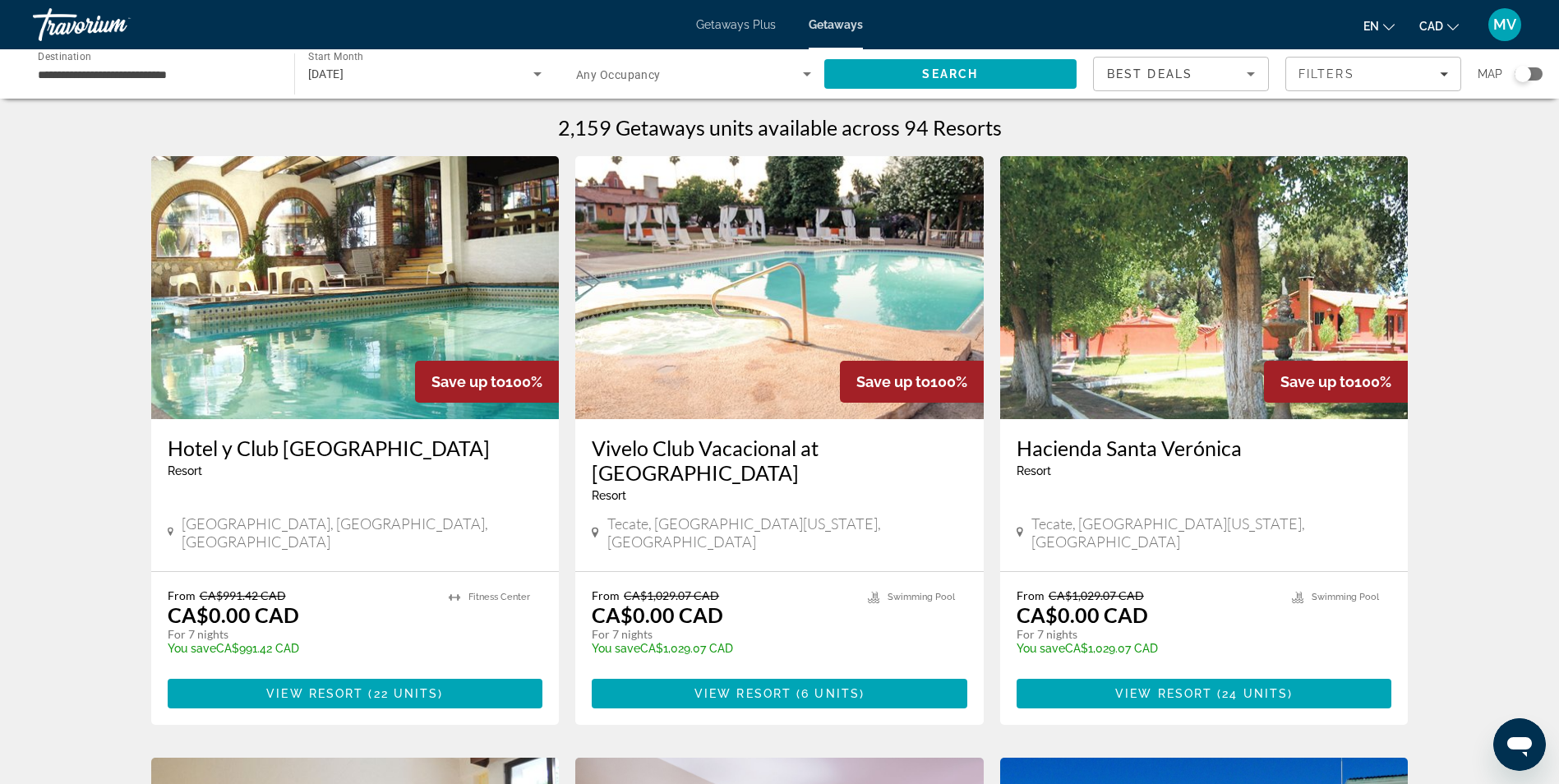
click at [212, 514] on span "[GEOGRAPHIC_DATA], [GEOGRAPHIC_DATA], [GEOGRAPHIC_DATA]" at bounding box center [362, 532] width 361 height 36
click at [446, 481] on div "Hotel y Club [GEOGRAPHIC_DATA] - This is an adults only resort" at bounding box center [356, 462] width 376 height 54
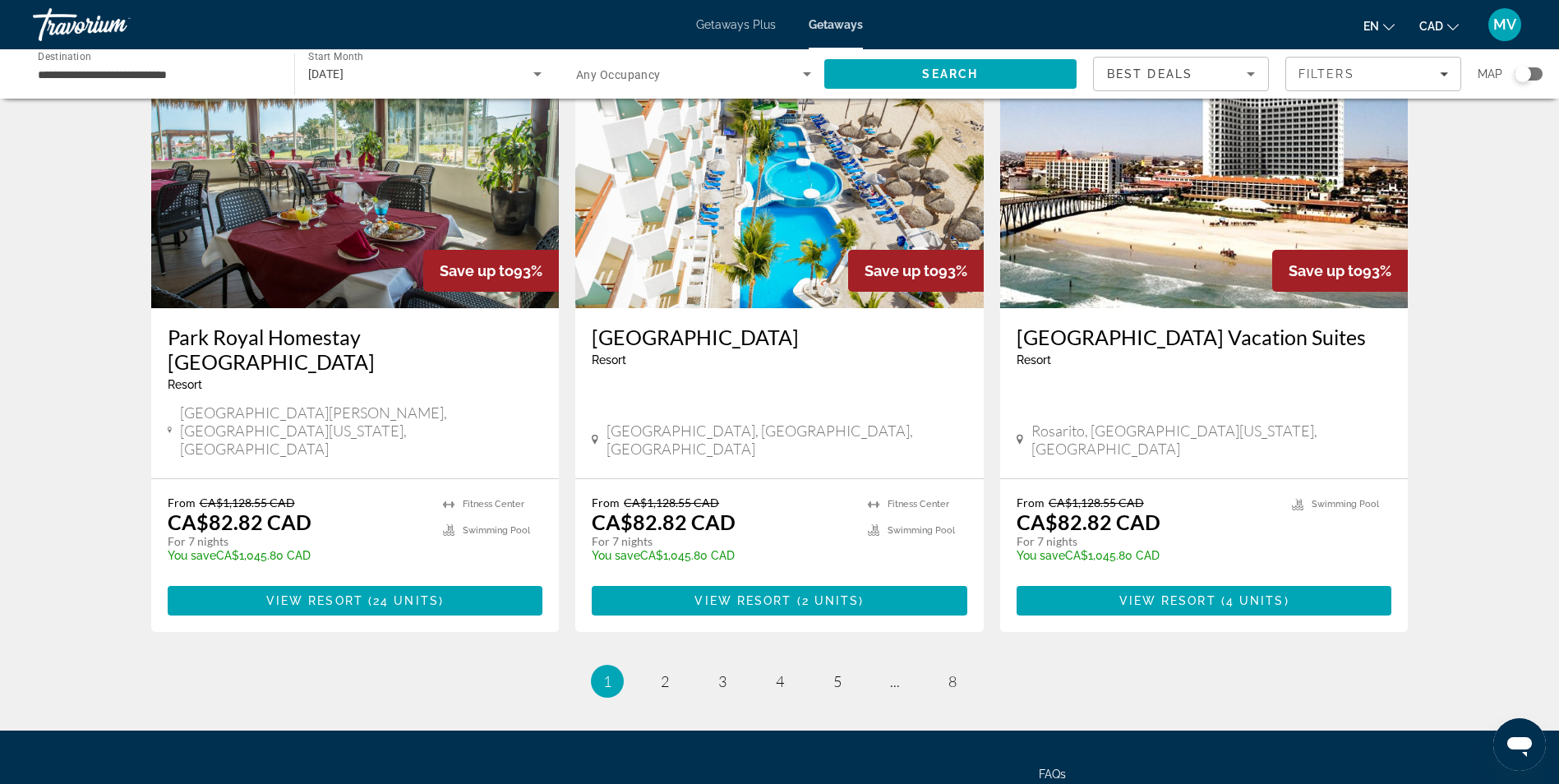
scroll to position [1899, 0]
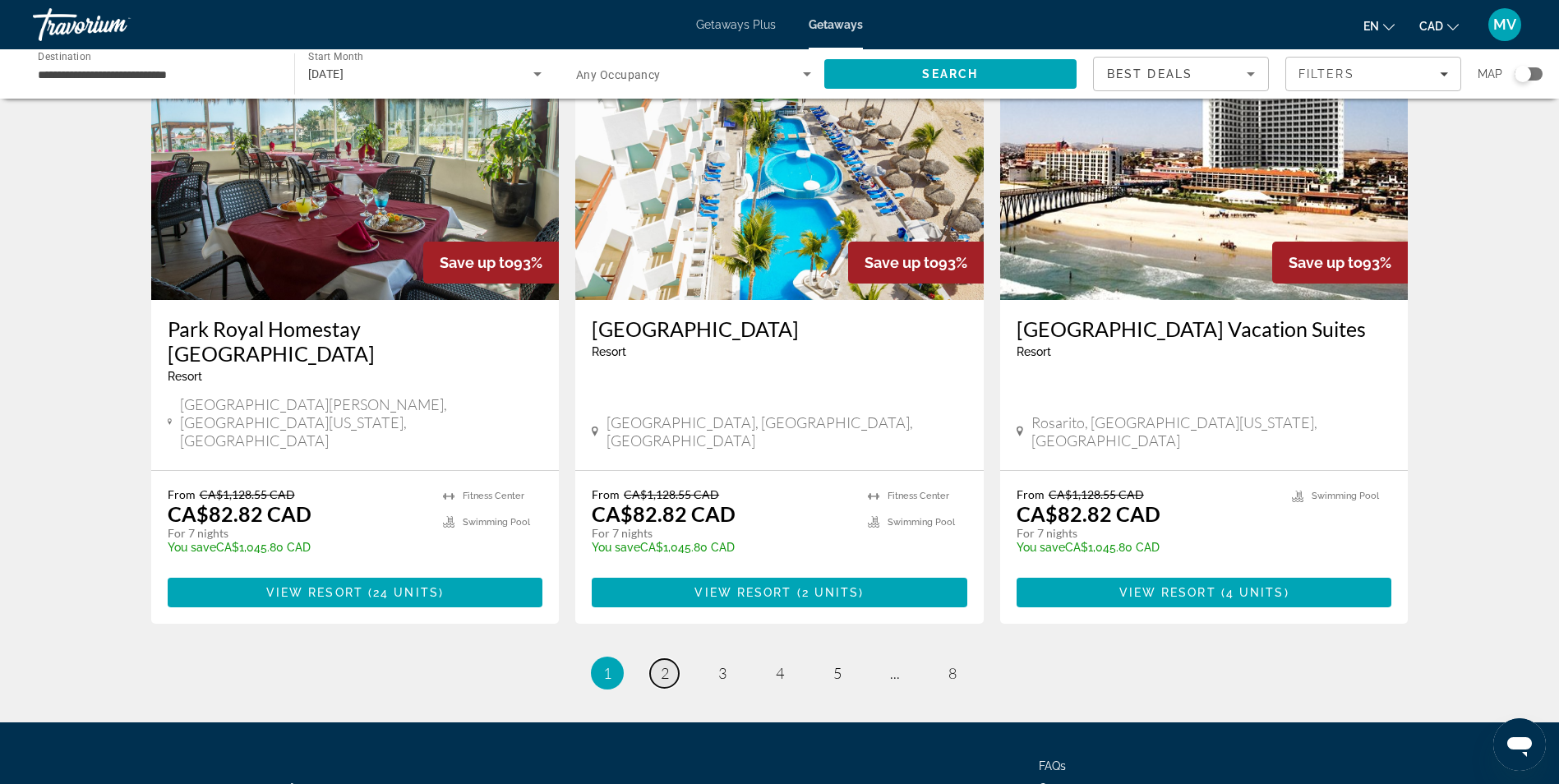
click at [654, 658] on link "page 2" at bounding box center [664, 673] width 29 height 29
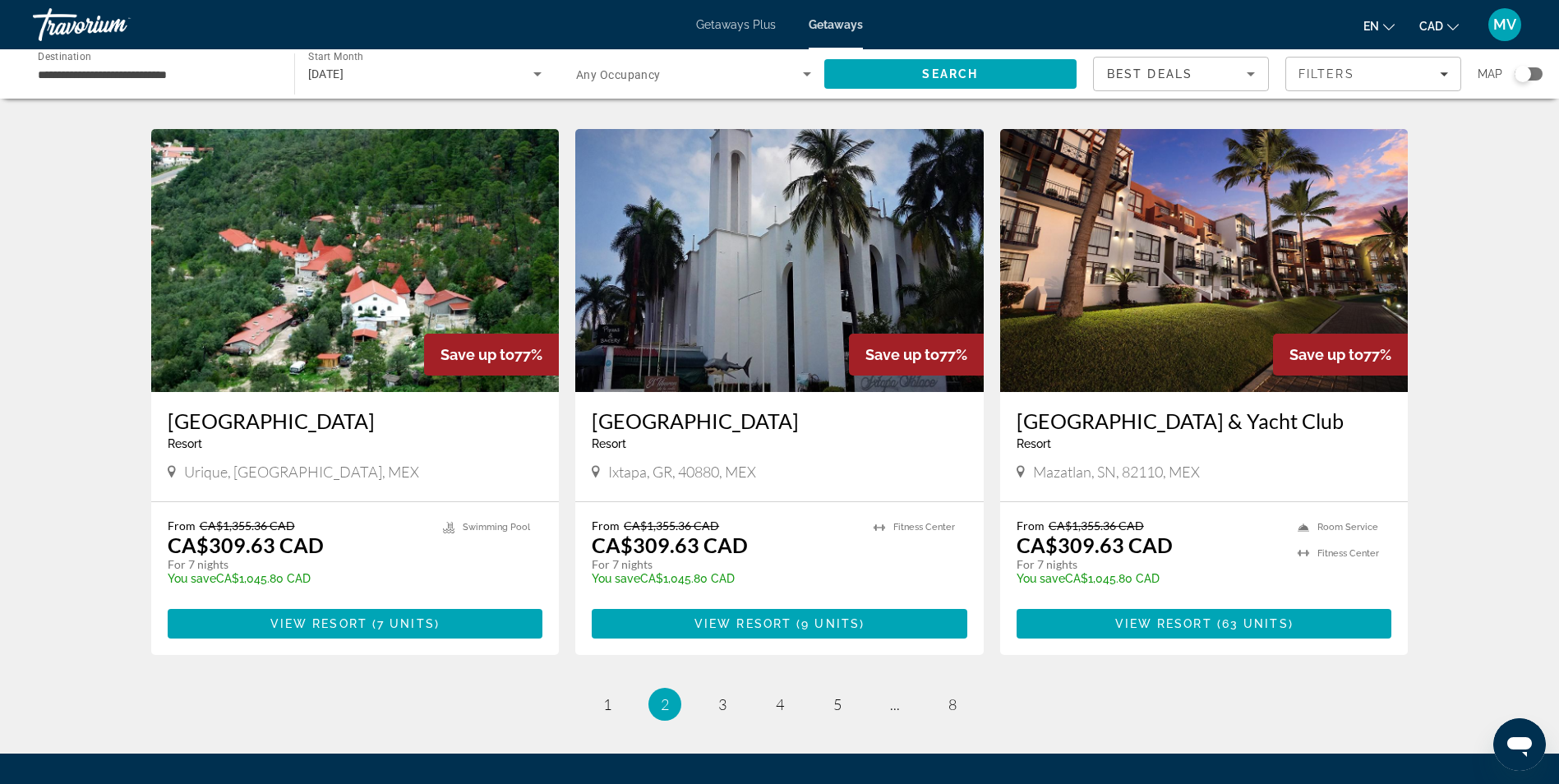
scroll to position [1807, 0]
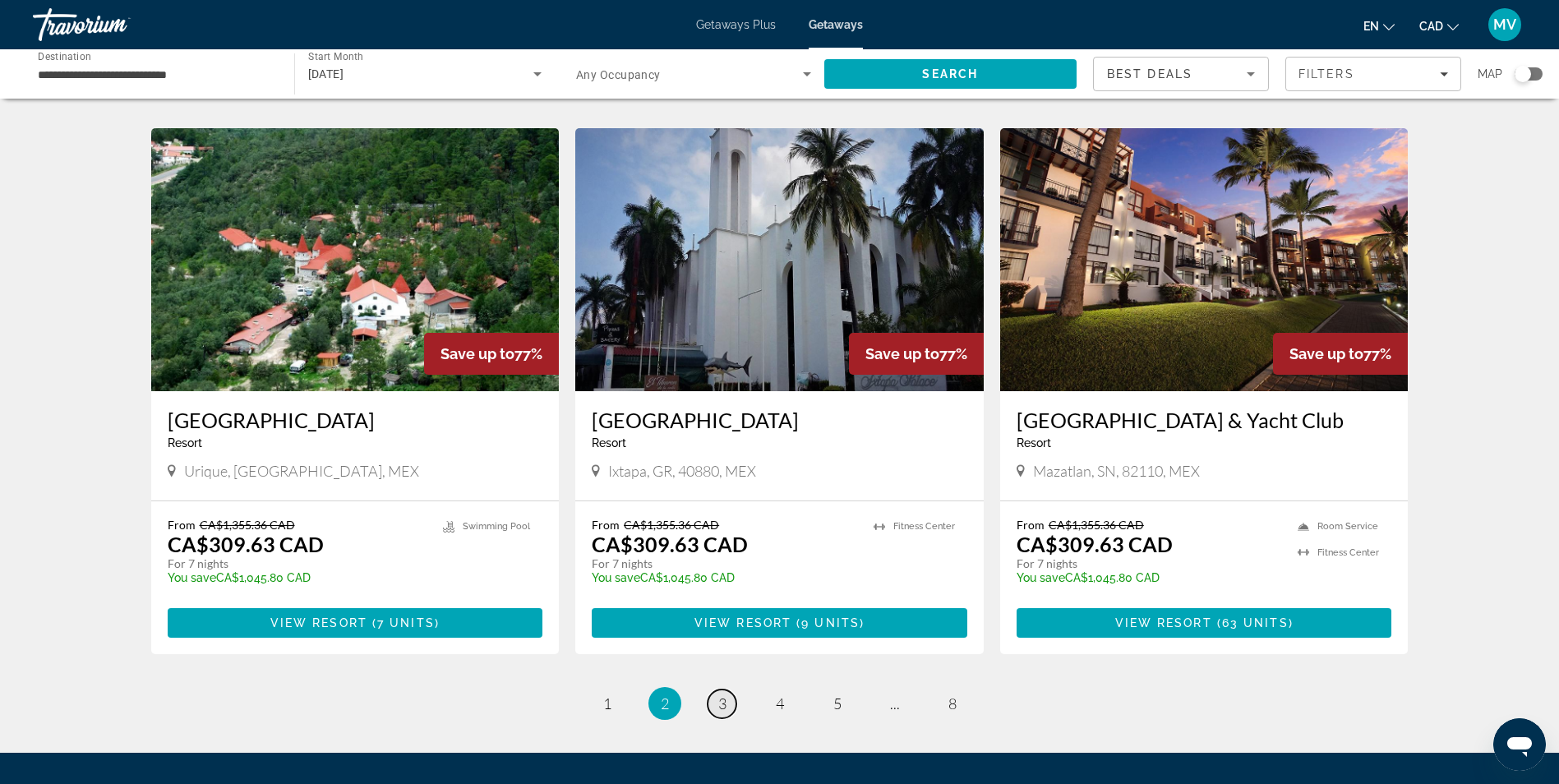
click at [718, 695] on span "3" at bounding box center [722, 704] width 8 height 18
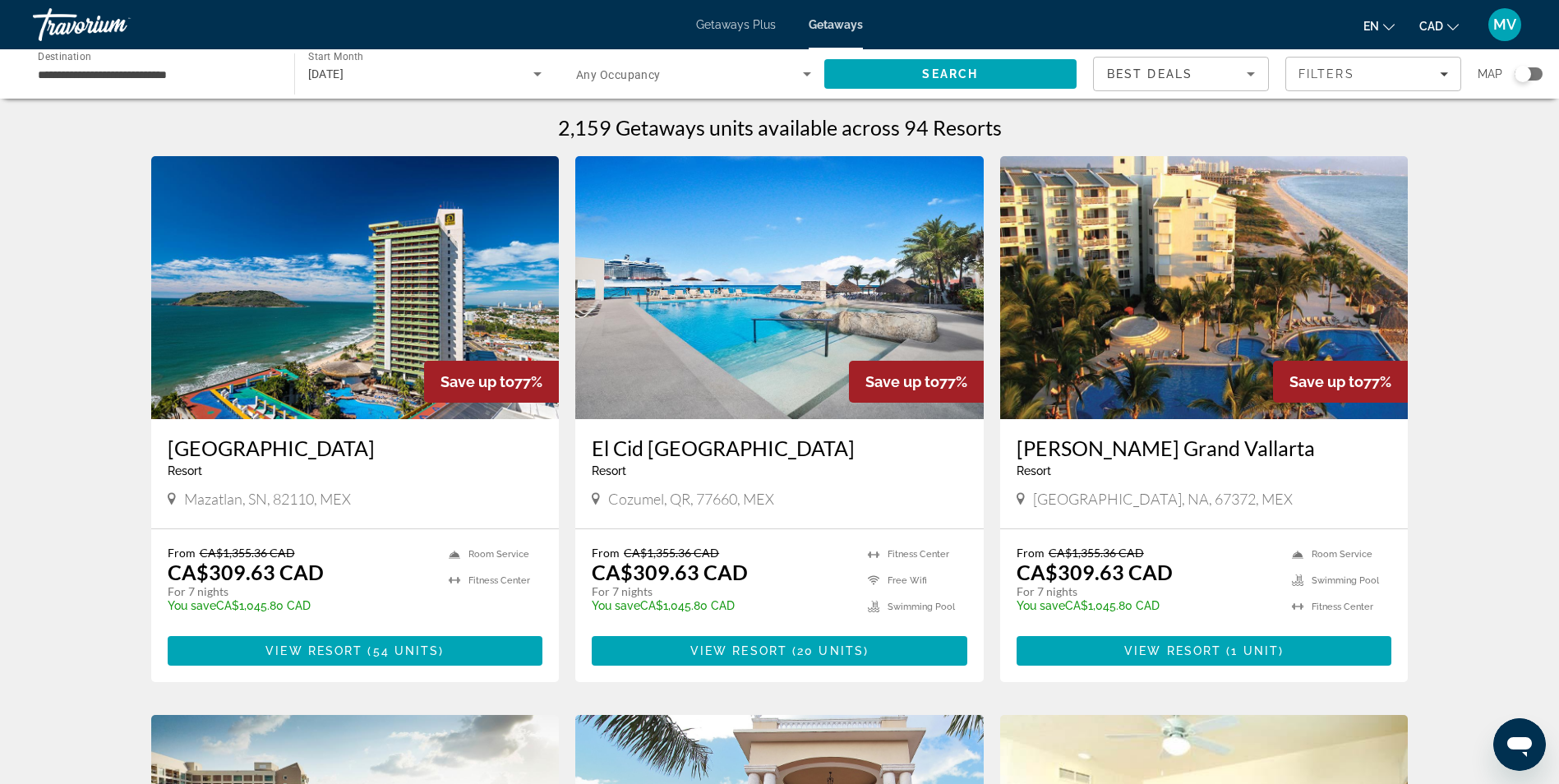
click at [787, 326] on img "Main content" at bounding box center [780, 287] width 409 height 263
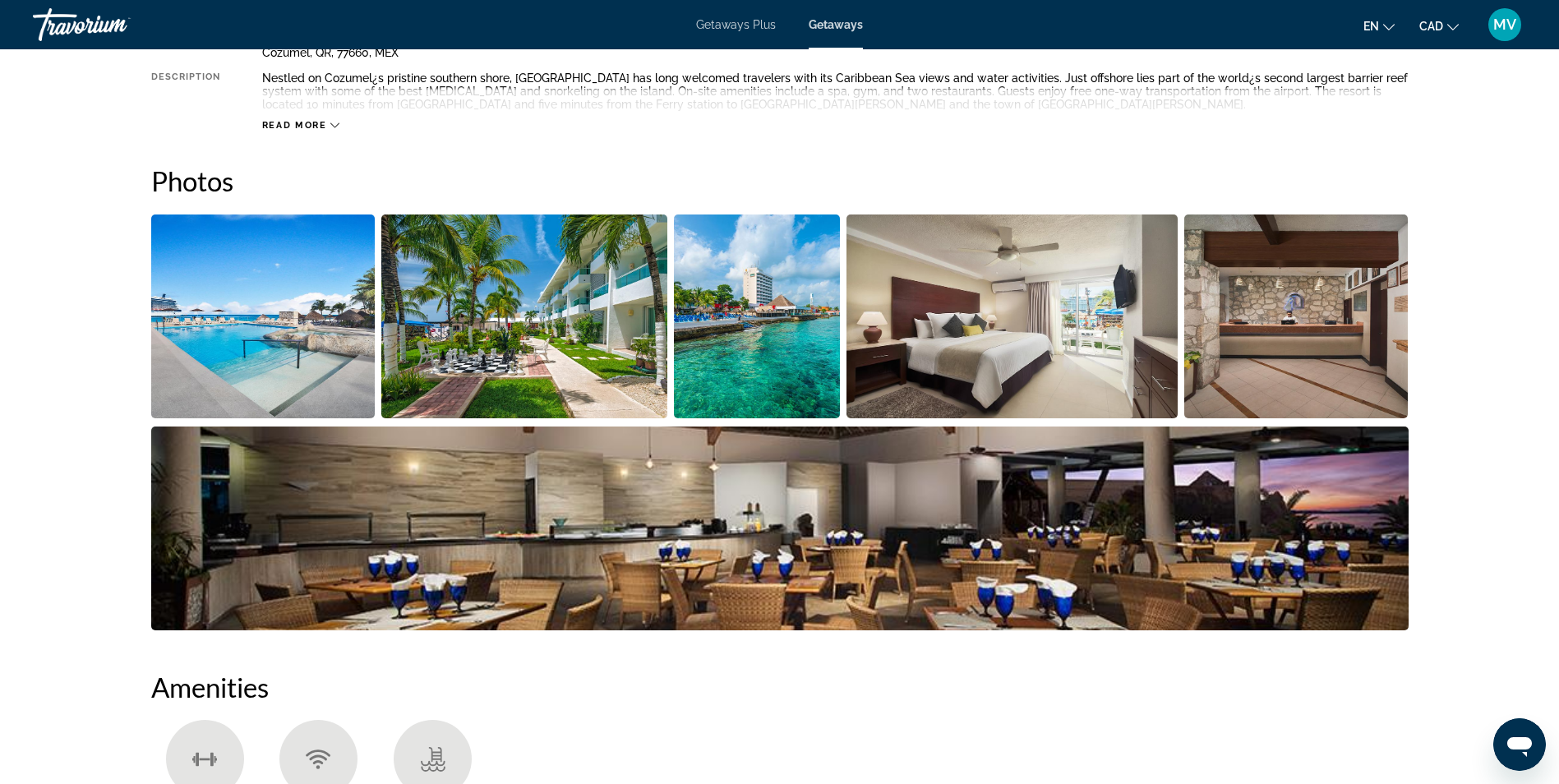
scroll to position [658, 0]
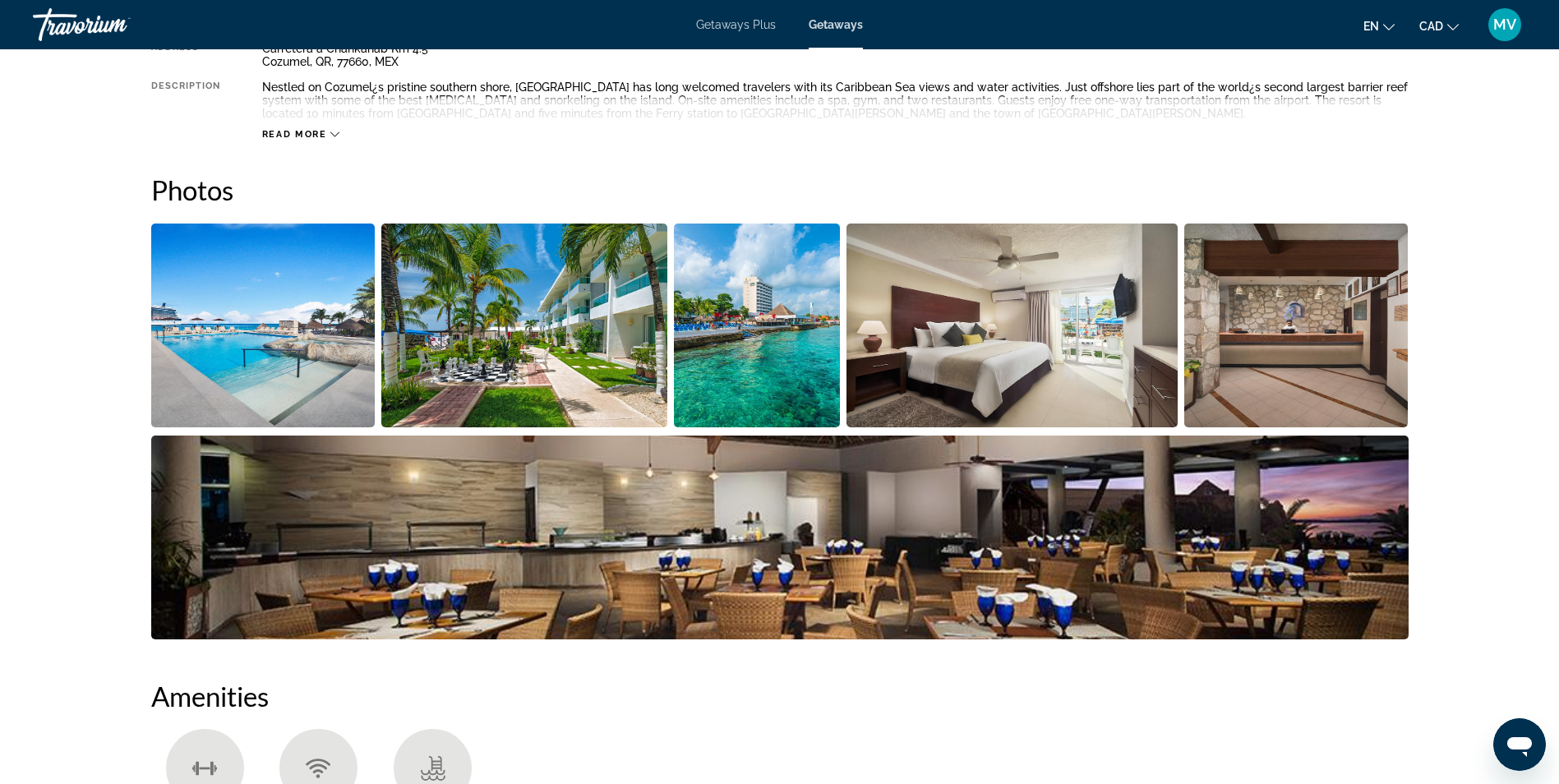
click at [984, 317] on img "Open full-screen image slider" at bounding box center [1012, 325] width 332 height 204
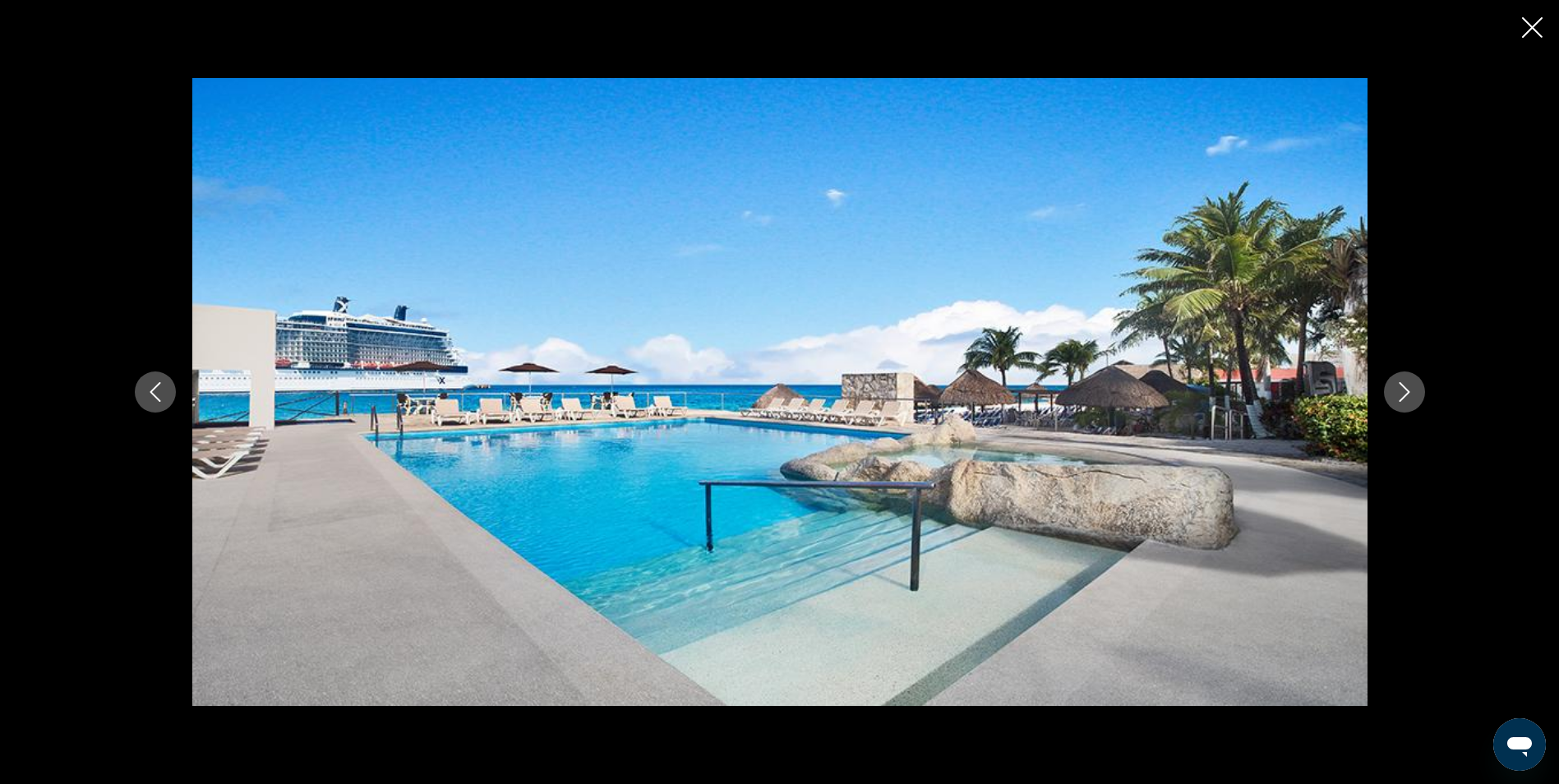
click at [1395, 404] on button "Next image" at bounding box center [1404, 391] width 41 height 41
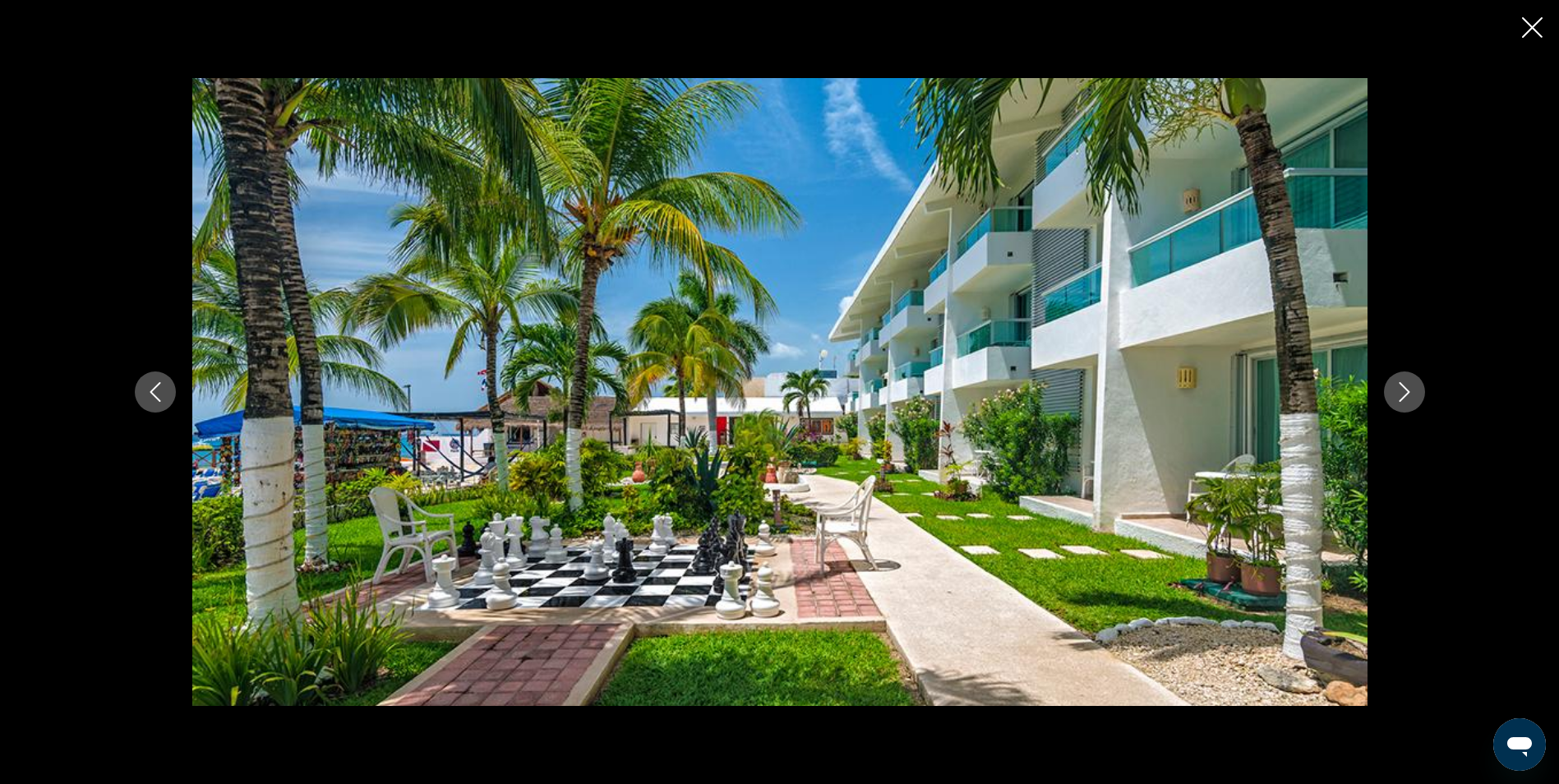
click at [1395, 404] on button "Next image" at bounding box center [1404, 391] width 41 height 41
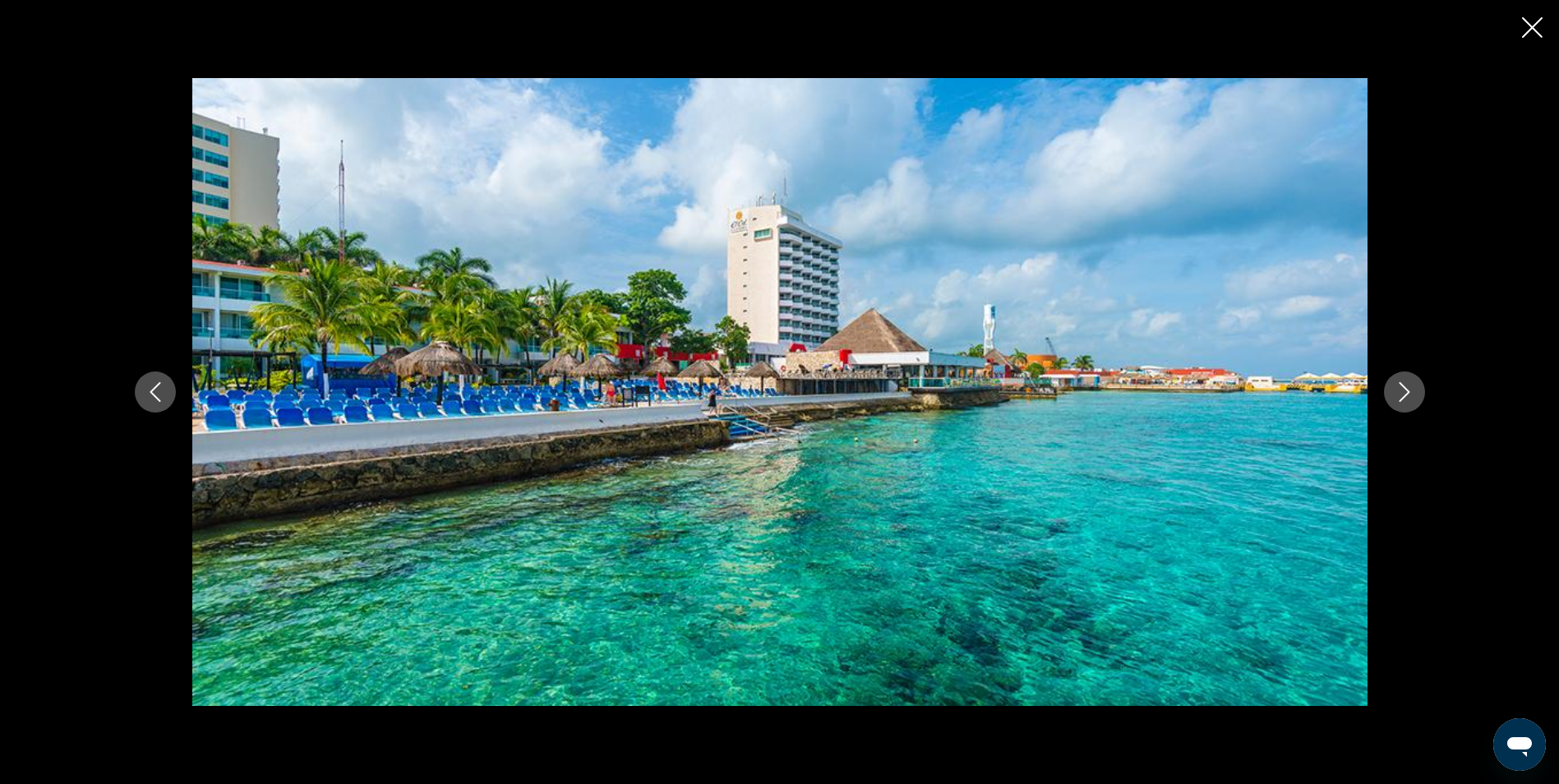
click at [1395, 404] on button "Next image" at bounding box center [1404, 391] width 41 height 41
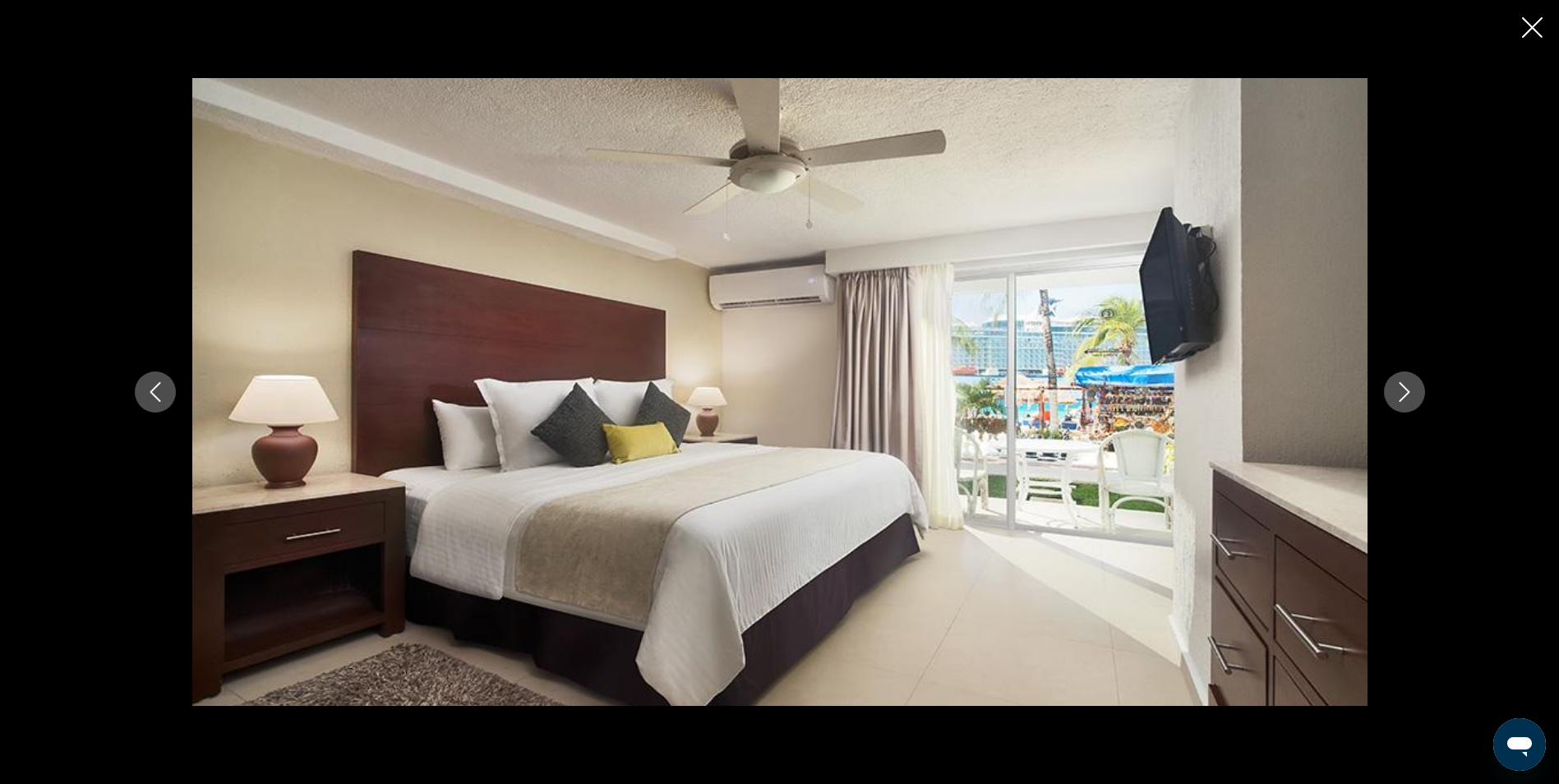
click at [1395, 404] on button "Next image" at bounding box center [1404, 391] width 41 height 41
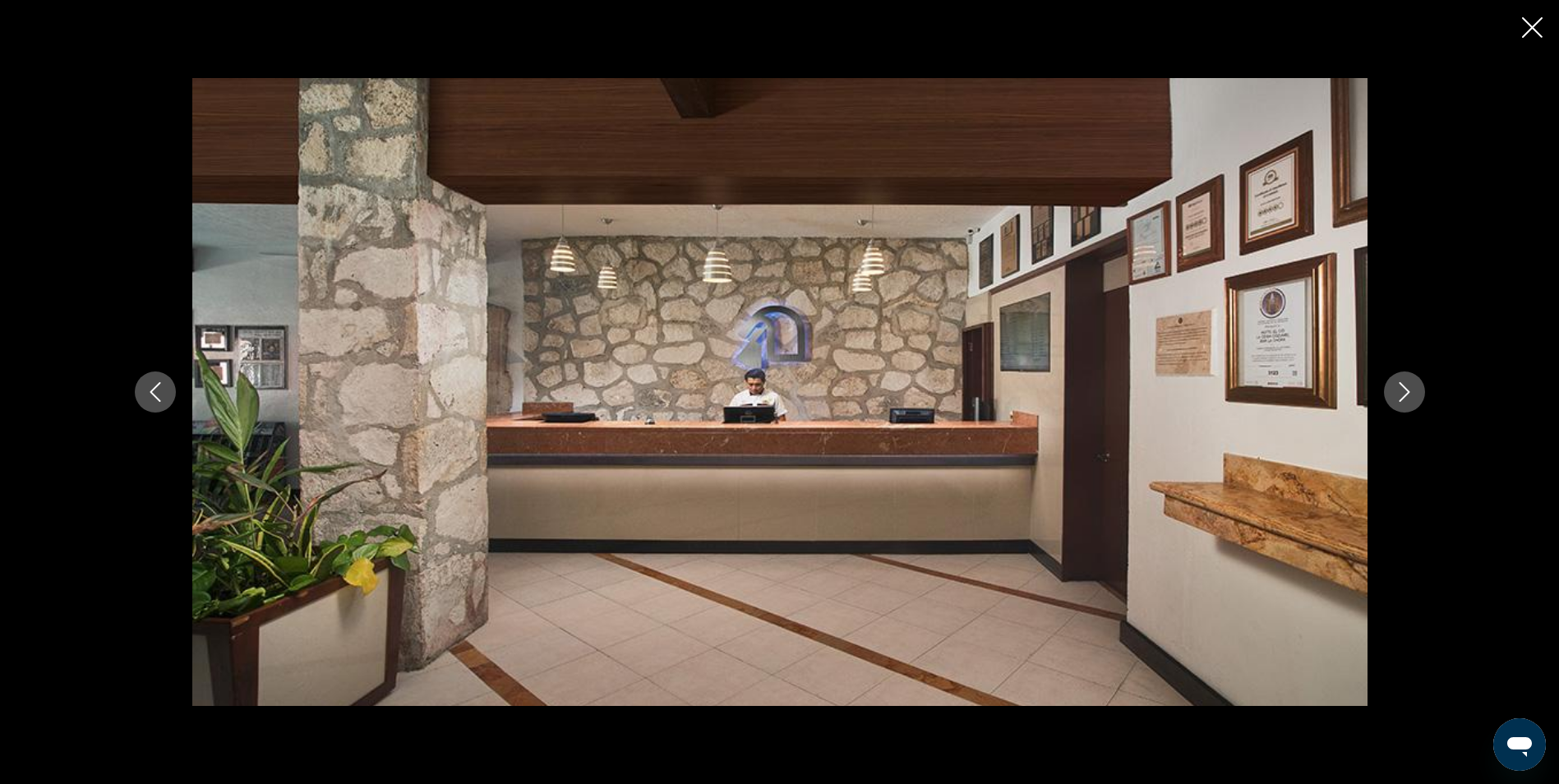
click at [1395, 404] on button "Next image" at bounding box center [1404, 391] width 41 height 41
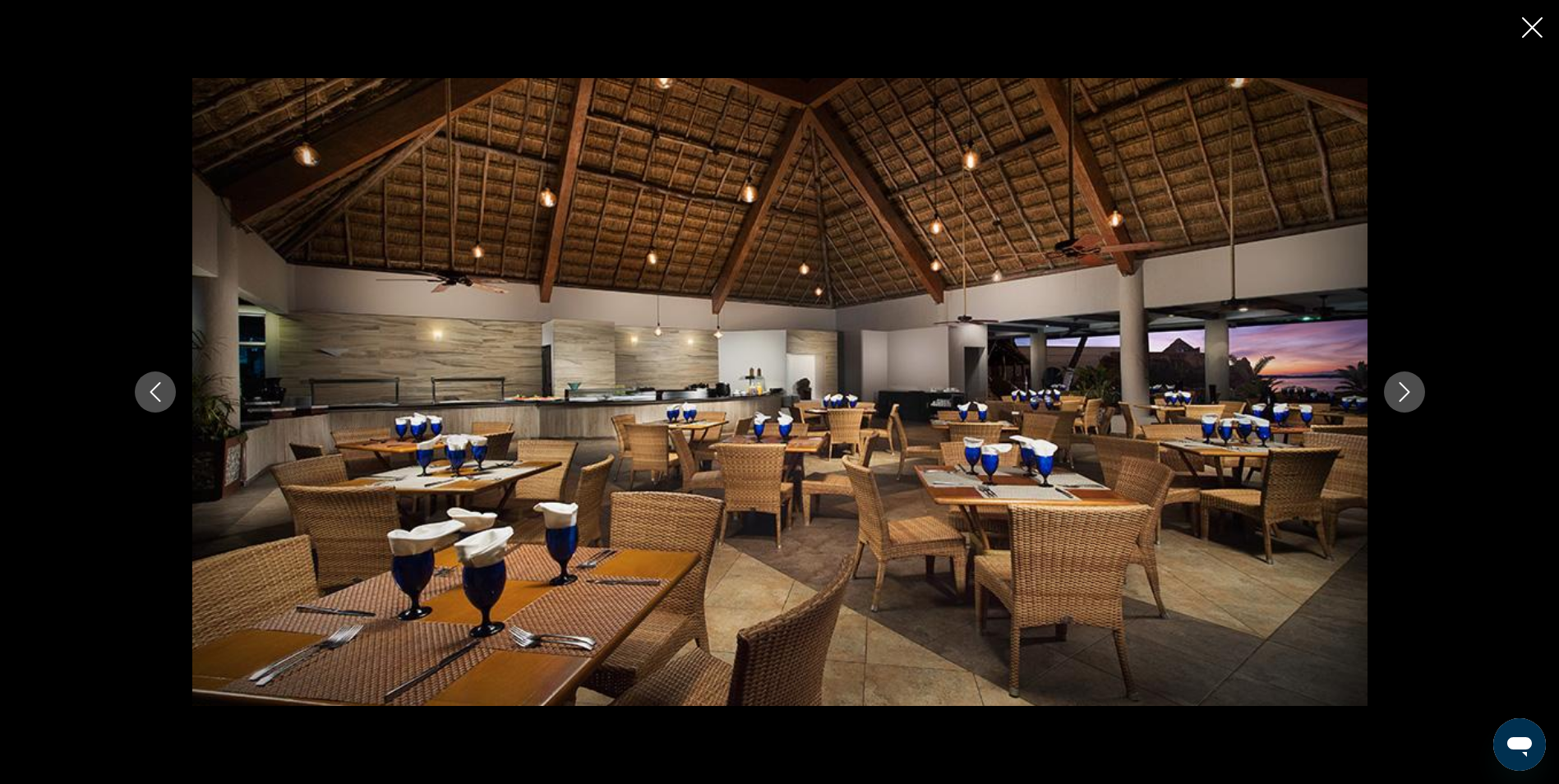
click at [1395, 404] on button "Next image" at bounding box center [1404, 391] width 41 height 41
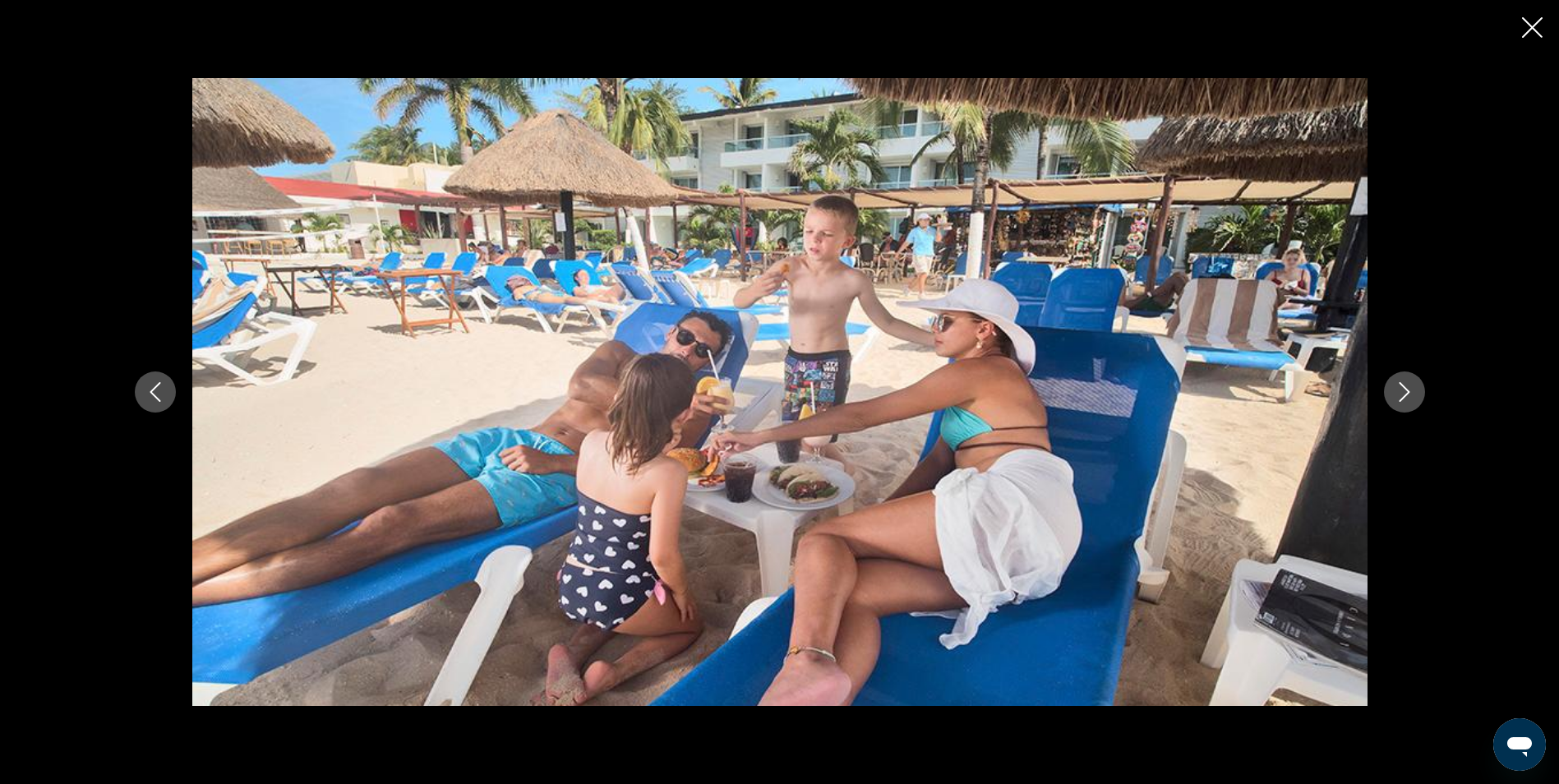
click at [1395, 404] on button "Next image" at bounding box center [1404, 391] width 41 height 41
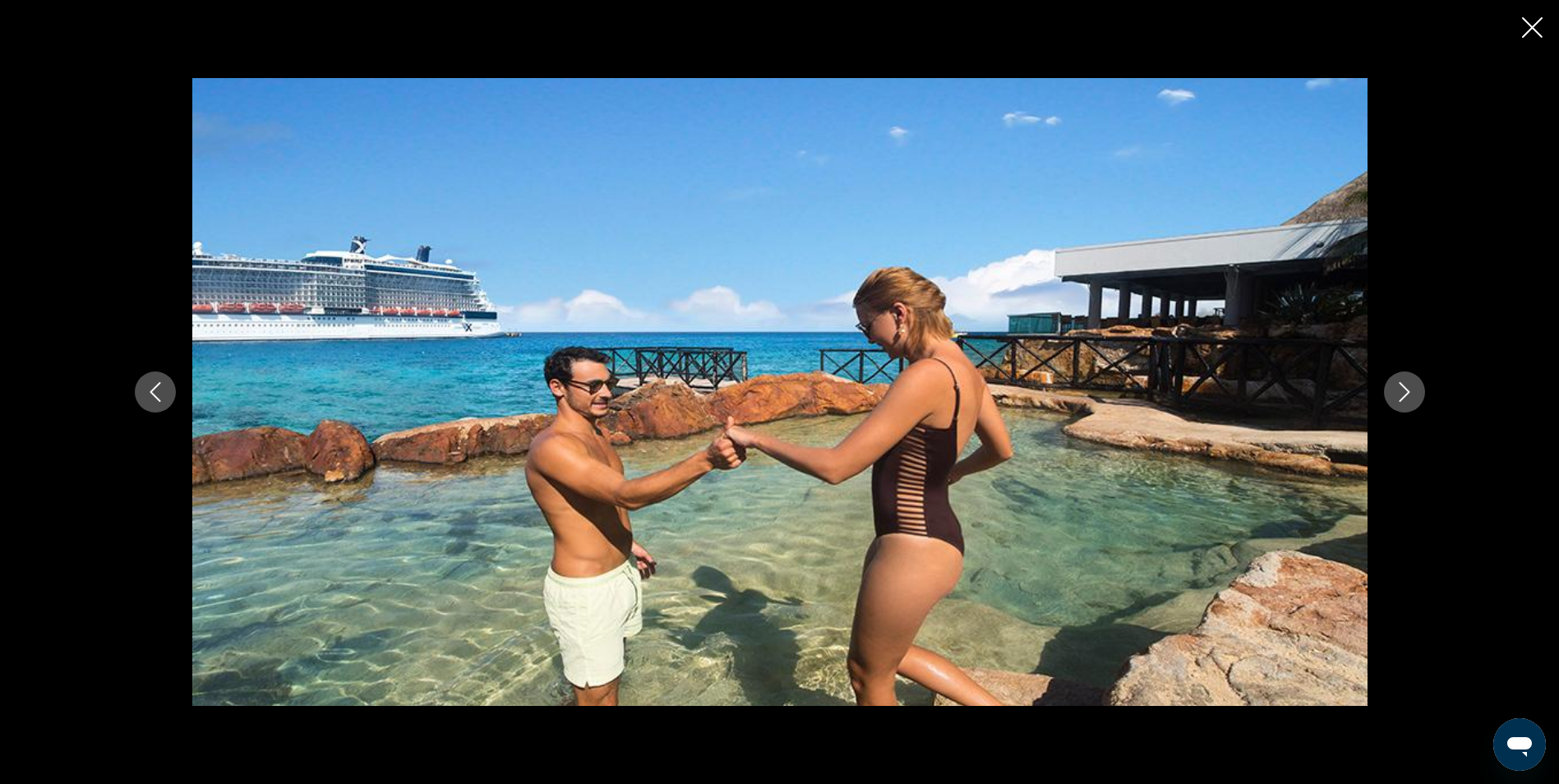
click at [1395, 404] on button "Next image" at bounding box center [1404, 391] width 41 height 41
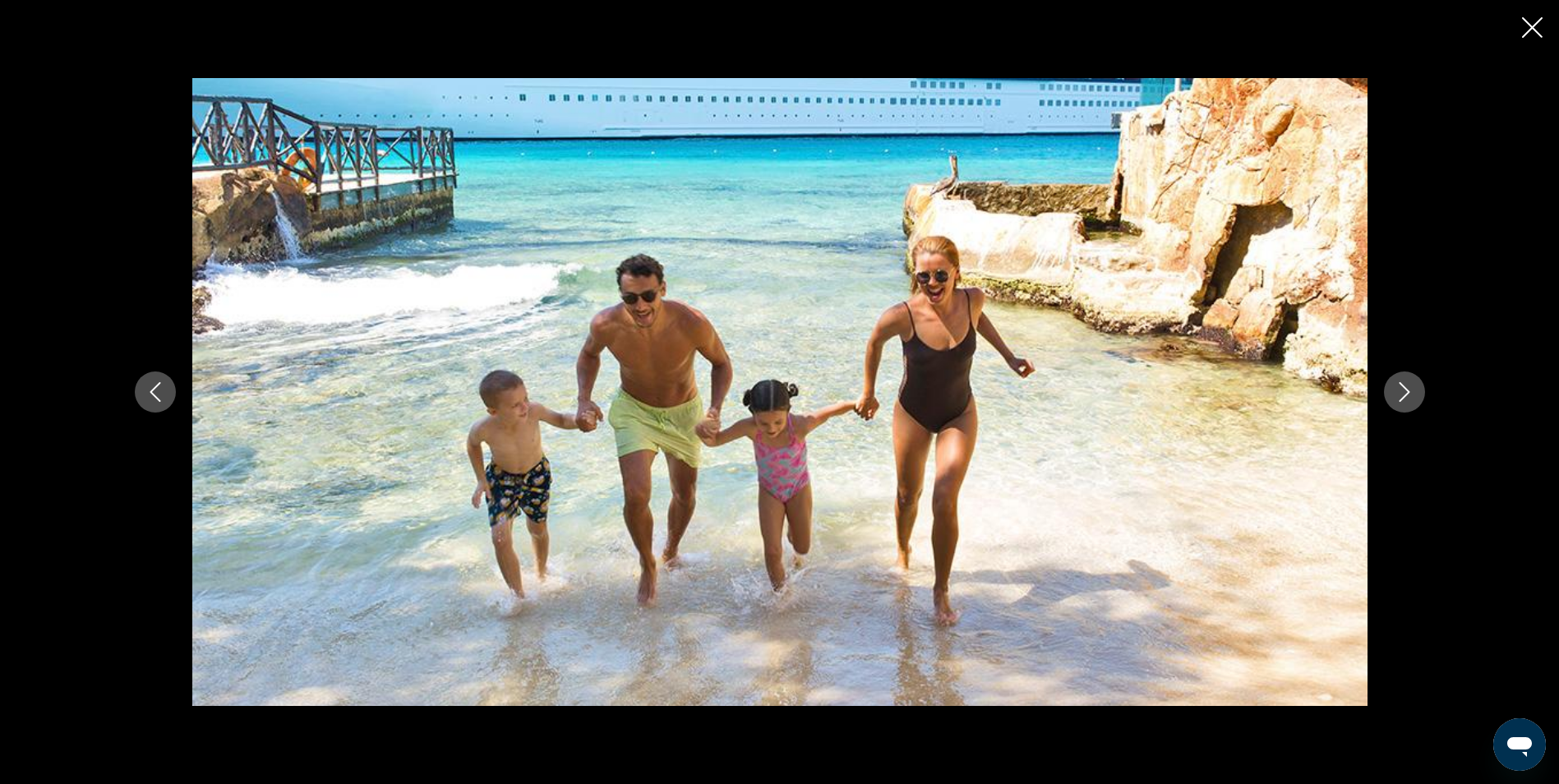
click at [1395, 404] on button "Next image" at bounding box center [1404, 391] width 41 height 41
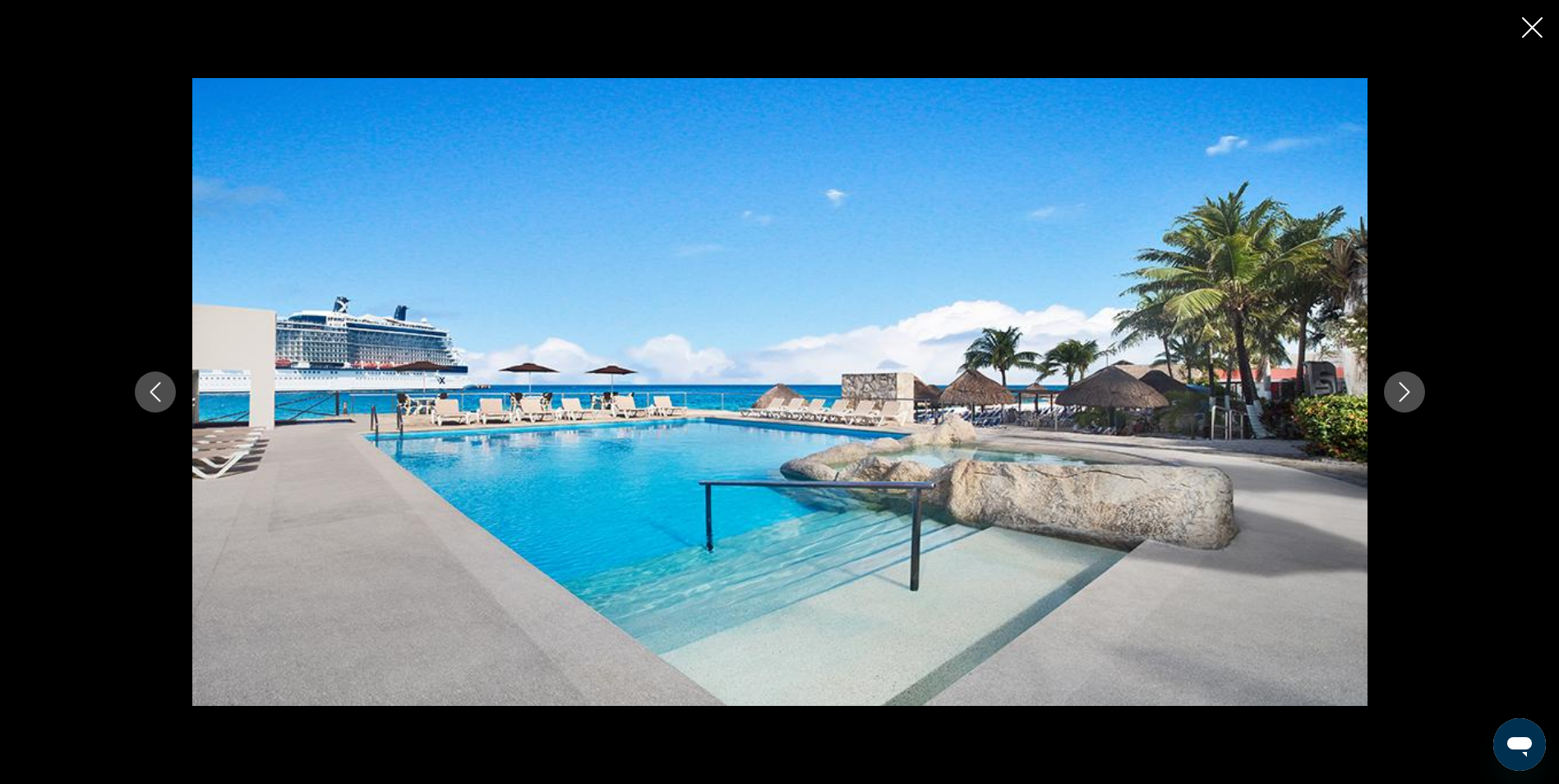
click at [1395, 404] on button "Next image" at bounding box center [1404, 391] width 41 height 41
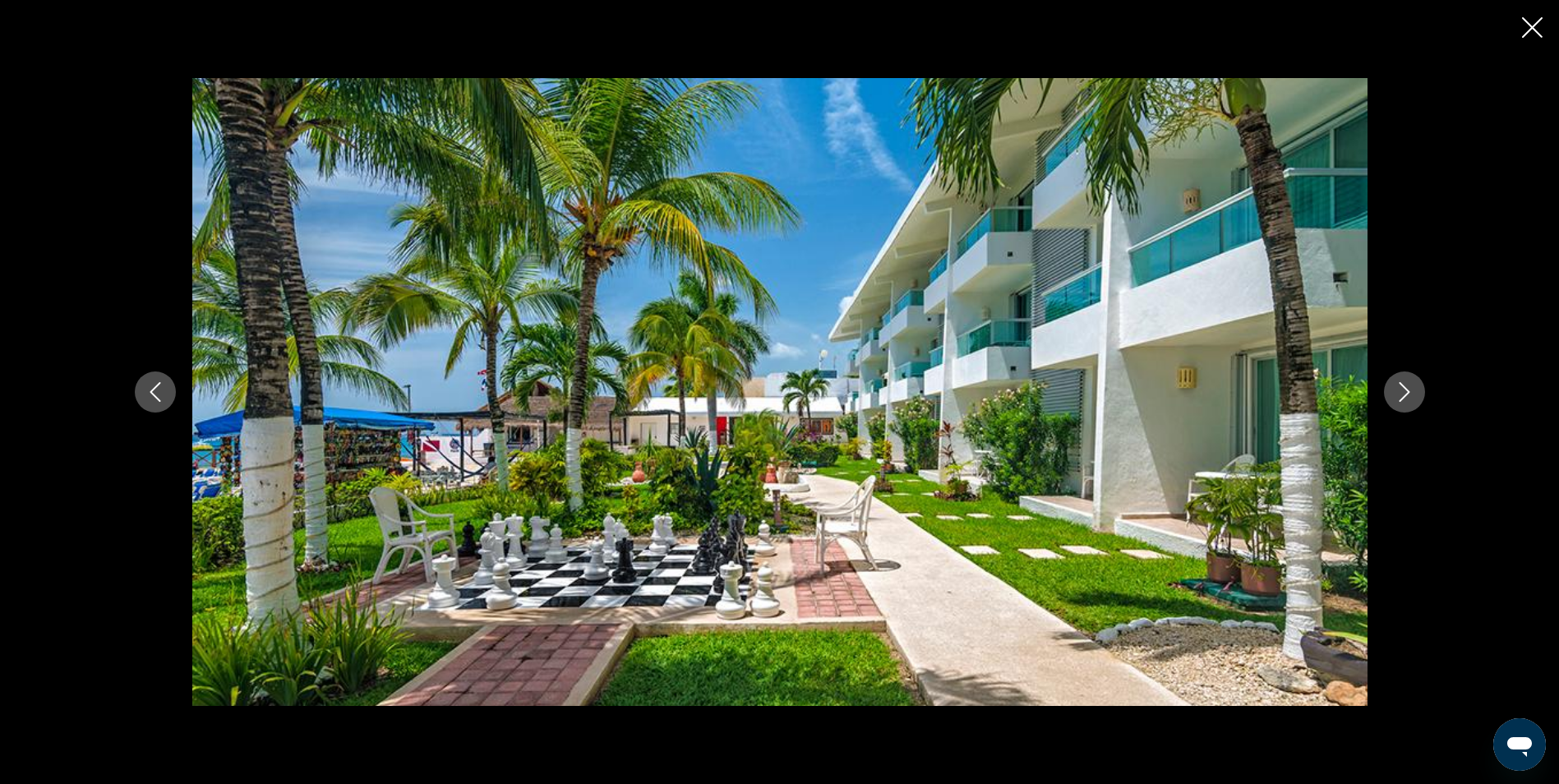
click at [1395, 404] on button "Next image" at bounding box center [1404, 391] width 41 height 41
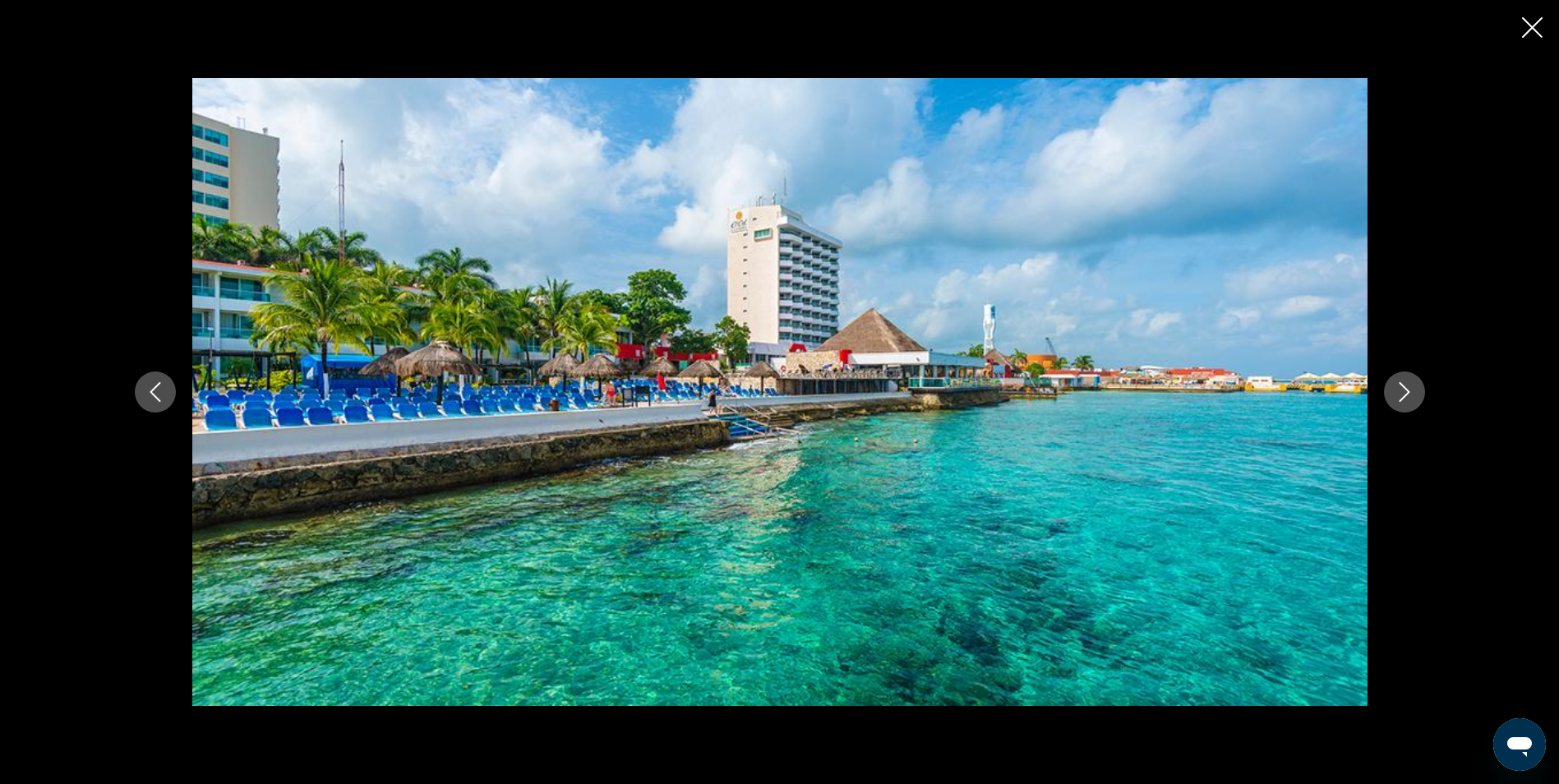
click at [1535, 24] on icon "Close slideshow" at bounding box center [1532, 27] width 21 height 21
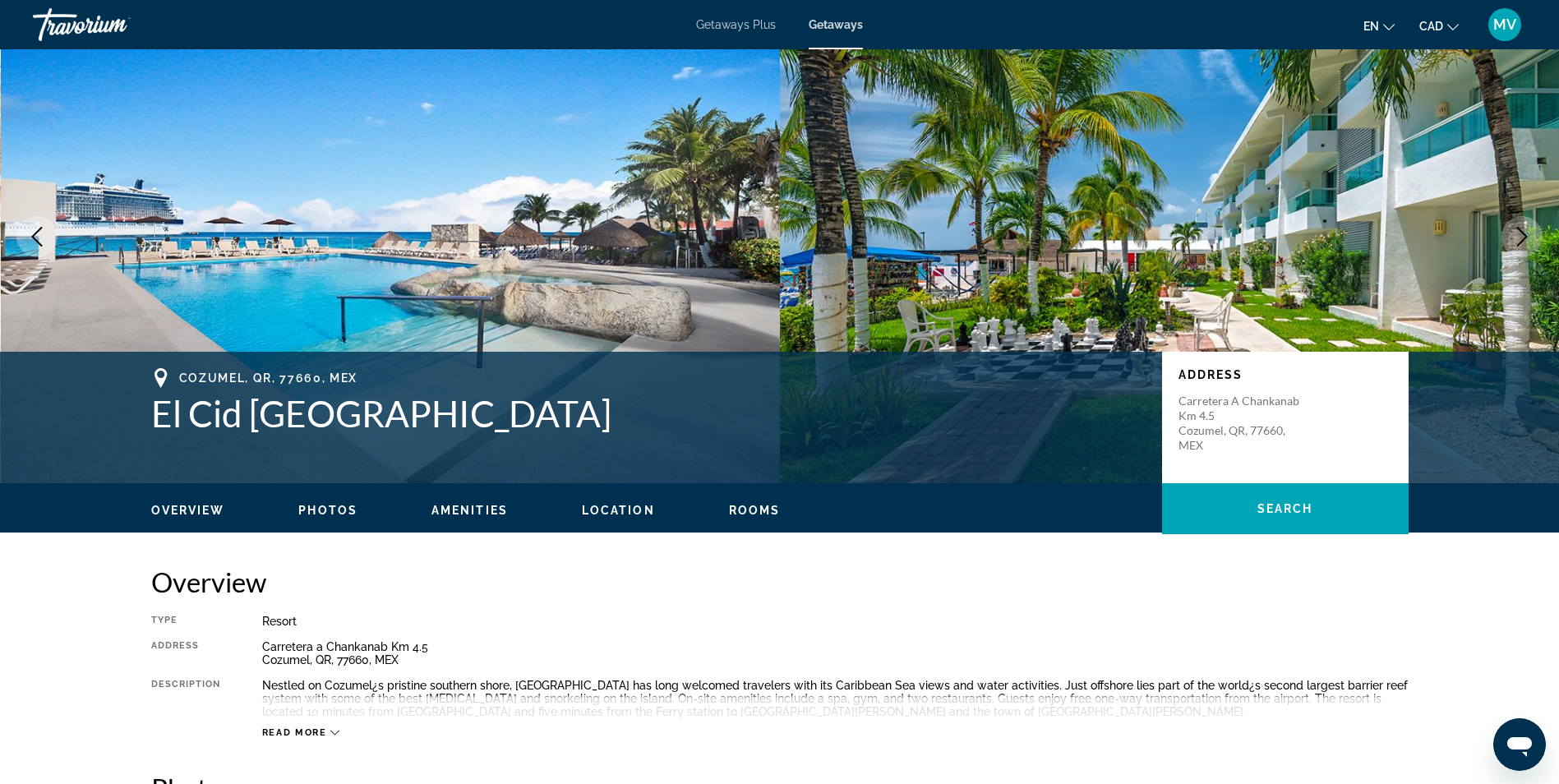
scroll to position [0, 0]
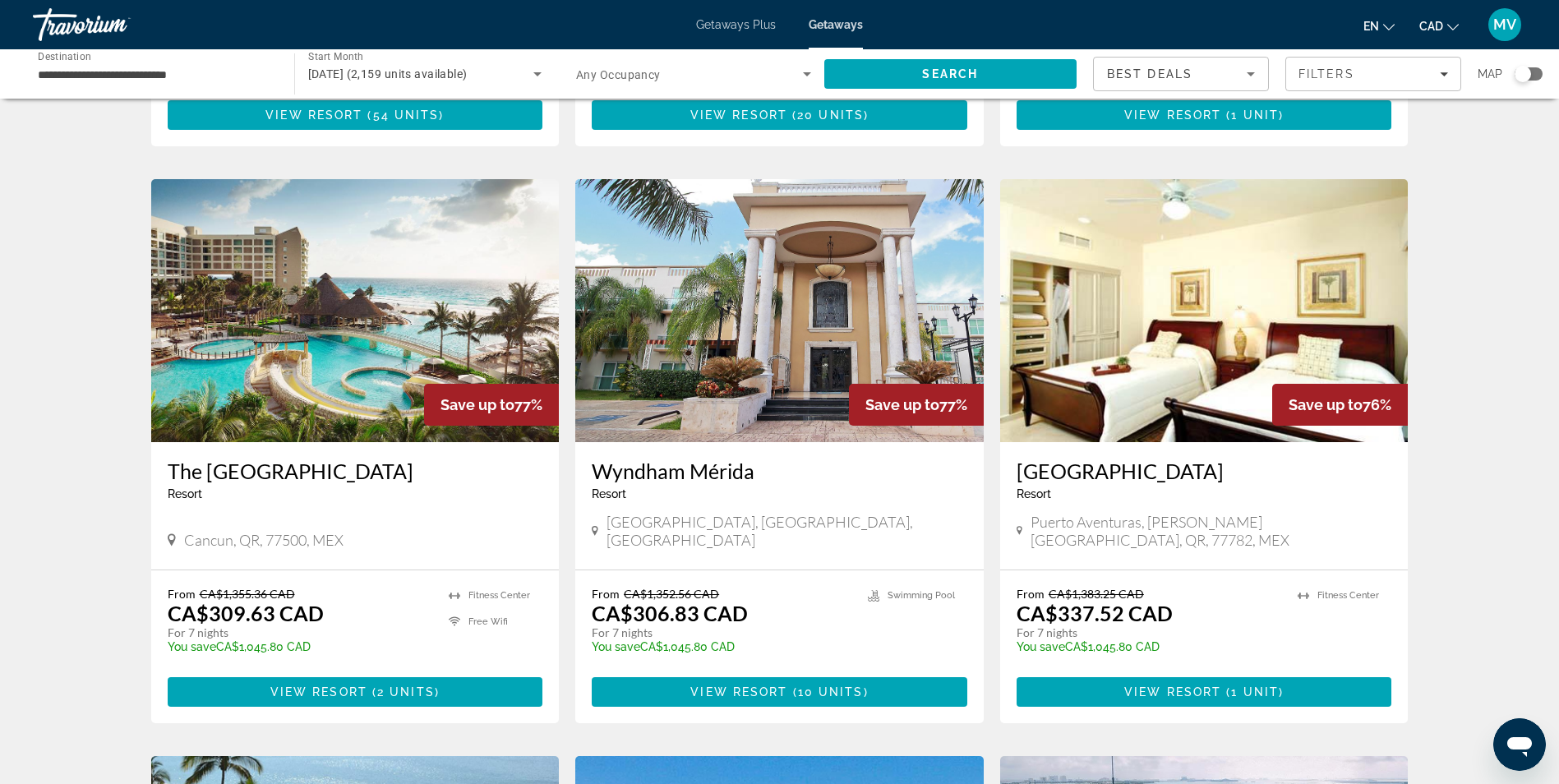
scroll to position [575, 0]
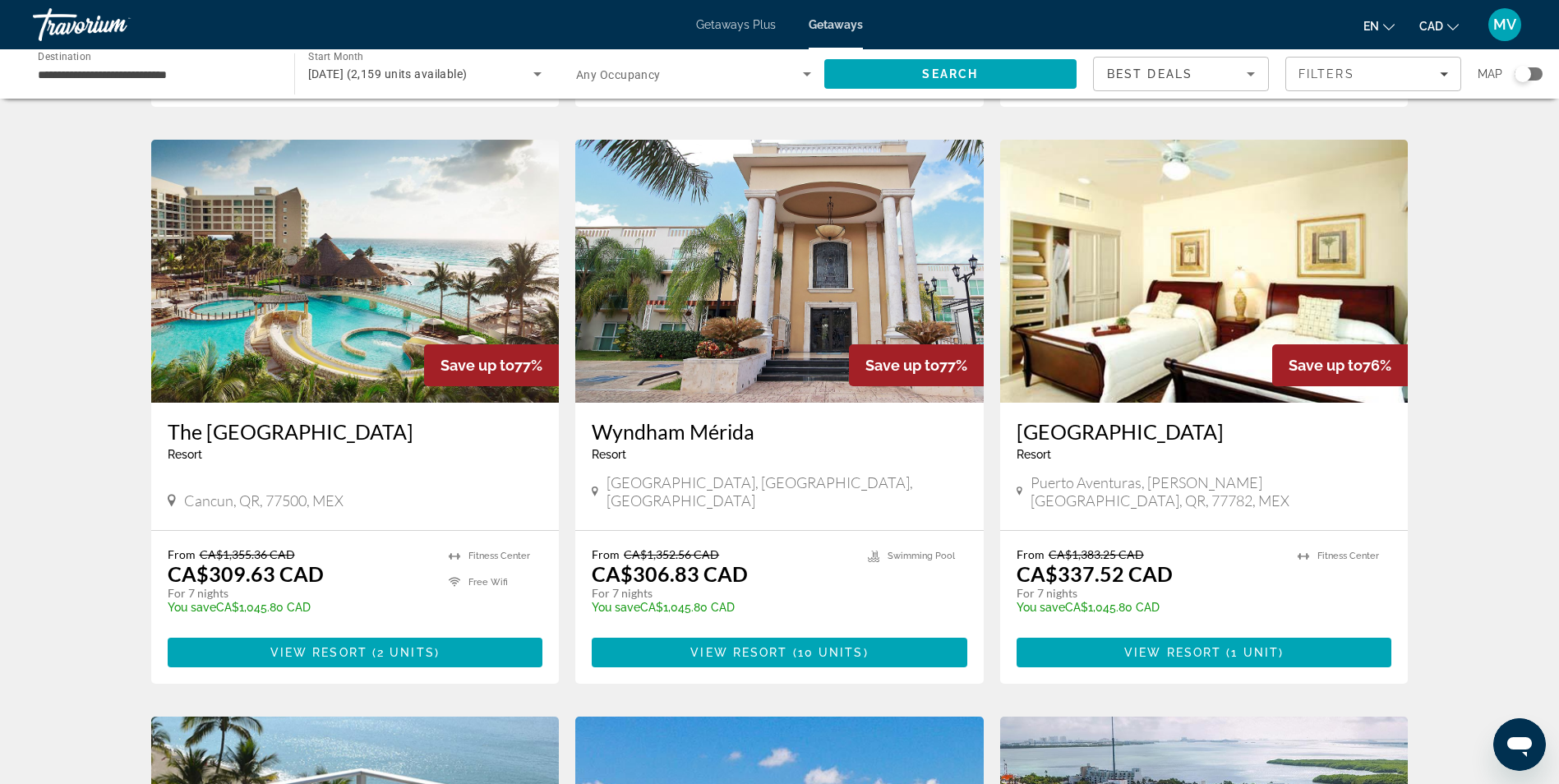
click at [298, 299] on img "Main content" at bounding box center [355, 271] width 409 height 263
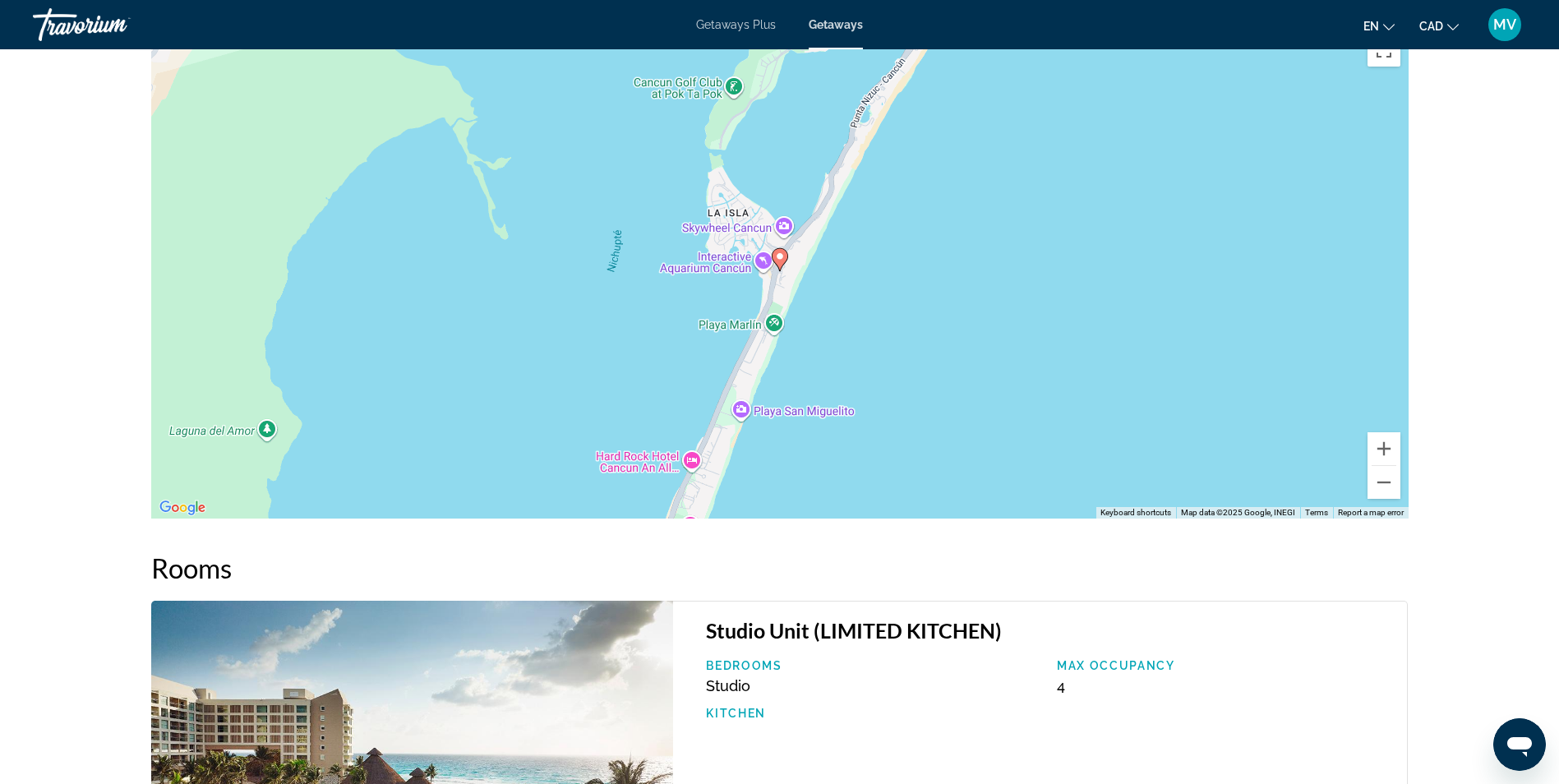
scroll to position [2034, 0]
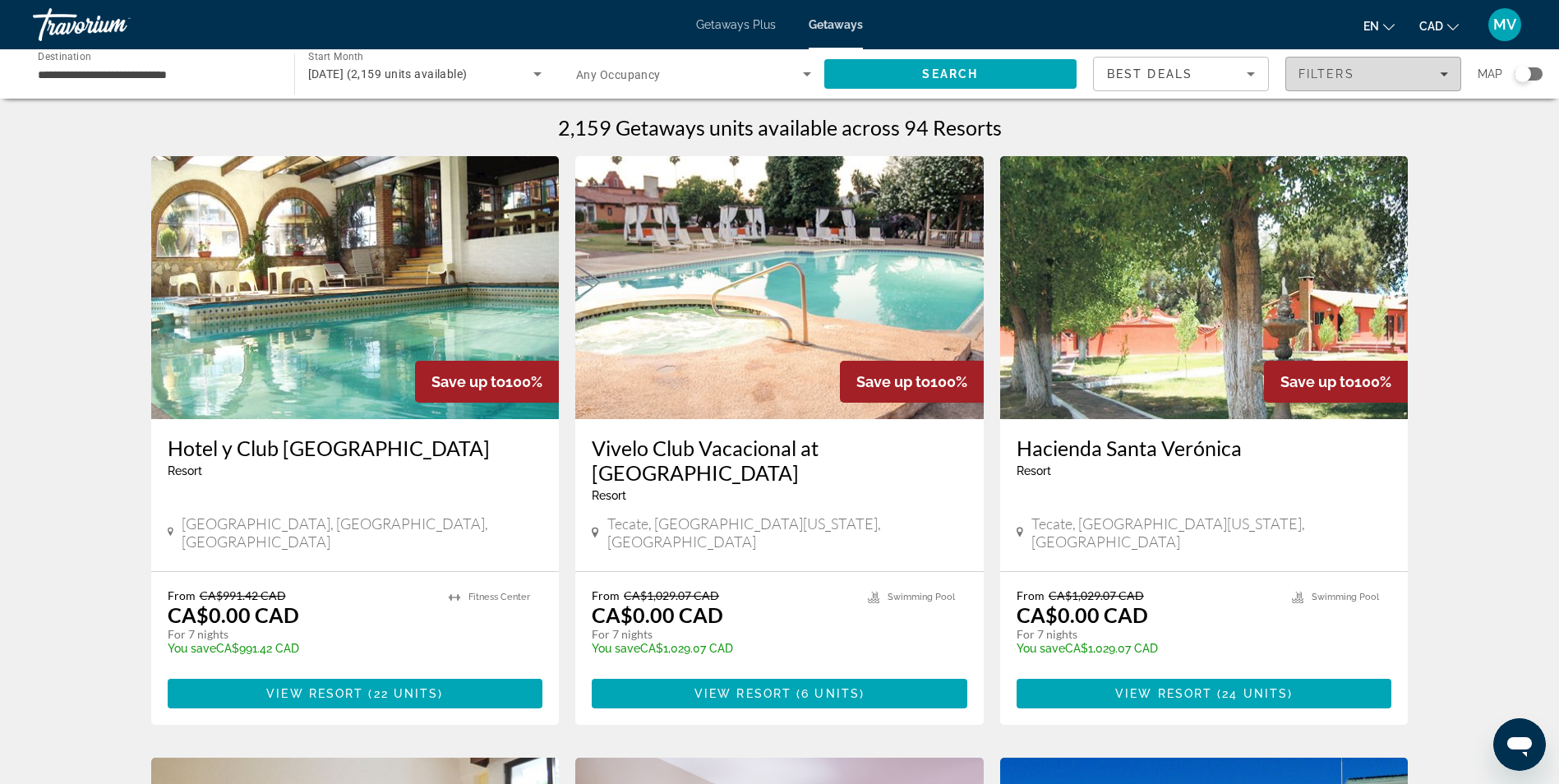
click at [1447, 75] on icon "Filters" at bounding box center [1443, 73] width 8 height 8
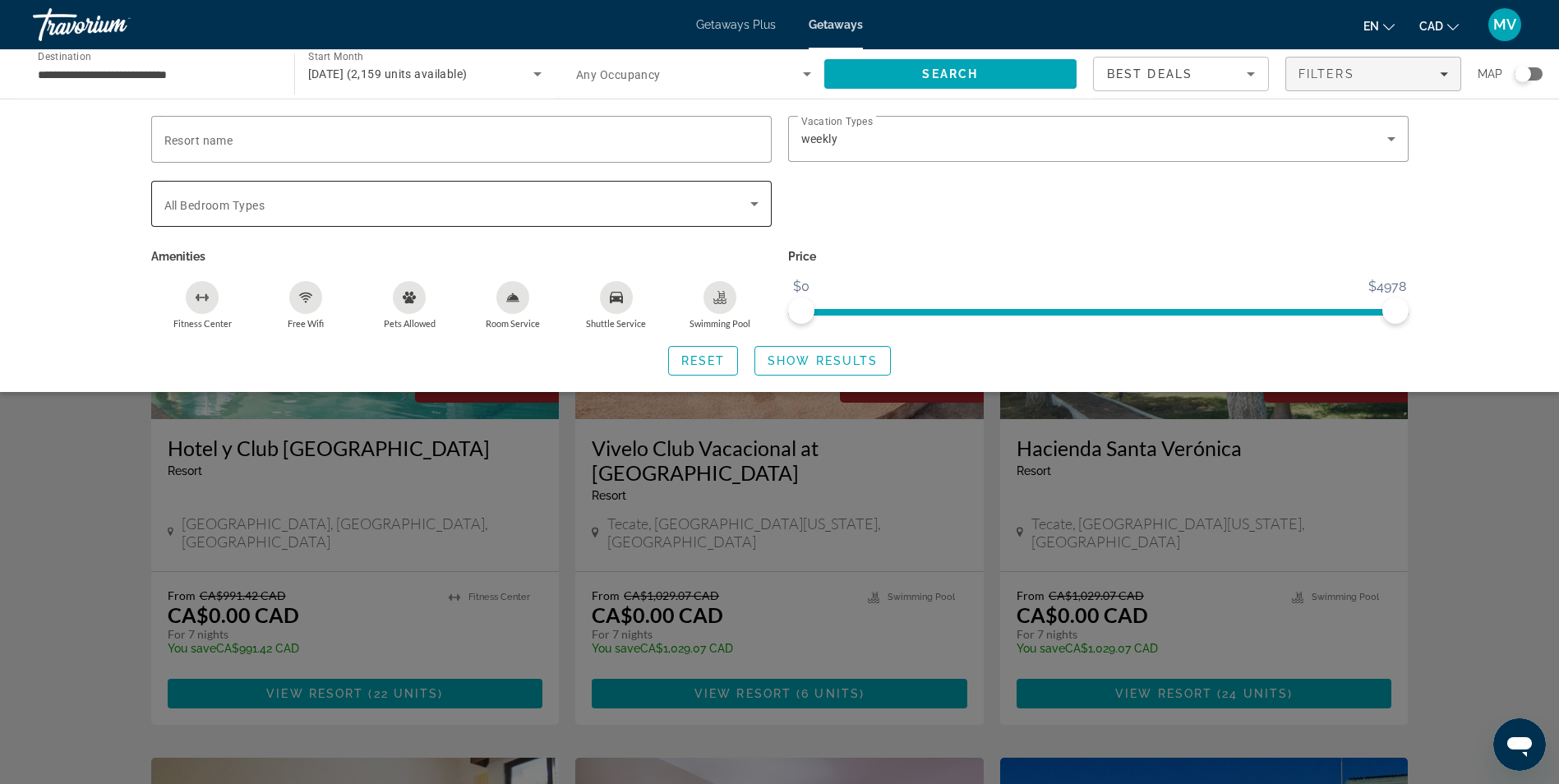
click at [615, 191] on div "Search widget" at bounding box center [462, 203] width 595 height 46
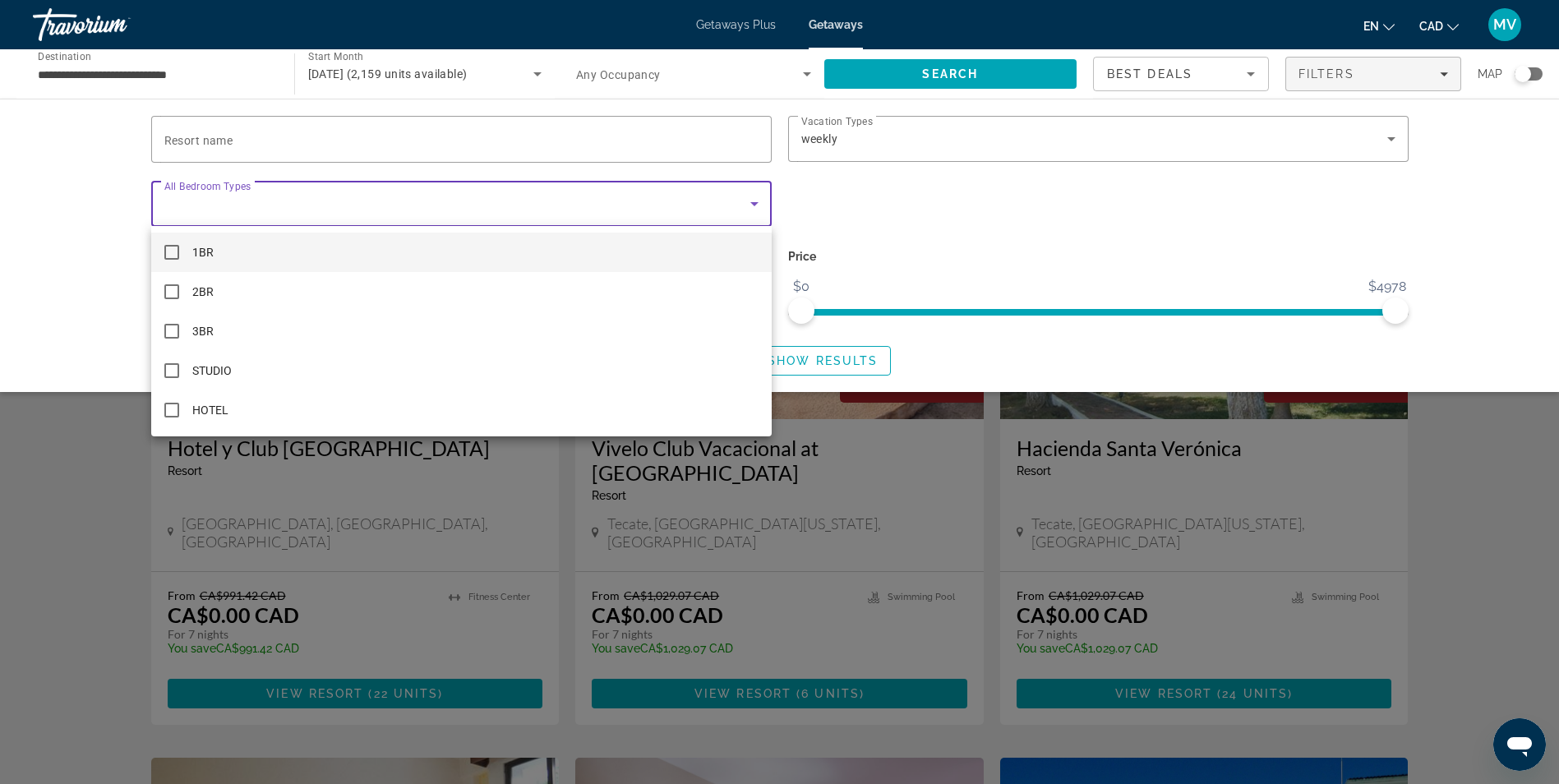
click at [1262, 226] on div at bounding box center [779, 392] width 1559 height 784
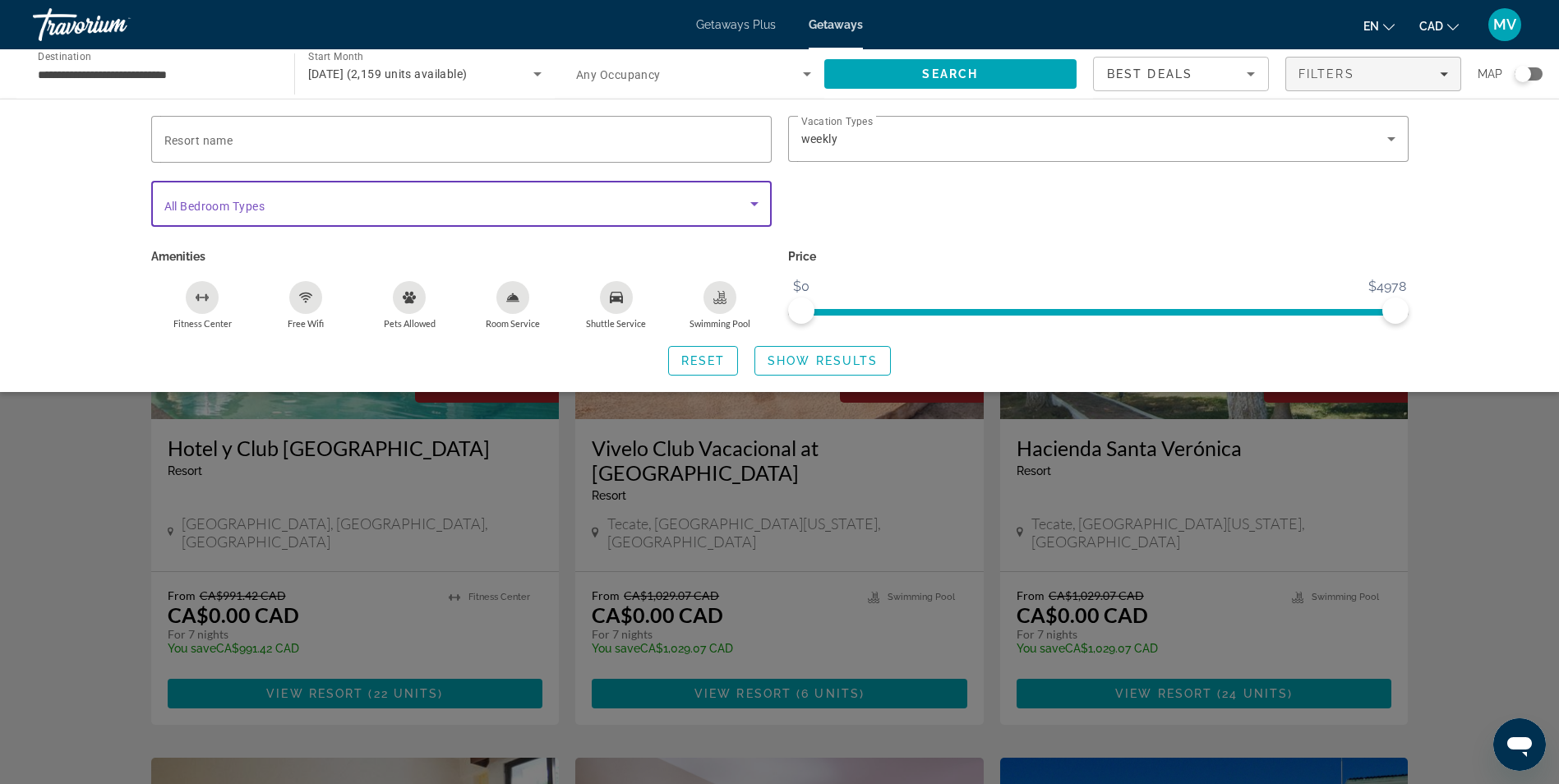
click at [763, 194] on icon "Search widget" at bounding box center [755, 204] width 20 height 20
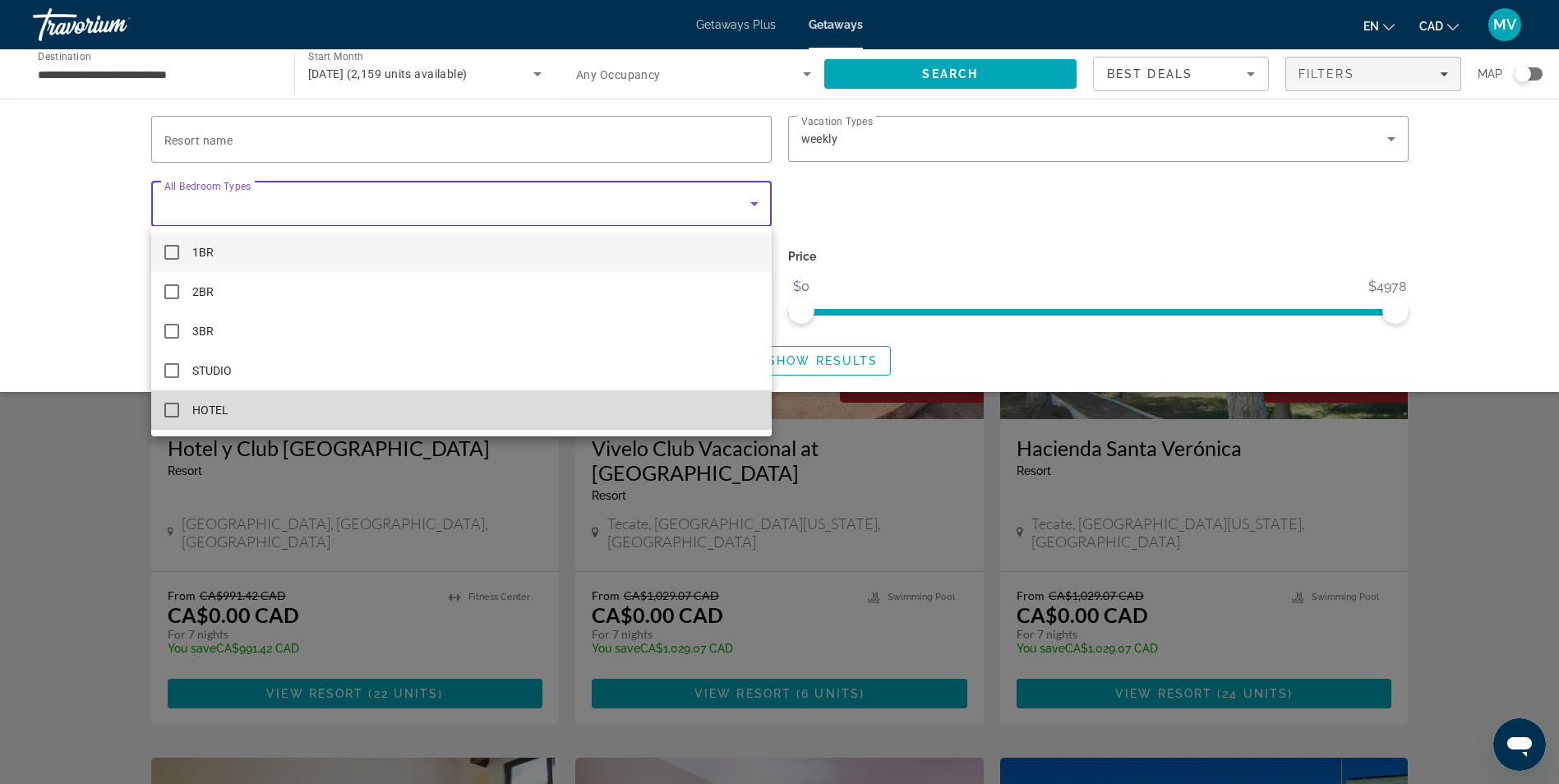
click at [175, 405] on mat-pseudo-checkbox at bounding box center [172, 410] width 14 height 14
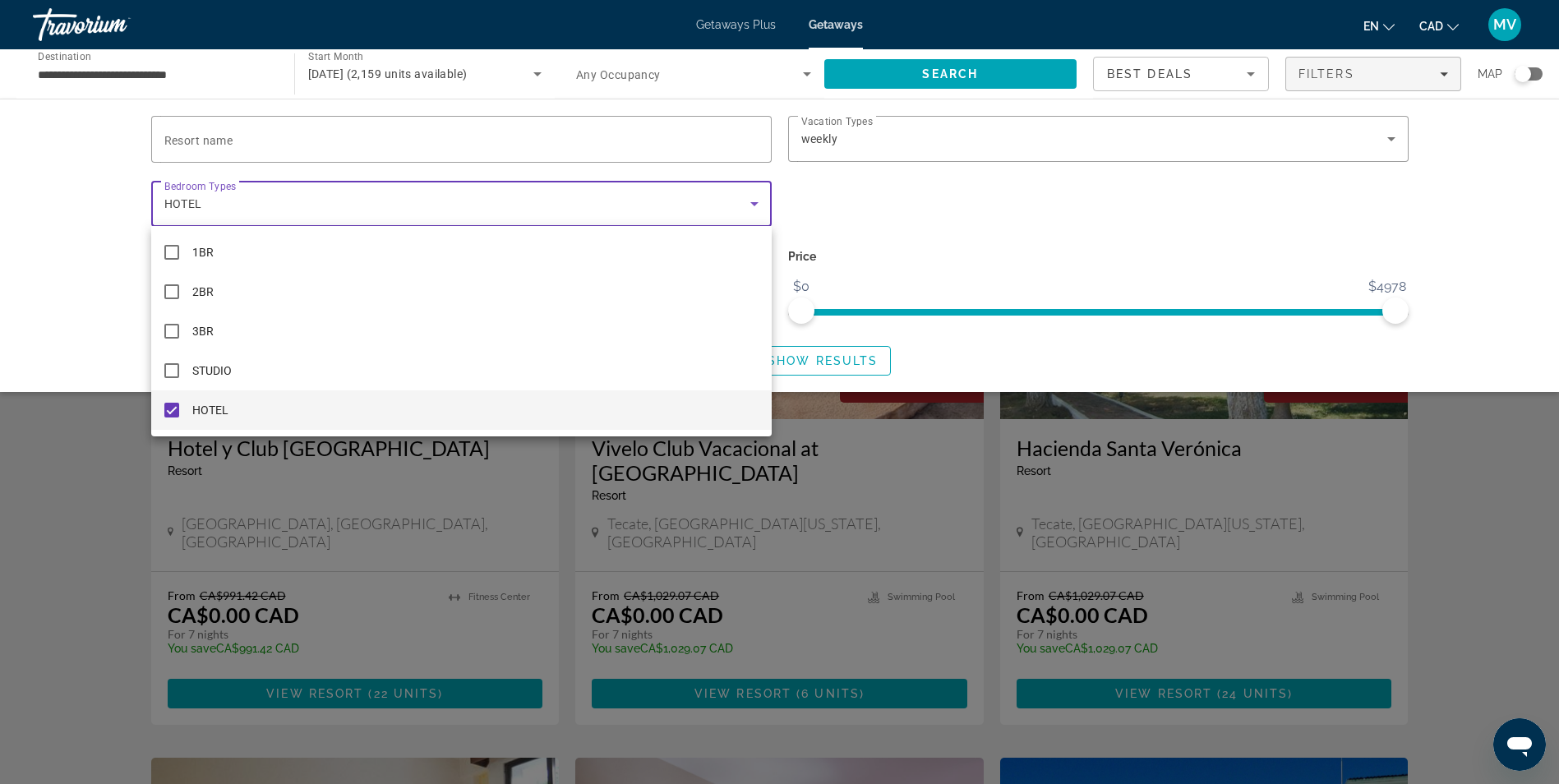
click at [1518, 280] on div at bounding box center [779, 392] width 1559 height 784
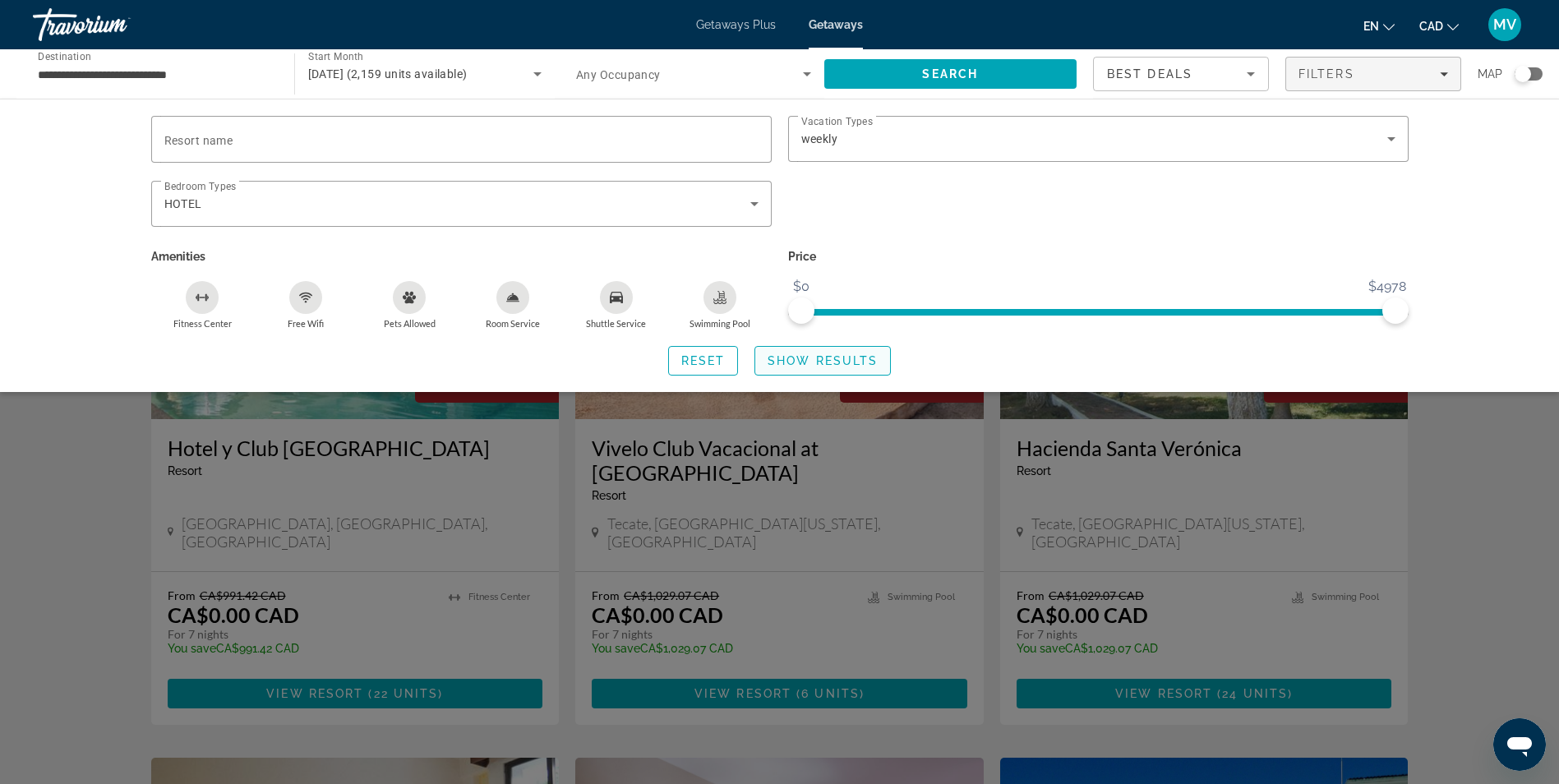
click at [839, 368] on span "Search widget" at bounding box center [822, 360] width 135 height 40
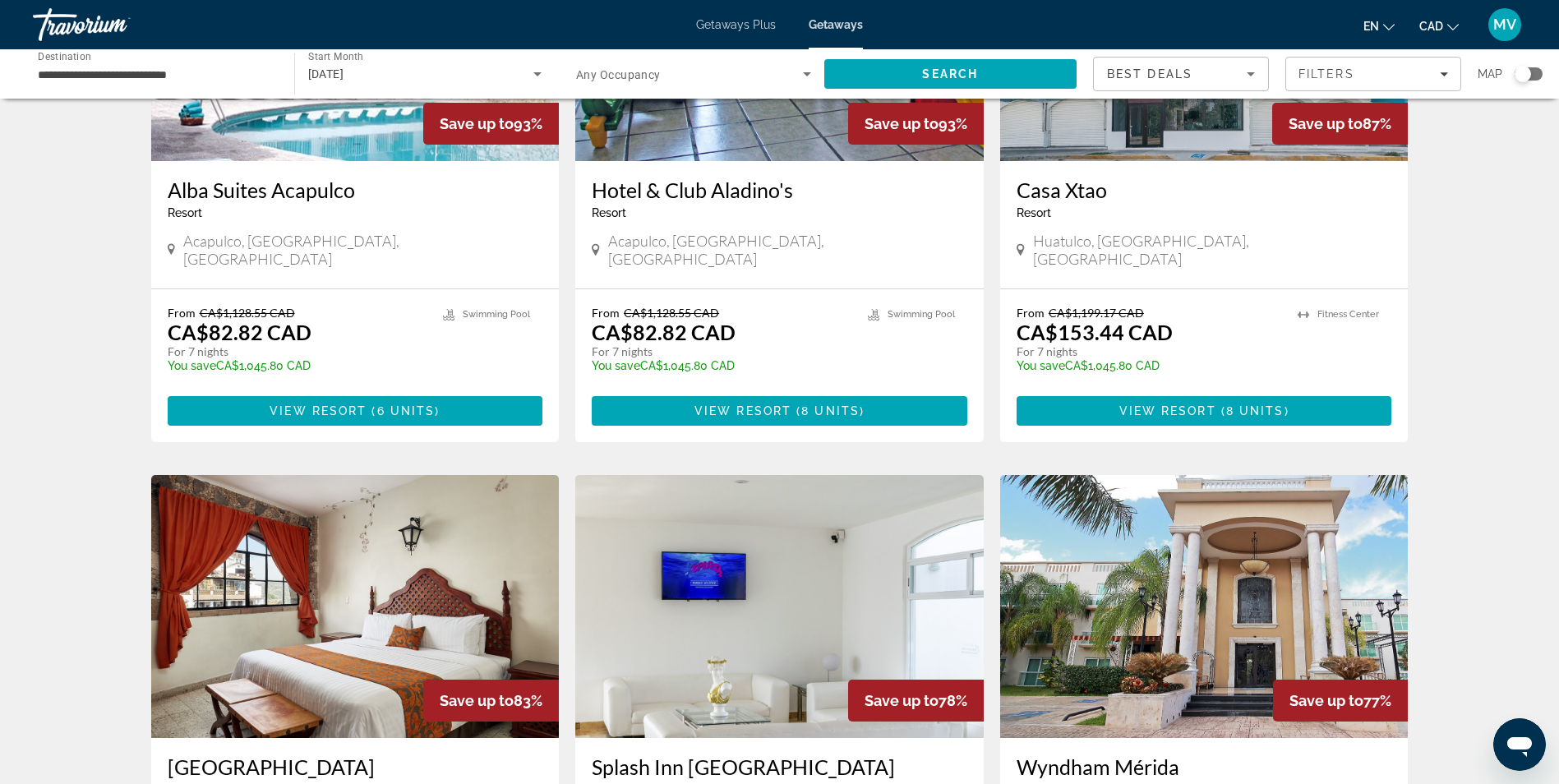
scroll to position [1890, 0]
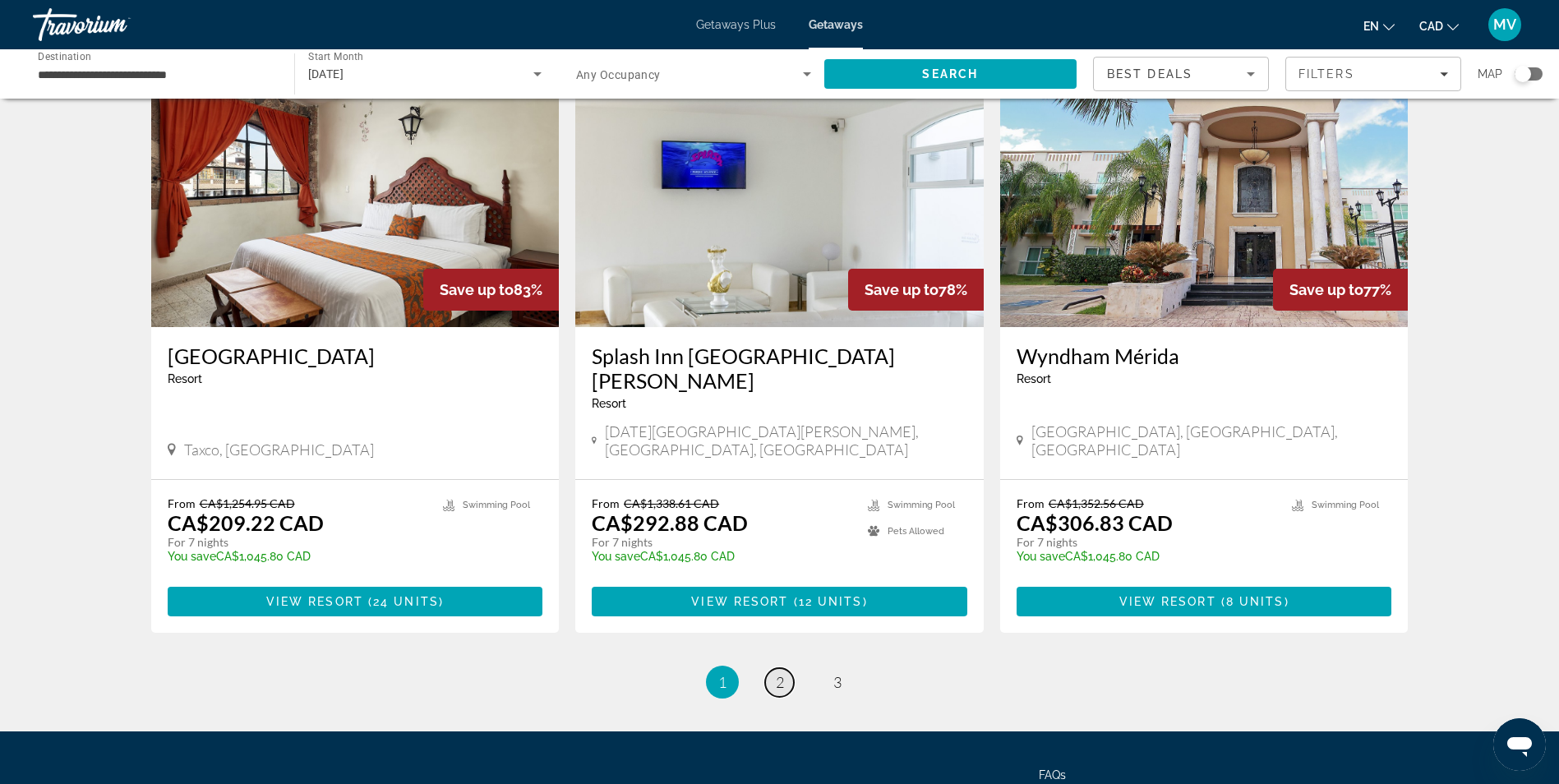
click at [783, 673] on span "2" at bounding box center [780, 682] width 8 height 18
